Goal: Task Accomplishment & Management: Manage account settings

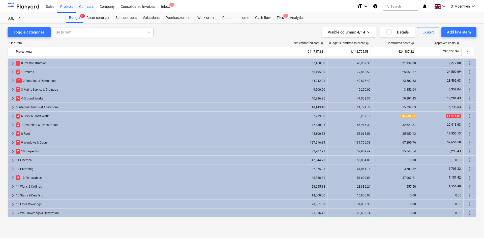
scroll to position [150, 0]
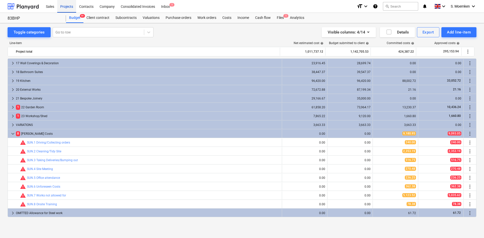
click at [64, 4] on div "Projects" at bounding box center [66, 6] width 19 height 13
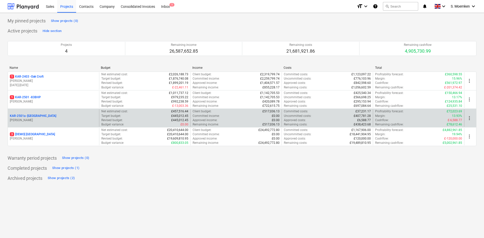
click at [52, 121] on p "[PERSON_NAME]" at bounding box center [53, 120] width 87 height 4
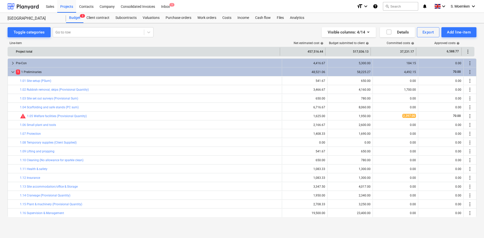
scroll to position [159, 0]
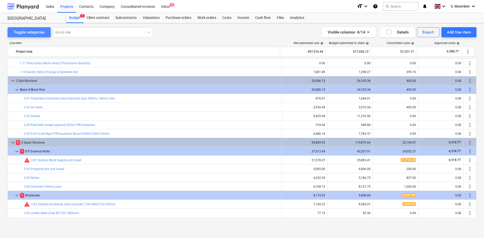
click at [26, 32] on div "Toggle categories" at bounding box center [29, 32] width 31 height 7
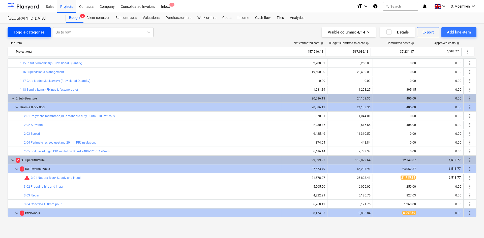
click at [23, 31] on div "Toggle categories" at bounding box center [29, 32] width 31 height 7
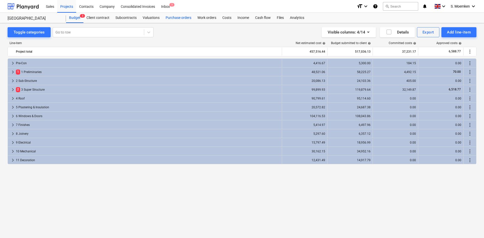
click at [170, 17] on div "Purchase orders" at bounding box center [179, 18] width 32 height 10
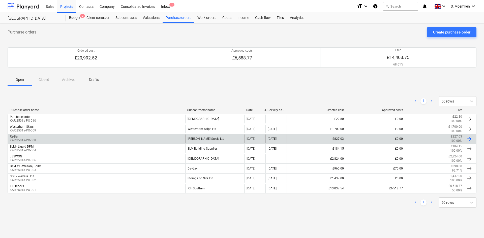
click at [196, 136] on div "[PERSON_NAME] Steels Ltd" at bounding box center [214, 139] width 59 height 9
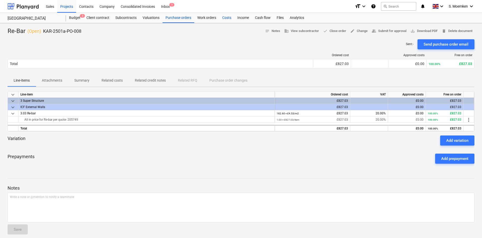
click at [225, 16] on div "Costs" at bounding box center [226, 18] width 15 height 10
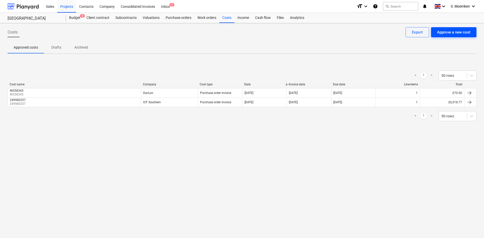
click at [455, 31] on div "Approve a new cost" at bounding box center [453, 32] width 33 height 7
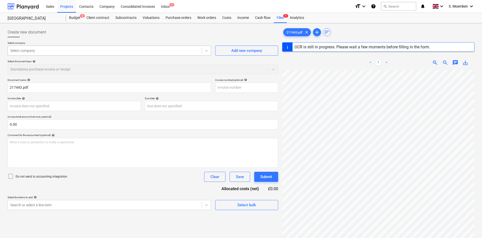
type input "217443"
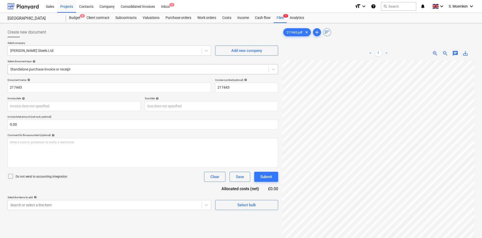
click at [73, 70] on div at bounding box center [138, 69] width 256 height 5
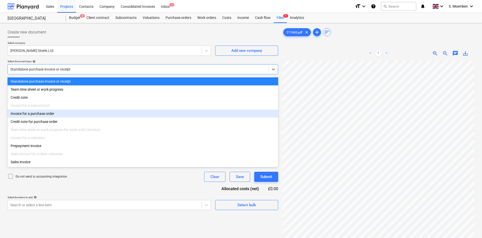
click at [61, 115] on div "Invoice for a purchase order" at bounding box center [143, 114] width 271 height 8
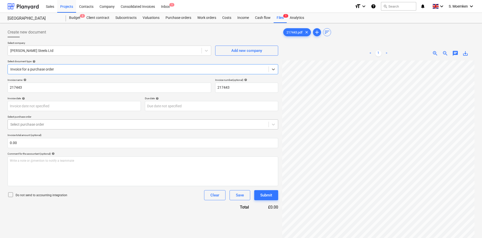
click at [73, 128] on div "Select purchase order" at bounding box center [138, 124] width 261 height 7
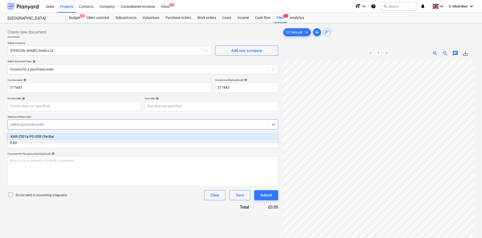
click at [53, 139] on div "KAR-2501a-PO-008 | Re-Bar" at bounding box center [143, 137] width 271 height 8
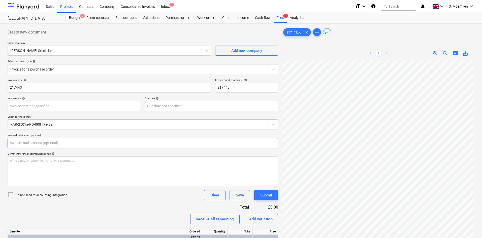
drag, startPoint x: 51, startPoint y: 141, endPoint x: 6, endPoint y: 143, distance: 45.7
click at [6, 143] on div "Create new document Select company [PERSON_NAME] Steels Ltd Add new company Sel…" at bounding box center [143, 156] width 275 height 262
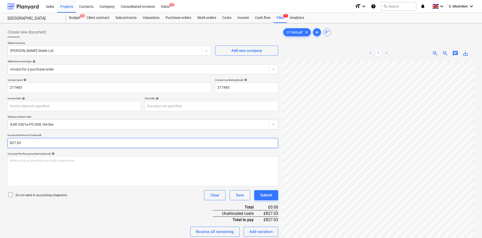
type input "827.03"
click at [11, 193] on icon at bounding box center [11, 195] width 6 height 6
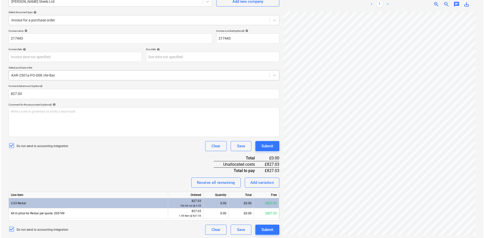
scroll to position [50, 0]
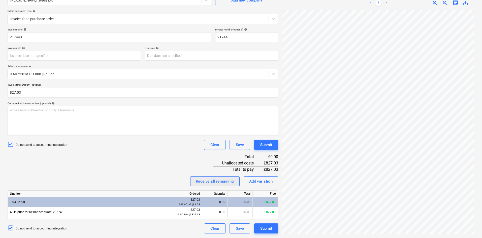
click at [215, 181] on div "Receive all remaining" at bounding box center [215, 181] width 38 height 7
click at [262, 227] on div "Submit" at bounding box center [266, 228] width 12 height 7
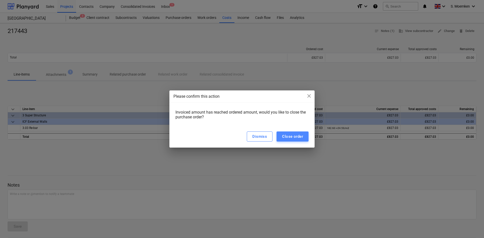
click at [290, 136] on div "Close order" at bounding box center [292, 136] width 21 height 7
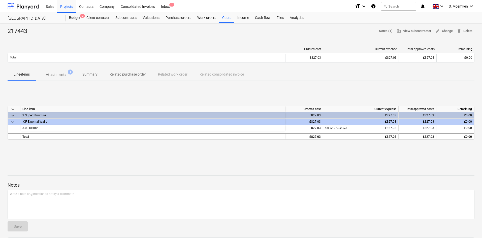
click at [58, 75] on p "Attachments" at bounding box center [56, 74] width 20 height 5
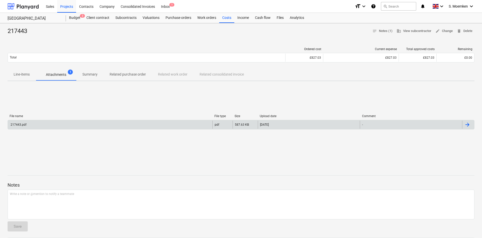
click at [138, 122] on div "217443.pdf" at bounding box center [110, 125] width 205 height 8
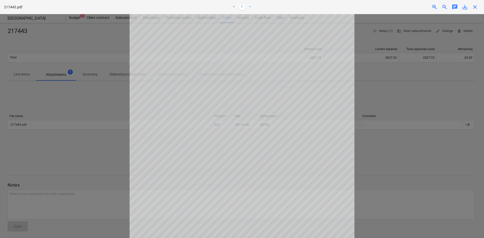
click at [475, 7] on span "close" at bounding box center [475, 7] width 6 height 6
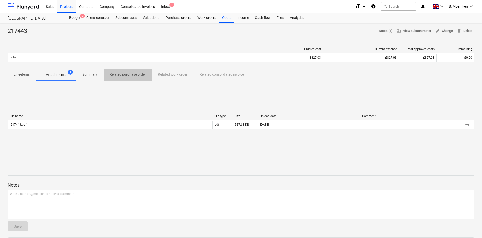
click at [128, 75] on p "Related purchase order" at bounding box center [128, 74] width 36 height 5
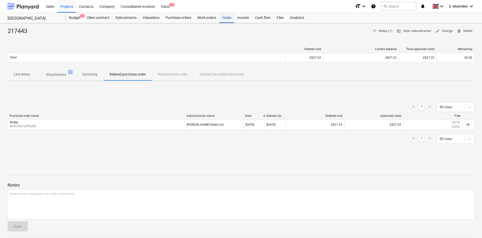
click at [227, 17] on div "Costs" at bounding box center [226, 18] width 15 height 10
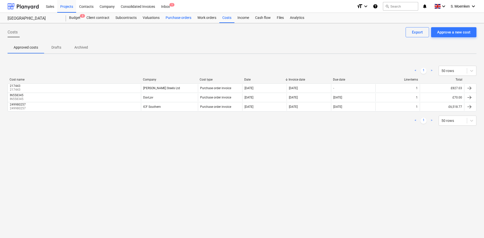
click at [169, 15] on div "Purchase orders" at bounding box center [179, 18] width 32 height 10
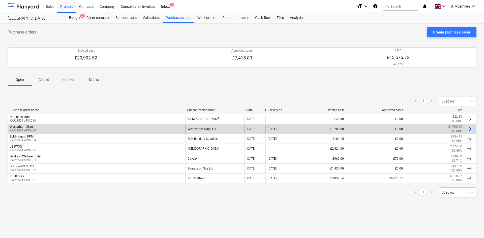
click at [42, 128] on div "Westerham Skips KAR-2501a-PO-009" at bounding box center [97, 129] width 178 height 9
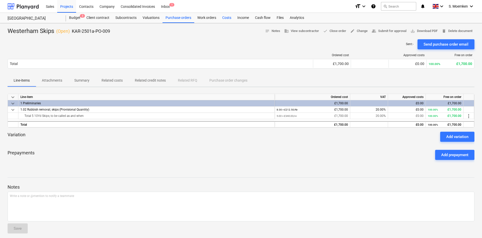
click at [224, 19] on div "Costs" at bounding box center [226, 18] width 15 height 10
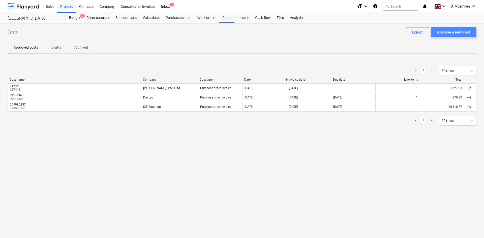
click at [449, 31] on div "Approve a new cost" at bounding box center [453, 32] width 33 height 7
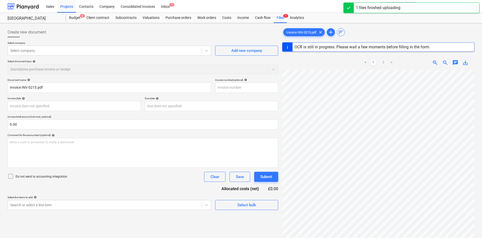
type input "INV-0215"
type input "[DATE]"
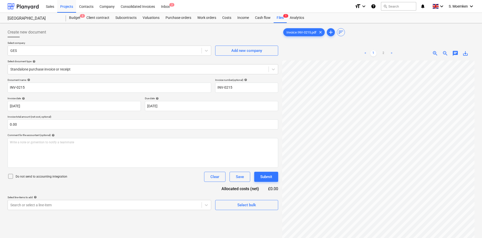
scroll to position [5, 6]
click at [54, 66] on div "Standalone purchase invoice or receipt" at bounding box center [138, 69] width 261 height 7
click at [88, 71] on div at bounding box center [138, 69] width 256 height 5
click at [115, 33] on div "Create new document" at bounding box center [143, 32] width 271 height 10
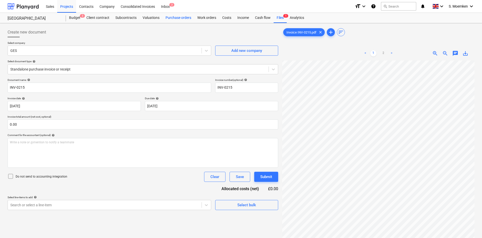
click at [179, 15] on div "Purchase orders" at bounding box center [179, 18] width 32 height 10
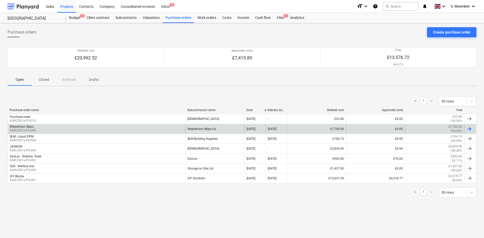
click at [51, 130] on div "Westerham Skips KAR-2501a-PO-009" at bounding box center [97, 129] width 178 height 9
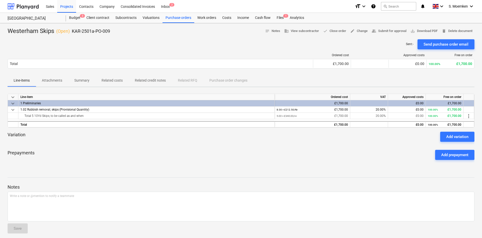
click at [175, 35] on div "Westerham Skips ( Open ) KAR-2501a-PO-009 notes Notes business View subcontract…" at bounding box center [241, 31] width 467 height 8
click at [220, 19] on div "Costs" at bounding box center [226, 18] width 15 height 10
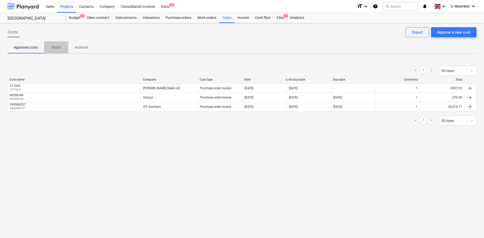
click at [59, 46] on p "Drafts" at bounding box center [56, 47] width 12 height 5
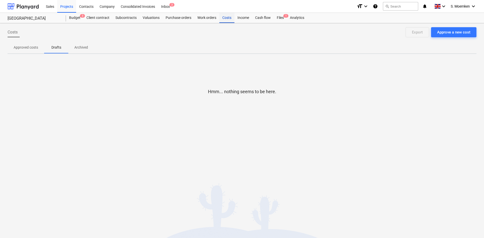
click at [227, 18] on div "Costs" at bounding box center [226, 18] width 15 height 10
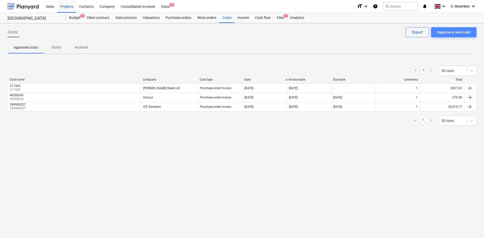
click at [443, 35] on div "Approve a new cost" at bounding box center [453, 32] width 33 height 7
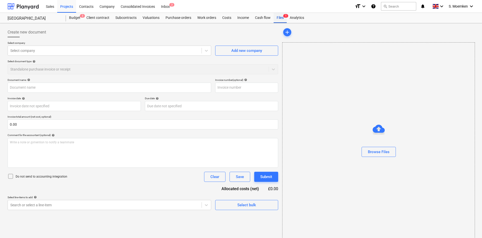
click at [277, 16] on div "Files 1" at bounding box center [280, 18] width 13 height 10
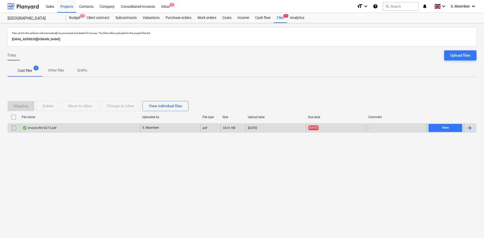
click at [121, 128] on div "Invoice INV-0215.pdf" at bounding box center [80, 128] width 120 height 8
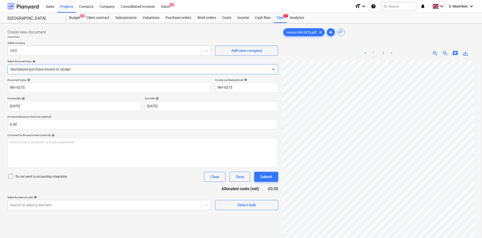
click at [228, 66] on div "Standalone purchase invoice or receipt" at bounding box center [138, 69] width 261 height 7
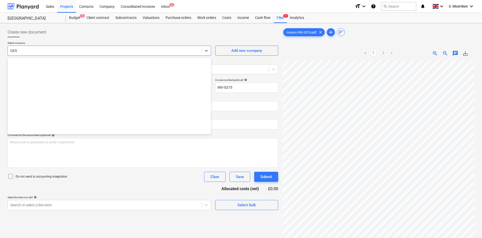
click at [73, 55] on div "GES" at bounding box center [110, 51] width 204 height 10
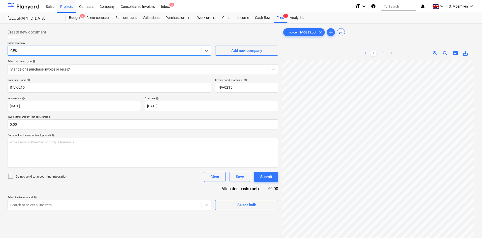
drag, startPoint x: 73, startPoint y: 49, endPoint x: 10, endPoint y: 52, distance: 63.1
click at [10, 52] on div "GES" at bounding box center [105, 50] width 194 height 7
click at [23, 49] on div at bounding box center [104, 50] width 189 height 5
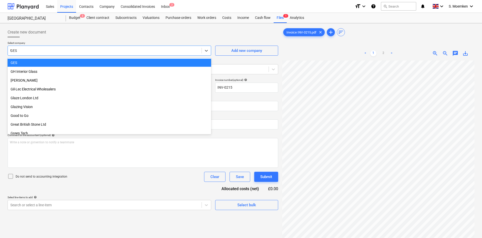
scroll to position [542, 0]
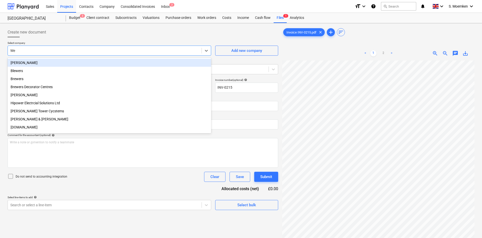
type input "[PERSON_NAME]"
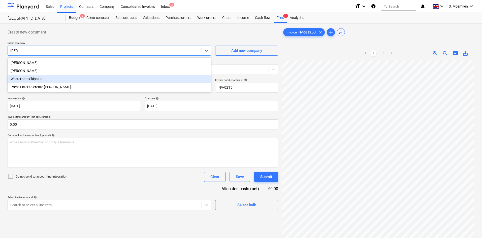
click at [37, 79] on div "Westerham Skips Lts" at bounding box center [110, 79] width 204 height 8
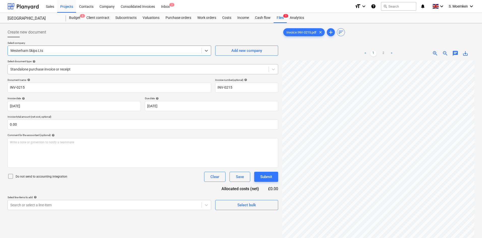
click at [67, 69] on div at bounding box center [138, 69] width 256 height 5
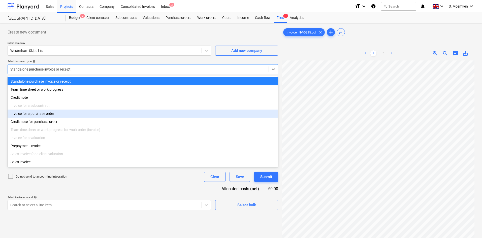
click at [55, 116] on div "Invoice for a purchase order" at bounding box center [143, 114] width 271 height 8
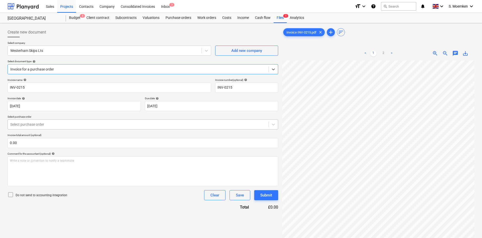
click at [47, 124] on div at bounding box center [138, 124] width 256 height 5
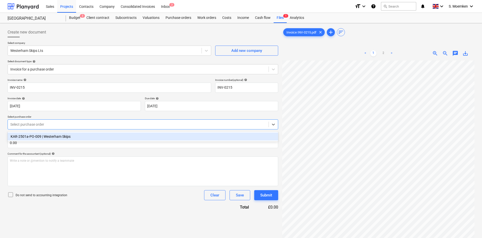
click at [43, 137] on div "KAR-2501a-PO-009 | Westerham Skips" at bounding box center [143, 137] width 271 height 8
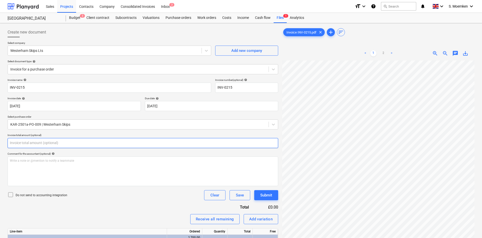
drag, startPoint x: 22, startPoint y: 147, endPoint x: 11, endPoint y: 148, distance: 11.1
click at [11, 148] on input "text" at bounding box center [143, 143] width 271 height 10
type input "0.00"
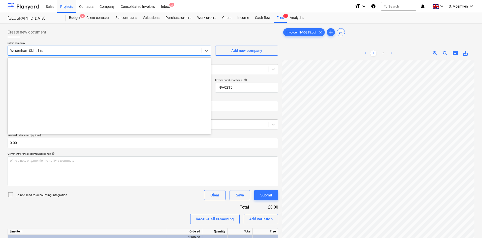
click at [57, 53] on div at bounding box center [104, 50] width 189 height 5
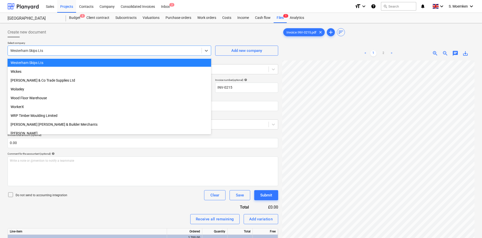
click at [80, 39] on div at bounding box center [143, 39] width 271 height 4
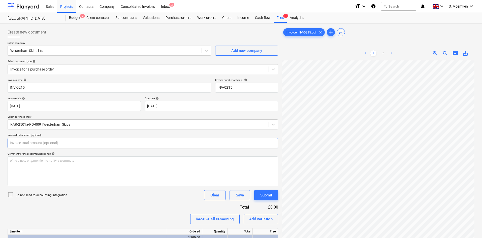
click at [35, 142] on input "text" at bounding box center [143, 143] width 271 height 10
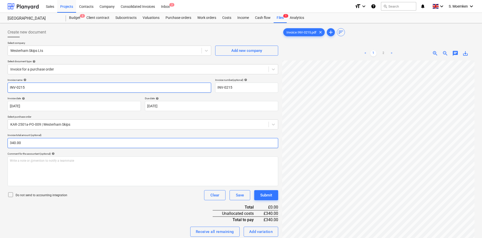
type input "340.00"
click at [10, 196] on icon at bounding box center [11, 195] width 6 height 6
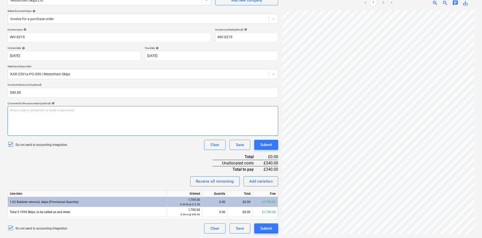
scroll to position [37, 28]
click at [53, 117] on div "Write a note or @mention to notify a teammate [PERSON_NAME]" at bounding box center [143, 121] width 271 height 30
click at [22, 109] on span "10 yard delivery" at bounding box center [20, 111] width 21 height 4
click at [100, 117] on div "10 yard skip delivery" at bounding box center [143, 121] width 271 height 30
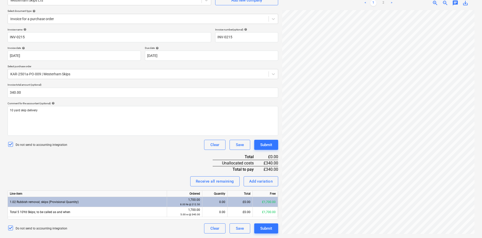
click at [131, 167] on div "Invoice name help INV-0215 Invoice number (optional) help INV-0215 Invoice date…" at bounding box center [143, 131] width 271 height 206
click at [134, 159] on div "Invoice name help INV-0215 Invoice number (optional) help INV-0215 Invoice date…" at bounding box center [143, 131] width 271 height 206
click at [237, 211] on div "£0.00" at bounding box center [240, 212] width 25 height 10
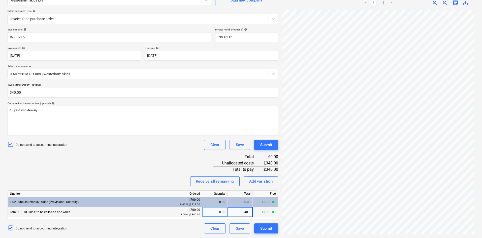
type input "340.00"
click at [212, 204] on div "0.00" at bounding box center [215, 202] width 21 height 10
click at [148, 154] on div "Invoice name help INV-0215 Invoice number (optional) help INV-0215 Invoice date…" at bounding box center [143, 131] width 271 height 206
click at [268, 229] on div "Submit" at bounding box center [266, 228] width 12 height 7
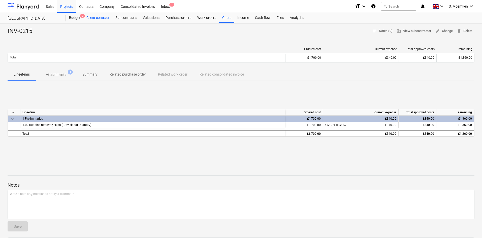
click at [104, 18] on div "Client contract" at bounding box center [97, 18] width 29 height 10
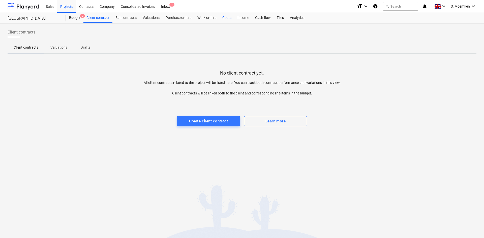
click at [228, 17] on div "Costs" at bounding box center [226, 18] width 15 height 10
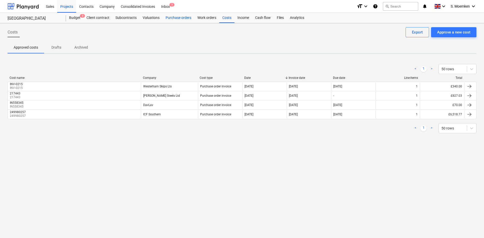
click at [178, 19] on div "Purchase orders" at bounding box center [179, 18] width 32 height 10
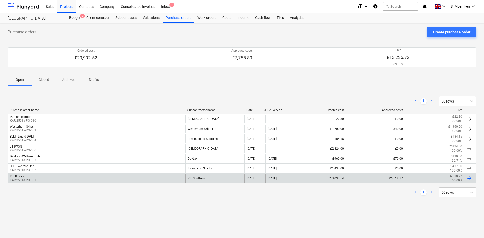
click at [106, 175] on div "ICF Blocks KAR-2501a-PO-001" at bounding box center [97, 178] width 178 height 9
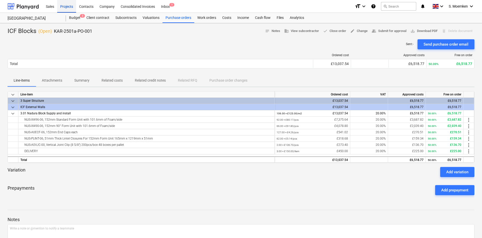
click at [70, 6] on div "Projects" at bounding box center [66, 6] width 19 height 13
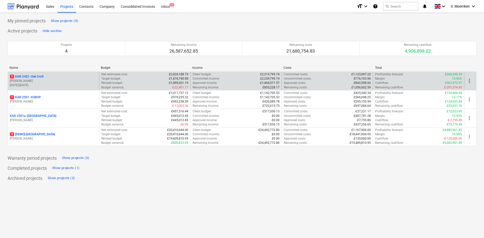
click at [41, 81] on p "[PERSON_NAME]" at bounding box center [53, 81] width 87 height 4
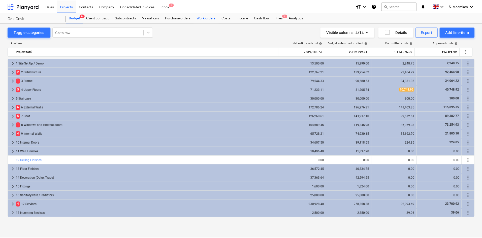
scroll to position [62, 0]
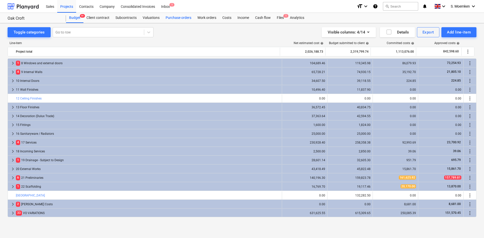
click at [176, 18] on div "Purchase orders" at bounding box center [179, 18] width 32 height 10
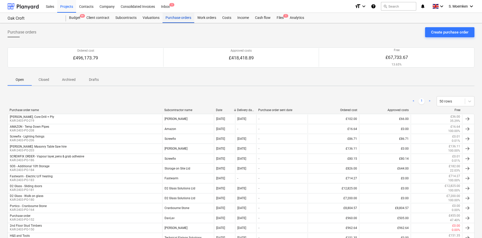
click at [178, 16] on div "Purchase orders" at bounding box center [179, 18] width 32 height 10
click at [44, 82] on p "Closed" at bounding box center [44, 79] width 12 height 5
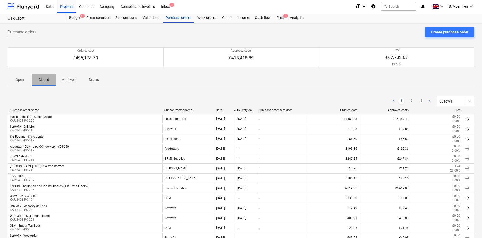
click at [45, 79] on p "Closed" at bounding box center [44, 79] width 12 height 5
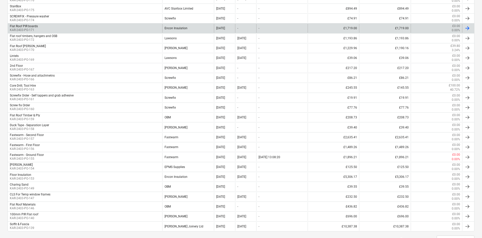
scroll to position [400, 0]
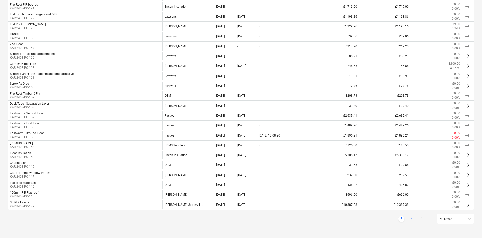
click at [412, 218] on link "2" at bounding box center [412, 219] width 6 height 6
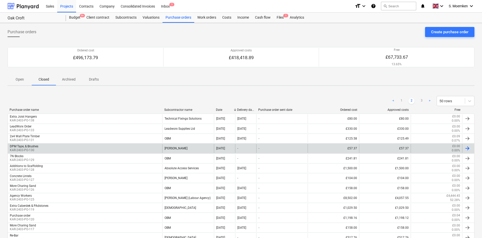
scroll to position [0, 0]
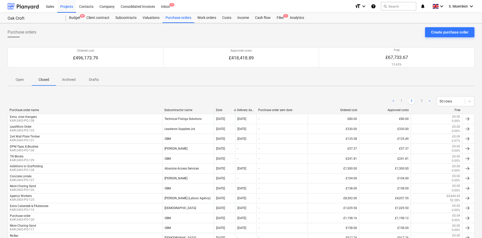
click at [21, 79] on p "Open" at bounding box center [20, 79] width 12 height 5
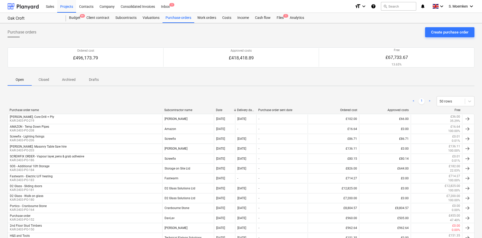
click at [166, 109] on div at bounding box center [162, 110] width 9 height 4
click at [177, 110] on div "Subcontractor name" at bounding box center [188, 110] width 48 height 4
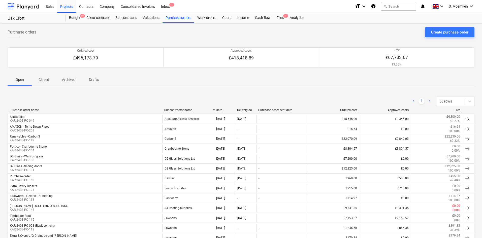
click at [43, 79] on p "Closed" at bounding box center [44, 79] width 12 height 5
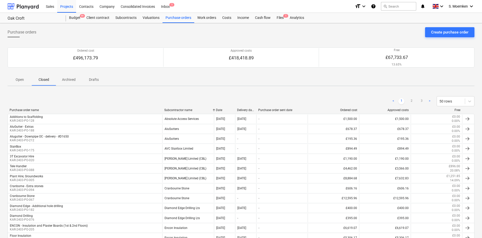
click at [179, 111] on div "Subcontractor name" at bounding box center [188, 110] width 48 height 4
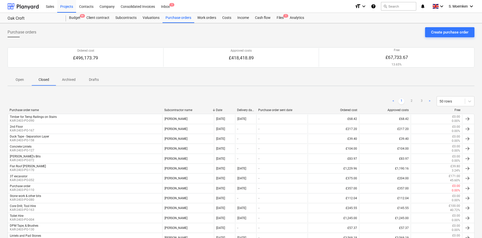
click at [180, 110] on div "Subcontractor name" at bounding box center [188, 110] width 48 height 4
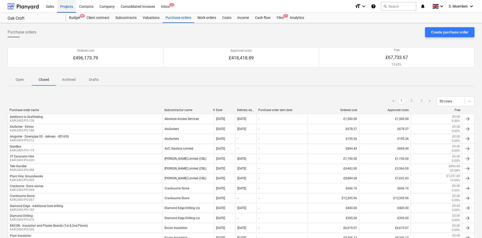
click at [65, 5] on div "Projects" at bounding box center [66, 6] width 19 height 13
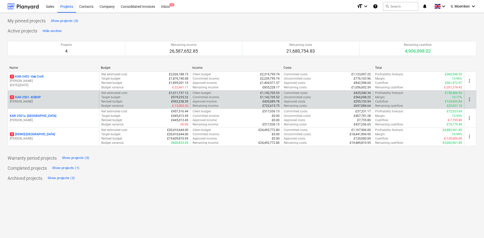
click at [46, 103] on p "[PERSON_NAME]" at bounding box center [53, 102] width 87 height 4
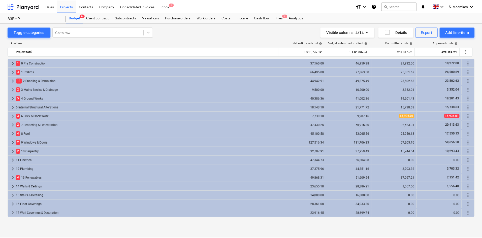
scroll to position [150, 0]
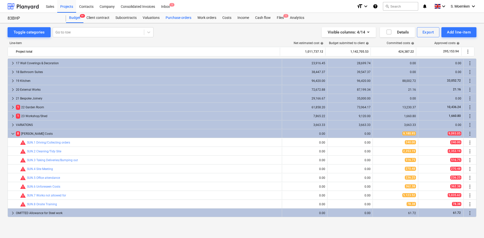
click at [176, 18] on div "Purchase orders" at bounding box center [179, 18] width 32 height 10
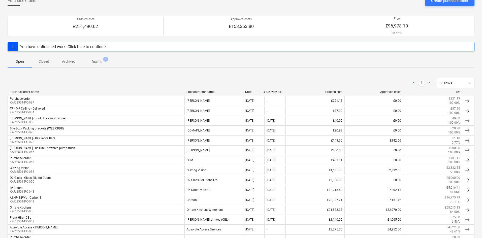
scroll to position [25, 0]
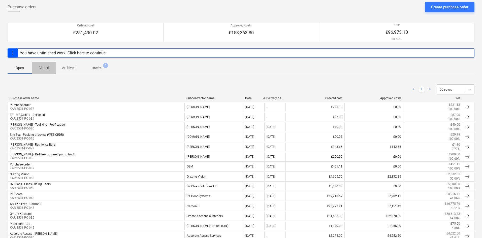
click at [42, 69] on p "Closed" at bounding box center [44, 67] width 12 height 5
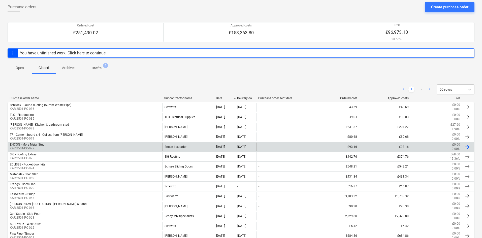
click at [50, 148] on div "ENCON - More Metal Stud KAR-2501-PO-077" at bounding box center [85, 147] width 155 height 9
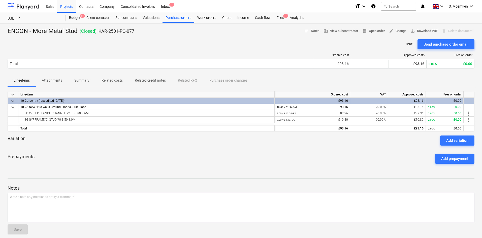
click at [84, 81] on p "Summary" at bounding box center [81, 80] width 15 height 5
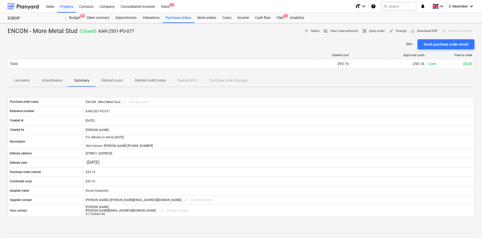
click at [53, 79] on p "Attachments" at bounding box center [52, 80] width 20 height 5
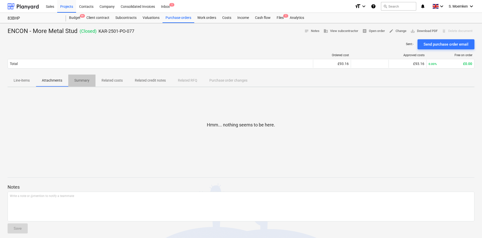
click at [81, 78] on span "Summary" at bounding box center [81, 80] width 27 height 8
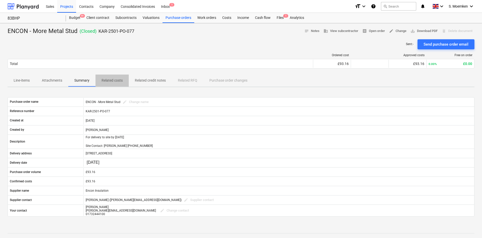
click at [113, 80] on p "Related costs" at bounding box center [112, 80] width 21 height 5
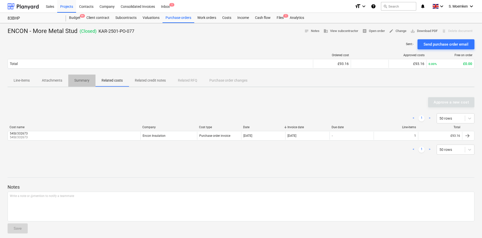
click at [79, 79] on p "Summary" at bounding box center [81, 80] width 15 height 5
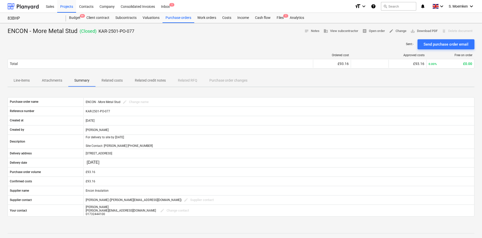
click at [42, 77] on span "Attachments" at bounding box center [52, 80] width 33 height 8
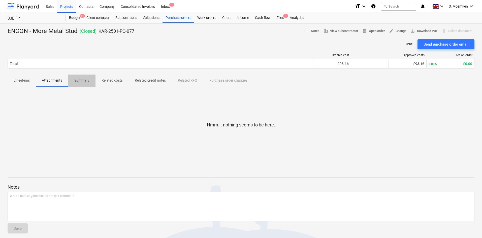
click at [82, 81] on p "Summary" at bounding box center [81, 80] width 15 height 5
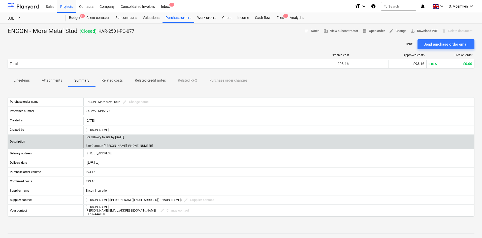
click at [166, 142] on div "For delivery to site by [DATE] Site Contact: [PERSON_NAME] [PHONE_NUMBER]" at bounding box center [278, 141] width 391 height 13
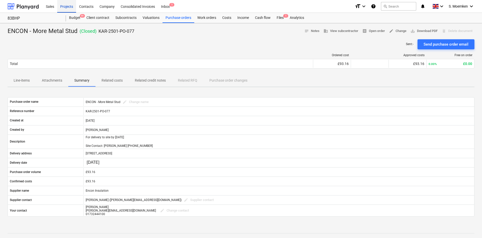
click at [64, 4] on div "Projects" at bounding box center [66, 6] width 19 height 13
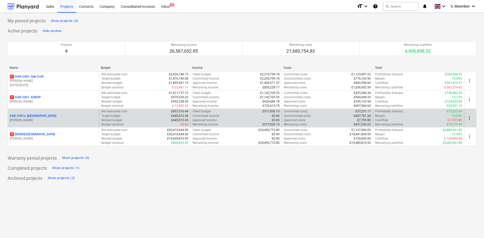
click at [53, 120] on p "[PERSON_NAME]" at bounding box center [53, 120] width 87 height 4
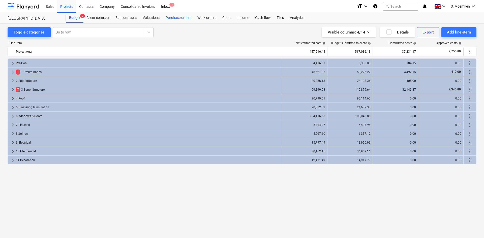
click at [181, 18] on div "Purchase orders" at bounding box center [179, 18] width 32 height 10
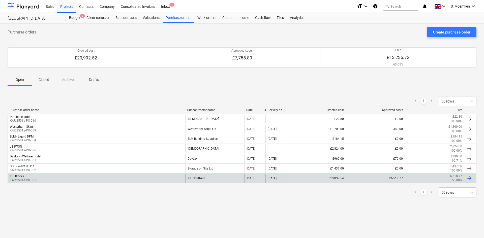
click at [50, 179] on div "ICF Blocks KAR-2501a-PO-001" at bounding box center [97, 178] width 178 height 9
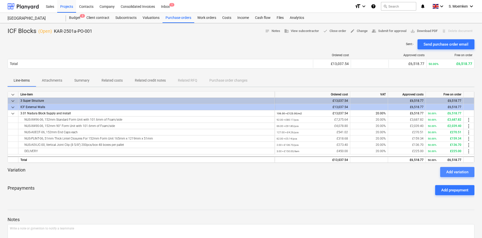
click at [457, 170] on div "Add variation" at bounding box center [458, 172] width 22 height 7
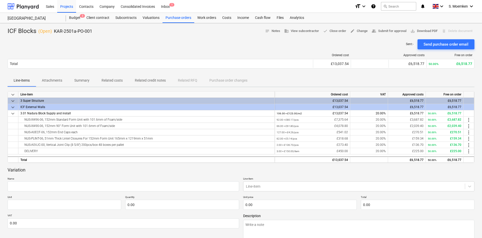
click at [290, 79] on div "Line-items Attachments Summary Related costs Related credit notes Related RFQ P…" at bounding box center [241, 81] width 467 height 12
click at [207, 44] on div "Sent : - Send purchase order email" at bounding box center [241, 44] width 467 height 10
click at [250, 43] on div "Sent : - Send purchase order email" at bounding box center [241, 44] width 467 height 10
click at [227, 18] on div "Costs" at bounding box center [226, 18] width 15 height 10
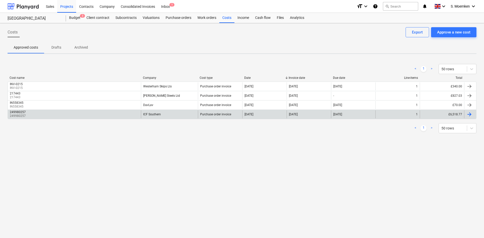
click at [165, 113] on div "ICF Southern" at bounding box center [169, 114] width 57 height 8
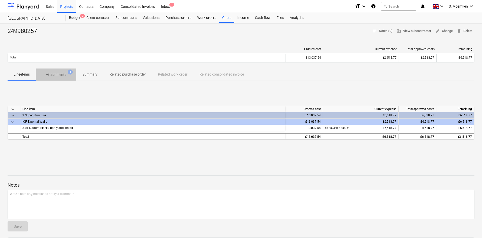
click at [63, 75] on p "Attachments" at bounding box center [56, 74] width 20 height 5
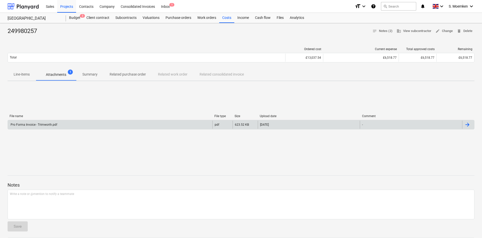
click at [136, 124] on div "Pro Forma Invoice - Trimworth.pdf" at bounding box center [110, 125] width 205 height 8
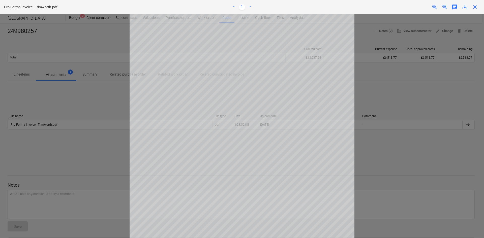
click at [476, 10] on span "close" at bounding box center [475, 7] width 6 height 6
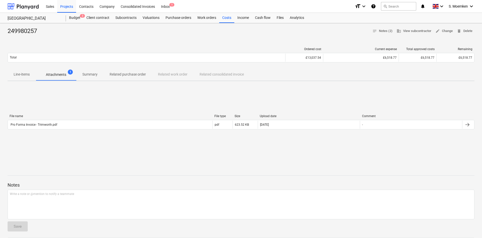
click at [24, 75] on p "Line-items" at bounding box center [22, 74] width 16 height 5
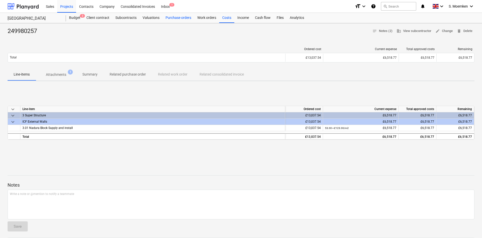
click at [173, 18] on div "Purchase orders" at bounding box center [179, 18] width 32 height 10
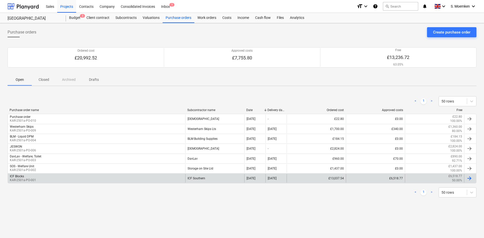
click at [56, 177] on div "ICF Blocks KAR-2501a-PO-001" at bounding box center [97, 178] width 178 height 9
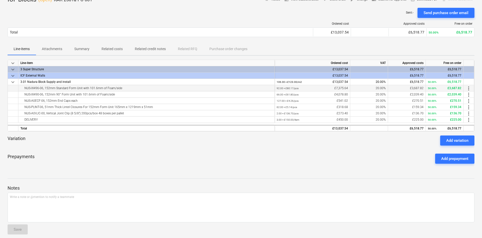
scroll to position [36, 0]
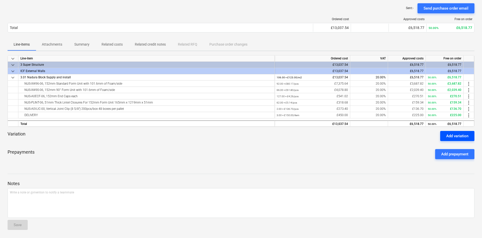
click at [452, 136] on div "Add variation" at bounding box center [458, 136] width 22 height 7
type textarea "x"
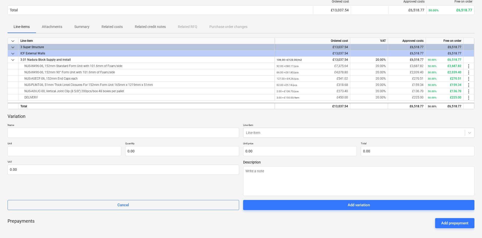
scroll to position [61, 0]
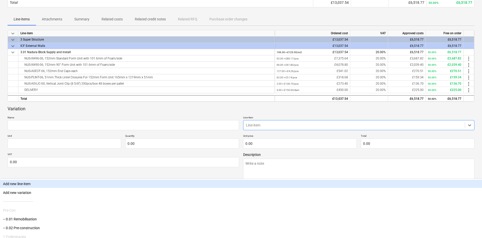
click at [286, 125] on div at bounding box center [354, 125] width 217 height 5
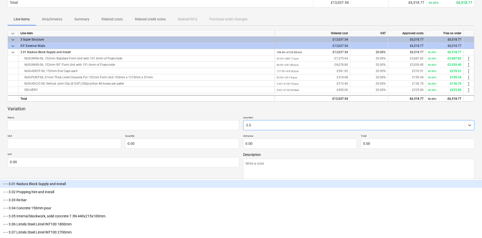
type input "3.01"
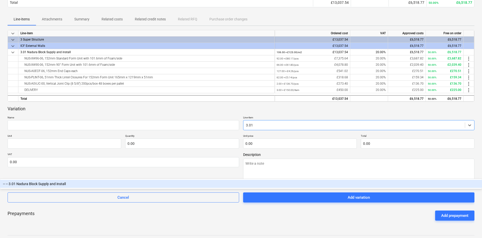
type textarea "x"
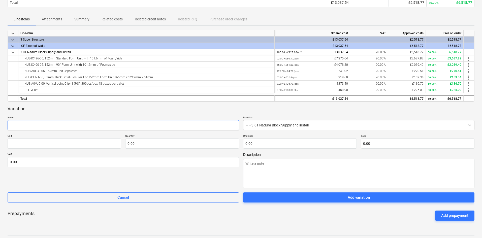
click at [63, 124] on input "text" at bounding box center [124, 125] width 232 height 10
paste input "152mm Standard Form Unit with 101.6mm of Foam/side"
type textarea "x"
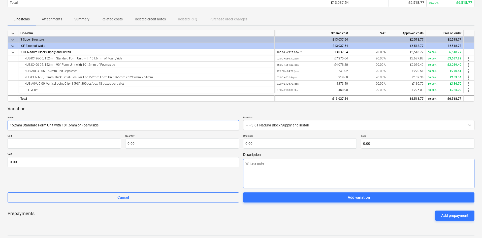
type input "152mm Standard Form Unit with 101.6mm of Foam/side"
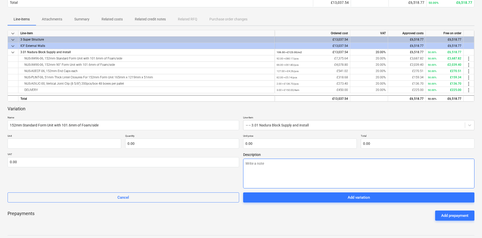
click at [253, 165] on textarea at bounding box center [359, 174] width 232 height 30
paste textarea "152mm Standard Form Unit with 101.6mm of Foam/side"
type textarea "x"
type textarea "152mm Standard Form Unit with 101.6mm of Foam/side"
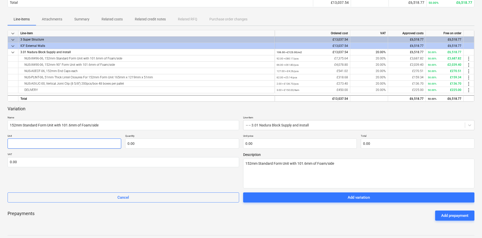
click at [43, 144] on input "text" at bounding box center [65, 144] width 114 height 10
type textarea "x"
type input "I"
type textarea "x"
type input "It"
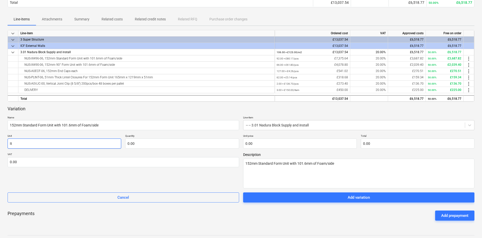
type textarea "x"
type input "Ite"
type textarea "x"
type input "Item"
type textarea "x"
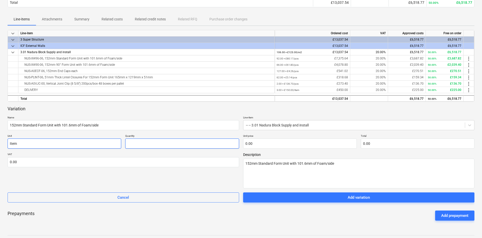
type input "3"
type textarea "x"
type input "30.00"
type textarea "x"
type input "8"
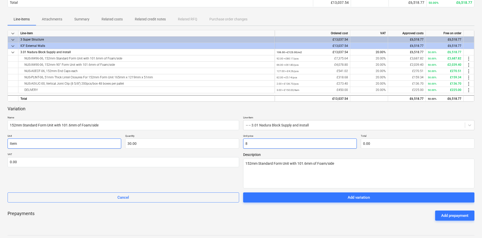
type input "240.00"
type textarea "x"
type input "80"
type input "2,400.00"
type textarea "x"
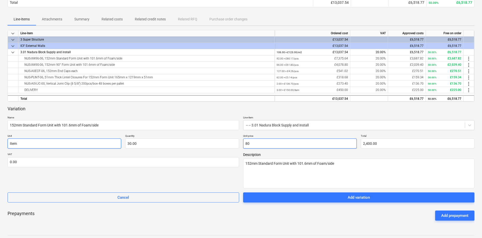
type input "80."
type textarea "x"
type input "80.1"
type input "2,403.00"
type textarea "x"
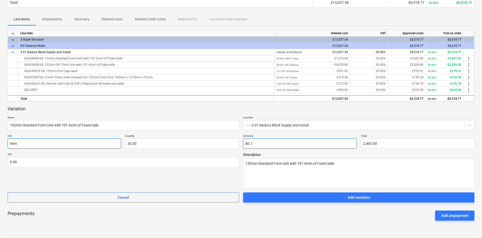
type input "80.17"
type input "2,405.10"
type input "80.17"
type input "2,405.10"
drag, startPoint x: 12, startPoint y: 161, endPoint x: 17, endPoint y: 158, distance: 5.3
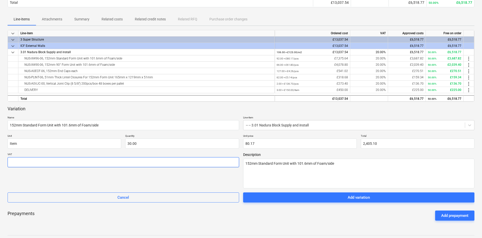
click at [12, 161] on input "text" at bounding box center [124, 162] width 232 height 10
type textarea "x"
type input "2"
type textarea "x"
type input "20.00"
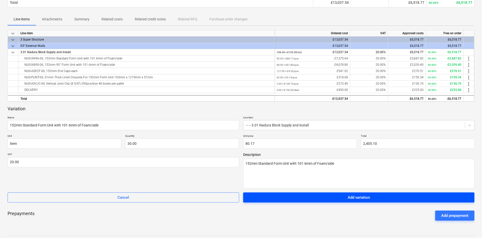
click at [355, 199] on div "Add variation" at bounding box center [359, 197] width 22 height 7
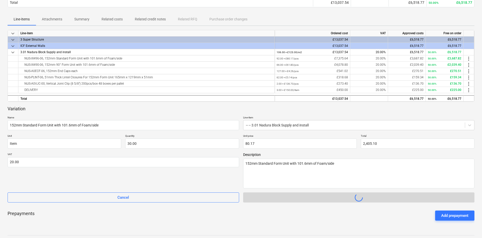
scroll to position [36, 0]
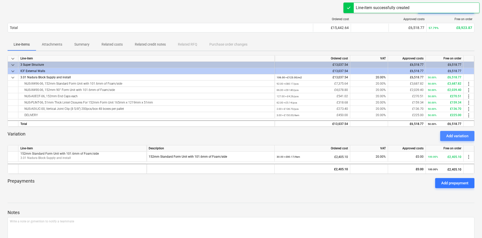
click at [449, 135] on div "Add variation" at bounding box center [458, 136] width 22 height 7
type textarea "x"
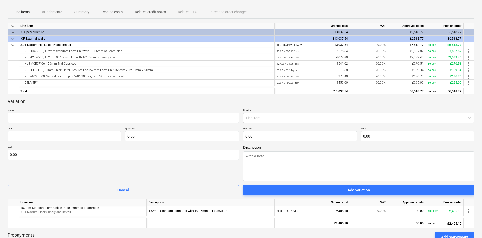
scroll to position [61, 0]
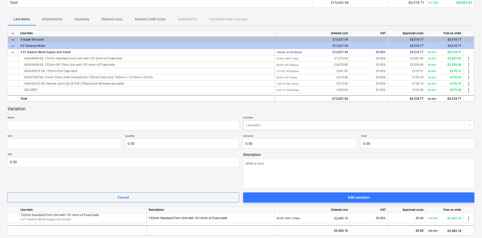
click at [261, 123] on div at bounding box center [354, 125] width 217 height 5
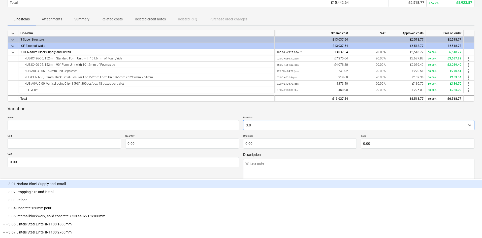
type input "3.01"
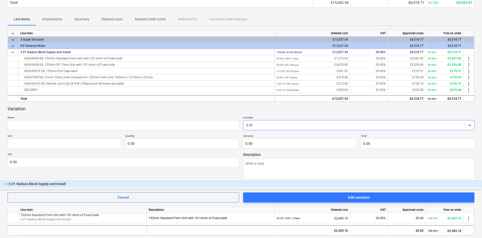
type textarea "x"
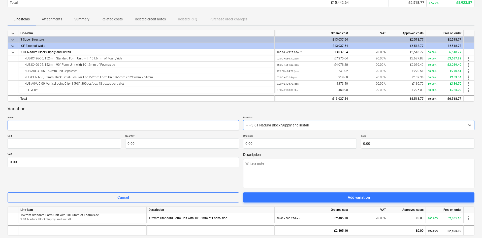
click at [113, 127] on input "text" at bounding box center [124, 125] width 232 height 10
click at [58, 120] on input "text" at bounding box center [124, 125] width 232 height 10
paste input "152mm 90° Form Unit with 101.6mm of Foam/side"
type textarea "x"
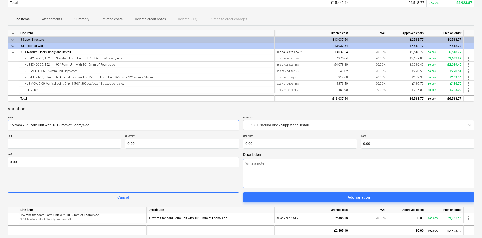
type input "152mm 90° Form Unit with 101.6mm of Foam/side"
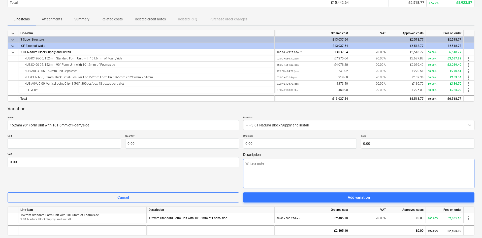
click at [268, 162] on textarea at bounding box center [359, 174] width 232 height 30
paste textarea "152mm 90° Form Unit with 101.6mm of Foam/side"
type textarea "x"
type textarea "152mm 90° Form Unit with 101.6mm of Foam/side"
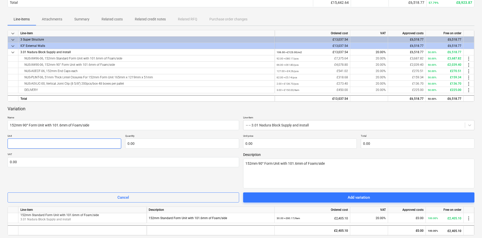
click at [78, 141] on input "text" at bounding box center [65, 144] width 114 height 10
type textarea "x"
type input "I"
type textarea "x"
type input "It"
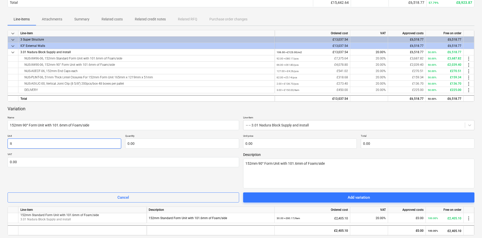
type textarea "x"
type input "Ite"
type textarea "x"
type input "Item"
type textarea "x"
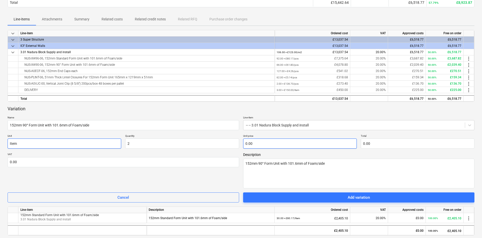
type input "2.00"
type textarea "x"
type input "6"
type input "12.00"
type textarea "x"
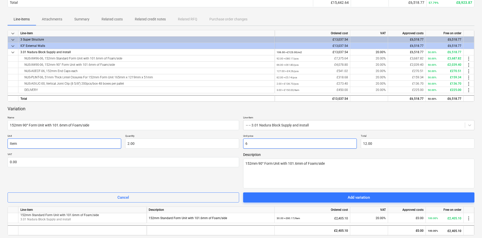
type input "61"
type input "122.00"
type textarea "x"
type input "61."
type textarea "x"
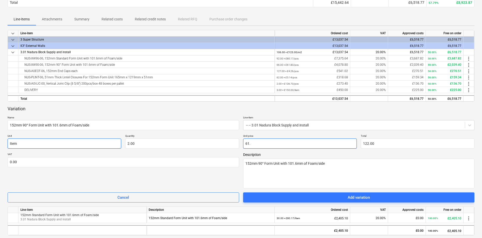
type input "61.8"
type input "123.60"
type textarea "x"
type input "61.80"
type input "123.60"
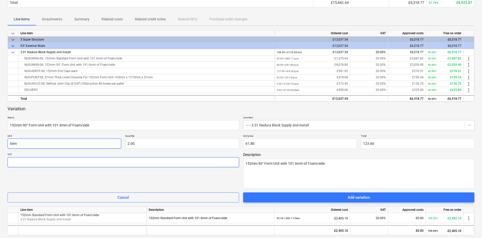
type textarea "x"
type input "2"
type textarea "x"
type input "20.00"
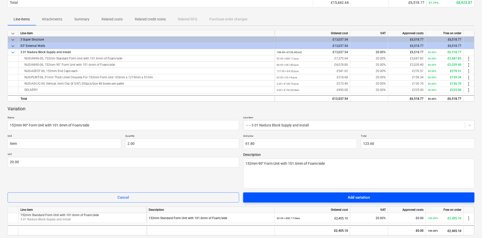
click at [359, 197] on div "Add variation" at bounding box center [359, 197] width 22 height 7
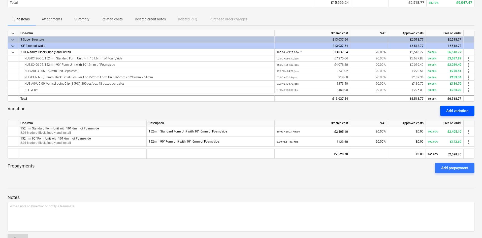
click at [451, 112] on div "Add variation" at bounding box center [458, 111] width 22 height 7
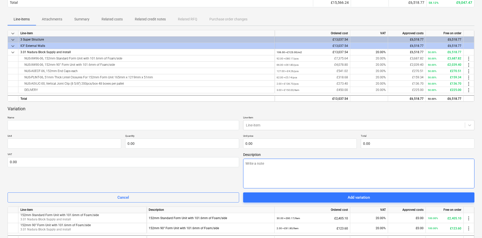
drag, startPoint x: 266, startPoint y: 168, endPoint x: 270, endPoint y: 169, distance: 3.8
click at [270, 169] on textarea at bounding box center [359, 174] width 232 height 30
paste textarea "Vertical Joint Clip (8 5/8") 200pcs/box 48 boxes per pallet"
type textarea "x"
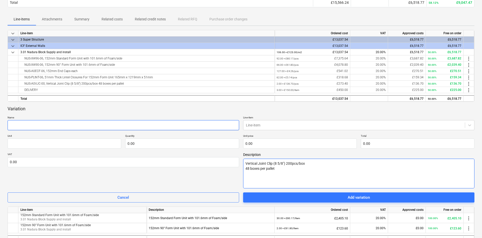
type textarea "Vertical Joint Clip (8 5/8") 200pcs/box 48 boxes per pallet"
click at [38, 124] on input "text" at bounding box center [124, 125] width 232 height 10
paste input "Vertical Joint Clip (8 5/8") 200pcs/box 48 boxes per pallet"
type textarea "x"
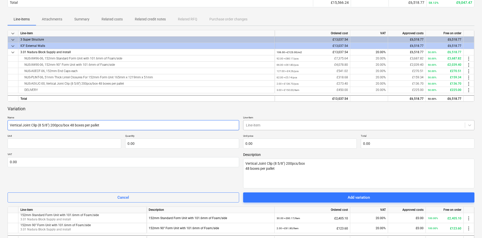
type input "Vertical Joint Clip (8 5/8") 200pcs/box 48 boxes per pallet"
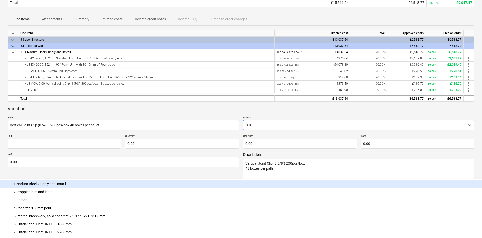
type input "3.01"
type textarea "x"
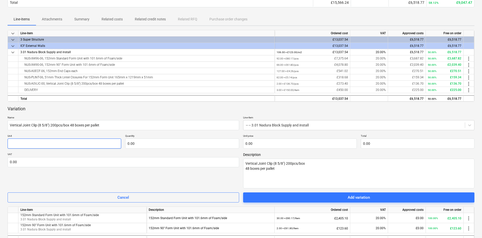
click at [49, 141] on input "text" at bounding box center [65, 144] width 114 height 10
type textarea "x"
type input "I"
type textarea "x"
type input "It"
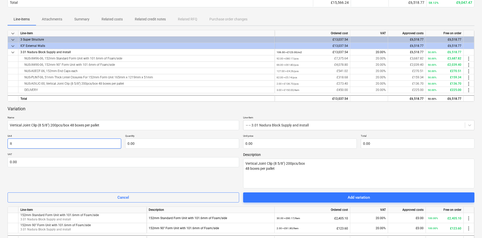
type textarea "x"
type input "Ite"
type textarea "x"
type input "Item"
type textarea "x"
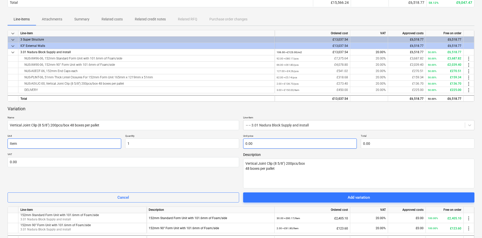
type input "1.00"
type textarea "x"
type input "1"
type input "1.00"
type textarea "x"
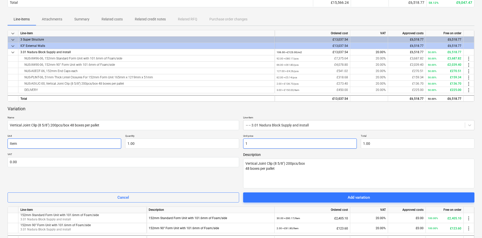
type input "13"
type input "13.00"
type textarea "x"
type input "136"
type input "136.00"
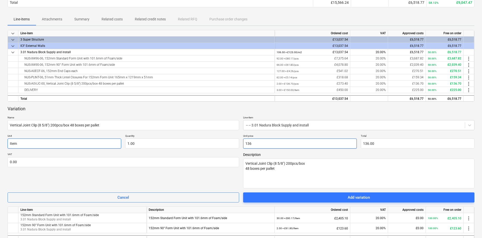
type textarea "x"
type input "136."
type textarea "x"
type input "136.7"
type input "136.70"
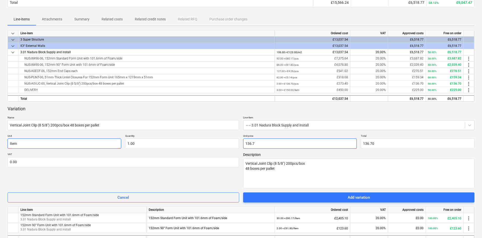
type textarea "x"
type input "136.70"
type textarea "x"
type input "2"
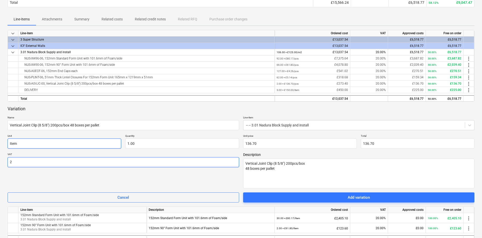
type textarea "x"
type input "20.00"
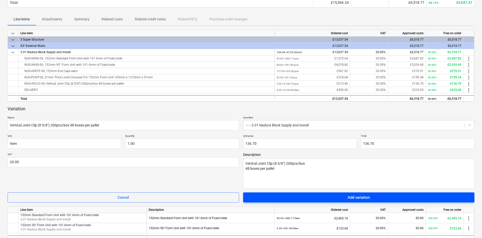
click at [314, 201] on span "Add variation" at bounding box center [359, 197] width 220 height 7
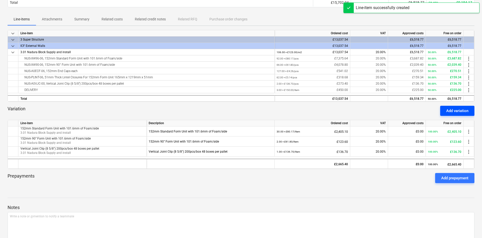
click at [458, 110] on div "Add variation" at bounding box center [458, 111] width 22 height 7
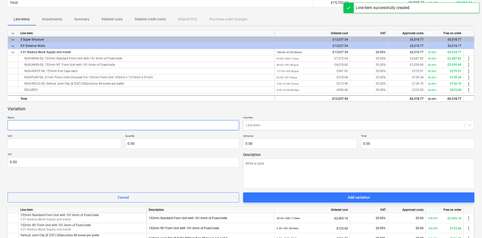
click at [68, 124] on input "text" at bounding box center [124, 125] width 232 height 10
type textarea "x"
type input "D"
type textarea "x"
type input "De"
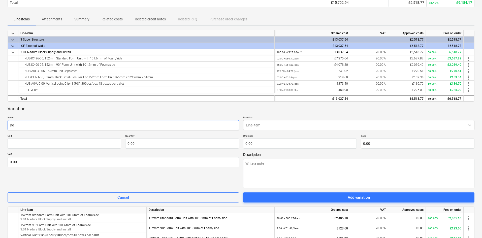
type textarea "x"
type input "Del"
type textarea "x"
type input "Deli"
type textarea "x"
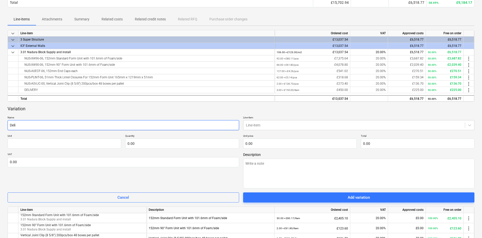
type input "Deliv"
type textarea "x"
type input "Delive"
type textarea "x"
type input "Deliver"
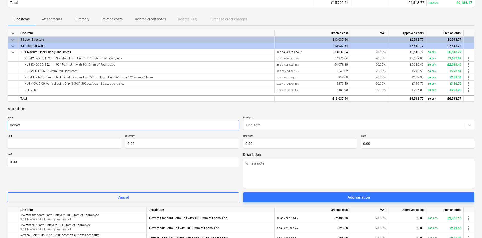
type textarea "x"
type input "Delivery"
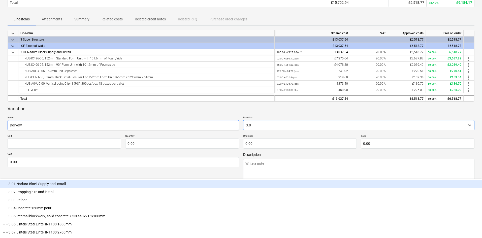
type input "3.01"
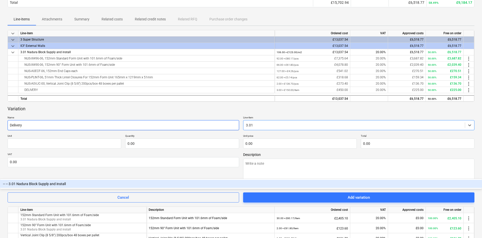
type textarea "x"
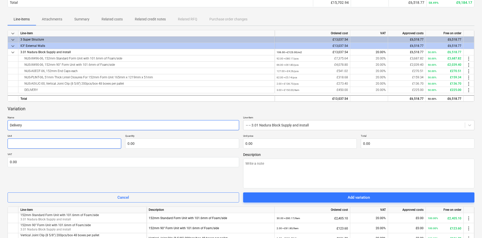
type textarea "x"
type input "I"
type textarea "x"
type input "It"
type textarea "x"
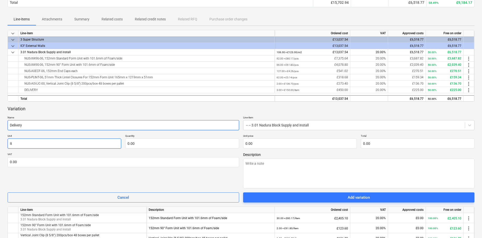
type input "Ite"
type textarea "x"
type input "Item"
type textarea "x"
type input "1.00"
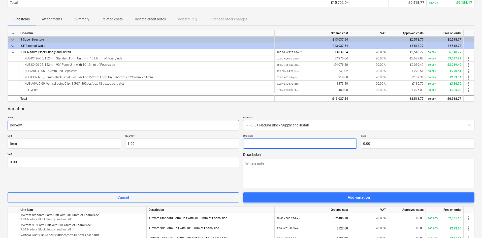
type textarea "x"
type input "1"
type input "1.00"
type textarea "x"
type input "15"
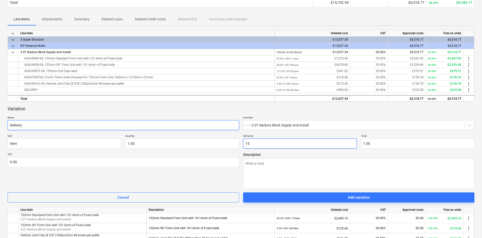
type input "15.00"
type textarea "x"
type input "150"
type input "150.00"
type textarea "x"
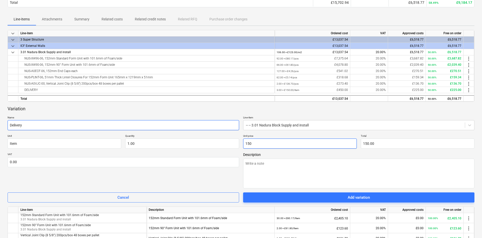
type input "150."
type textarea "x"
type input "150.0"
type textarea "x"
type input "150.00"
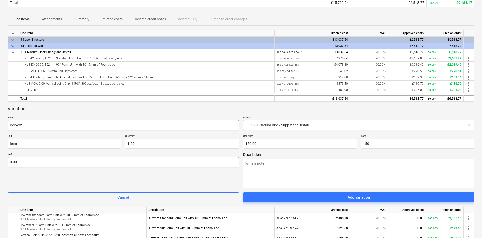
type input "150.00"
type textarea "x"
type input "2"
type textarea "x"
type input "20.00"
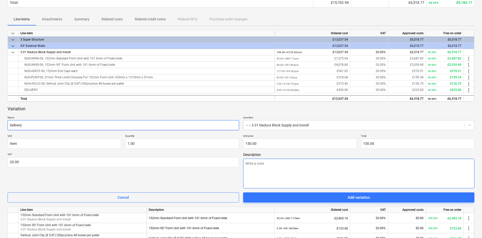
type textarea "x"
type textarea "D"
type textarea "x"
type textarea "De"
type textarea "x"
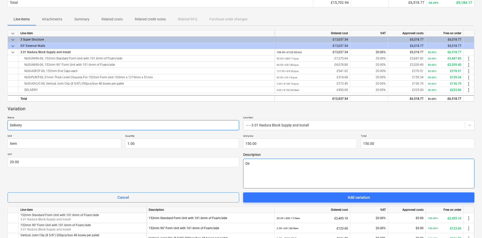
type textarea "Del"
type textarea "x"
type textarea "Deli"
type textarea "x"
type textarea "Deliv"
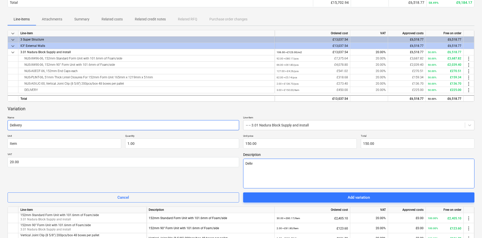
type textarea "x"
type textarea "Delive"
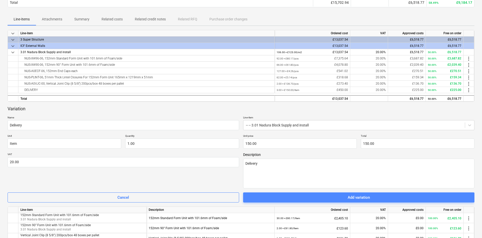
click at [344, 198] on span "Add variation" at bounding box center [359, 197] width 220 height 7
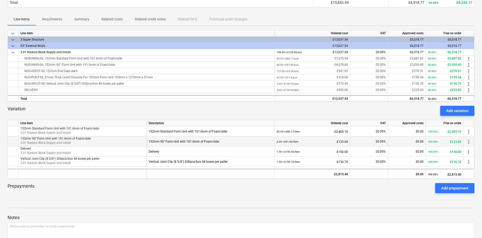
scroll to position [0, 0]
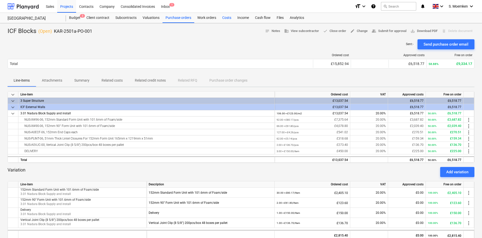
click at [225, 17] on div "Costs" at bounding box center [226, 18] width 15 height 10
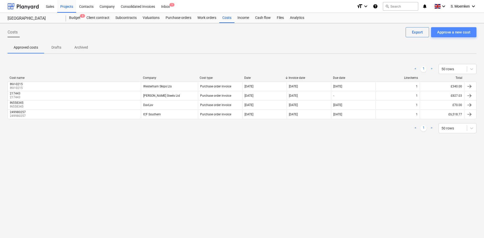
click at [443, 32] on div "Approve a new cost" at bounding box center [453, 32] width 33 height 7
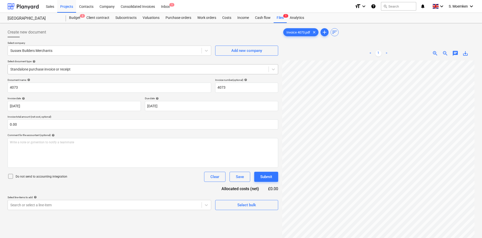
click at [116, 69] on div at bounding box center [138, 69] width 256 height 5
click at [112, 59] on div "Select company Sussex Builders Merchants Add new company Select document type h…" at bounding box center [143, 59] width 271 height 37
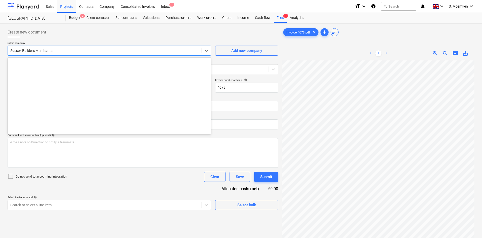
click at [115, 49] on div at bounding box center [104, 50] width 189 height 5
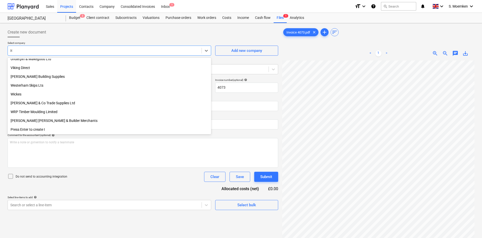
scroll to position [322, 0]
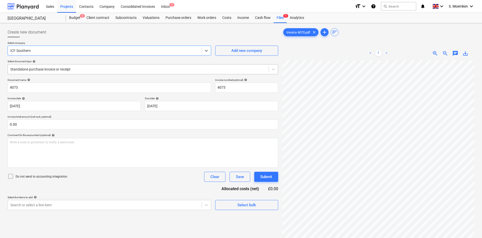
click at [109, 67] on div at bounding box center [138, 69] width 256 height 5
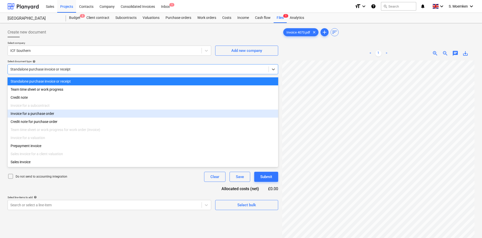
click at [84, 117] on div "Invoice for a purchase order" at bounding box center [143, 114] width 271 height 8
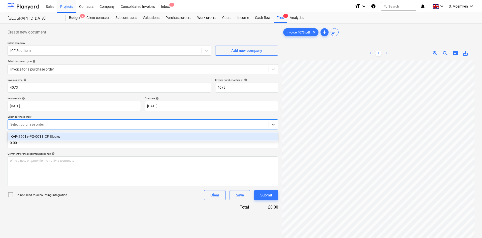
click at [63, 123] on div at bounding box center [138, 124] width 256 height 5
click at [60, 138] on div "KAR-2501a-PO-001 | ICF Blocks" at bounding box center [143, 137] width 271 height 8
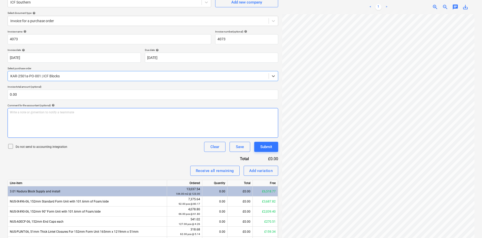
scroll to position [50, 0]
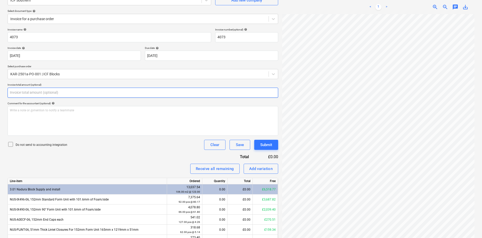
drag, startPoint x: 19, startPoint y: 92, endPoint x: 8, endPoint y: 92, distance: 11.1
click at [8, 92] on input "text" at bounding box center [143, 93] width 271 height 10
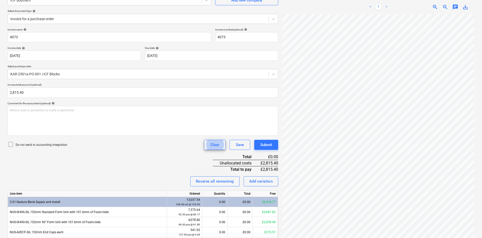
click at [10, 145] on icon at bounding box center [11, 144] width 6 height 6
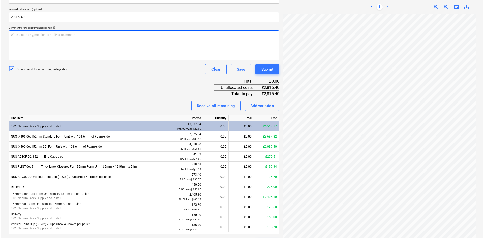
scroll to position [141, 0]
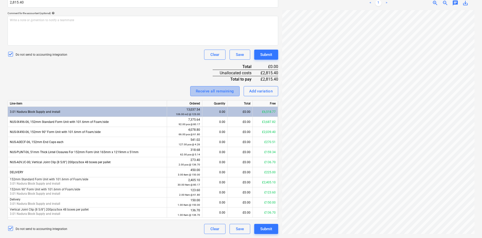
click at [224, 91] on div "Receive all remaining" at bounding box center [215, 91] width 38 height 7
click at [220, 111] on div "53.00" at bounding box center [215, 112] width 21 height 10
click at [241, 111] on div "£6,518.77" at bounding box center [240, 112] width 25 height 10
click at [261, 229] on div "Submit" at bounding box center [266, 229] width 12 height 7
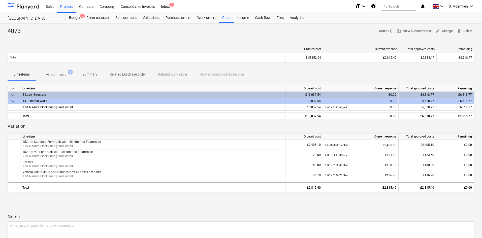
click at [124, 75] on p "Related purchase order" at bounding box center [128, 74] width 36 height 5
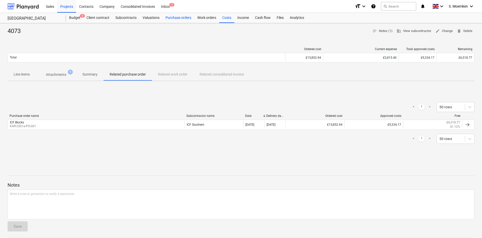
click at [180, 18] on div "Purchase orders" at bounding box center [179, 18] width 32 height 10
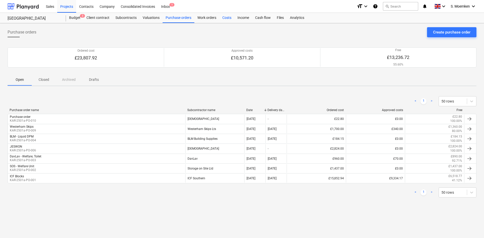
click at [227, 18] on div "Costs" at bounding box center [226, 18] width 15 height 10
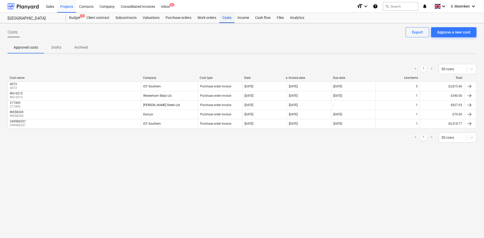
click at [225, 18] on div "Costs" at bounding box center [226, 18] width 15 height 10
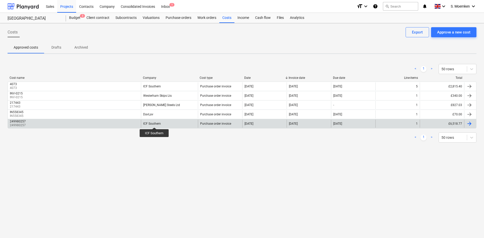
click at [154, 123] on div "ICF Southern" at bounding box center [152, 124] width 18 height 4
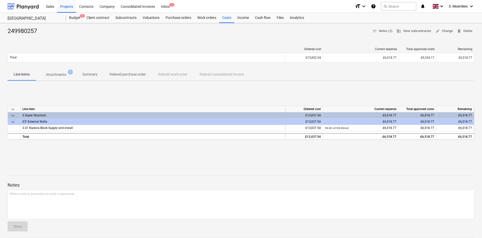
click at [57, 72] on span "Attachments 1" at bounding box center [56, 74] width 41 height 9
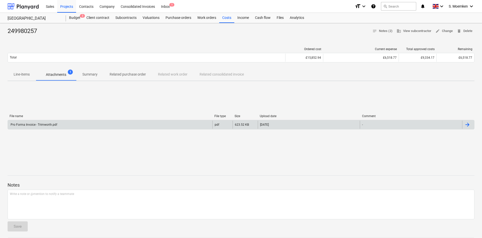
click at [104, 124] on div "Pro Forma Invoice - Trimworth.pdf" at bounding box center [110, 125] width 205 height 8
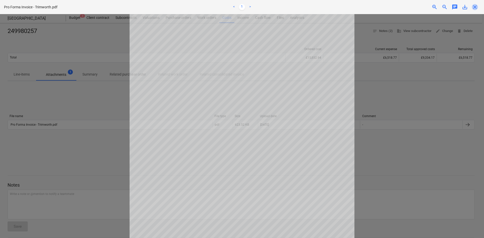
click at [476, 8] on span "close" at bounding box center [475, 7] width 6 height 6
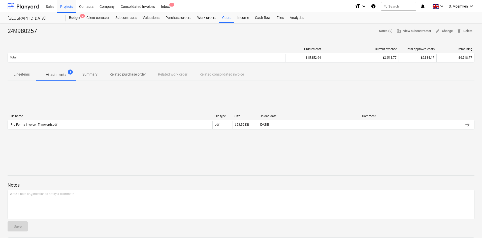
click at [17, 74] on p "Line-items" at bounding box center [22, 74] width 16 height 5
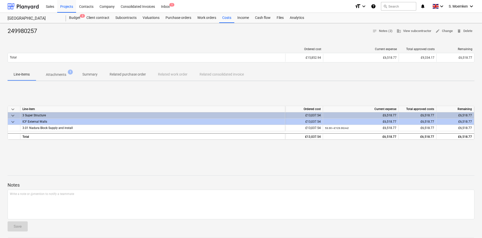
click at [59, 76] on p "Attachments" at bounding box center [56, 74] width 20 height 5
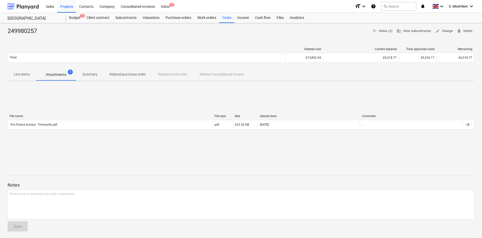
click at [94, 75] on p "Summary" at bounding box center [89, 74] width 15 height 5
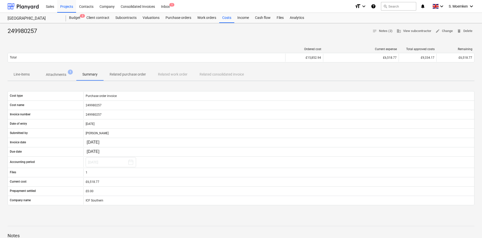
click at [56, 74] on p "Attachments" at bounding box center [56, 74] width 20 height 5
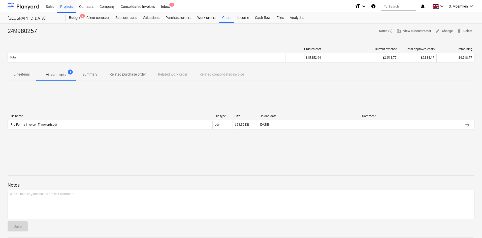
click at [16, 73] on p "Line-items" at bounding box center [22, 74] width 16 height 5
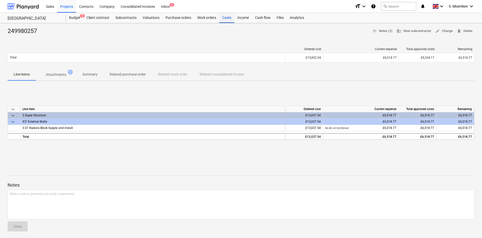
click at [228, 17] on div "Costs" at bounding box center [226, 18] width 15 height 10
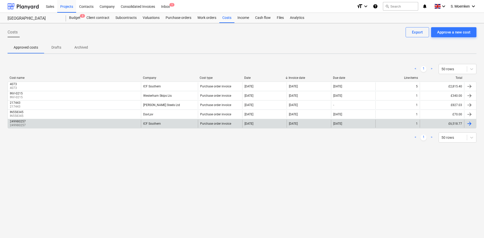
click at [164, 122] on div "ICF Southern" at bounding box center [169, 124] width 57 height 8
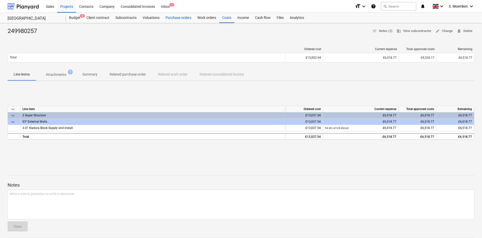
click at [177, 18] on div "Purchase orders" at bounding box center [179, 18] width 32 height 10
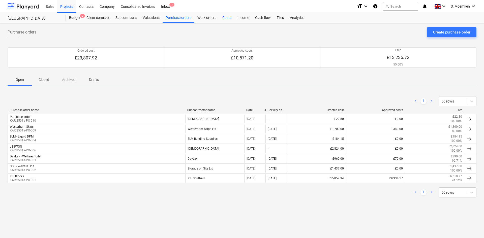
click at [225, 17] on div "Costs" at bounding box center [226, 18] width 15 height 10
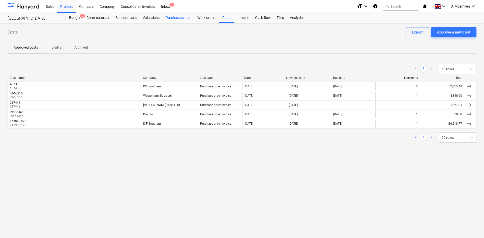
click at [171, 18] on div "Purchase orders" at bounding box center [179, 18] width 32 height 10
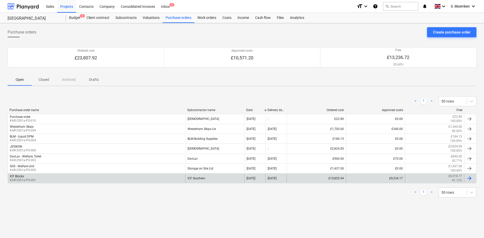
click at [85, 177] on div "ICF Blocks KAR-2501a-PO-001" at bounding box center [97, 178] width 178 height 9
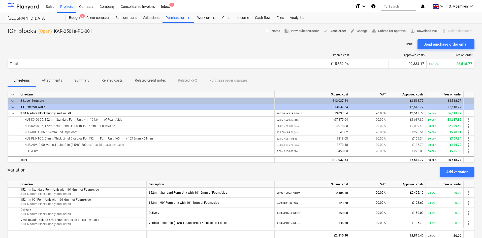
click at [329, 32] on span "done Close order" at bounding box center [334, 31] width 23 height 6
click at [207, 18] on div "Work orders" at bounding box center [206, 18] width 25 height 10
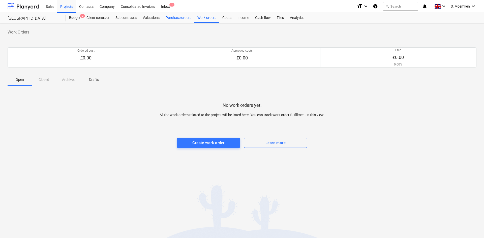
click at [175, 16] on div "Purchase orders" at bounding box center [179, 18] width 32 height 10
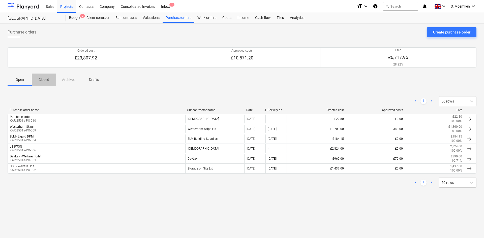
click at [46, 80] on p "Closed" at bounding box center [44, 79] width 12 height 5
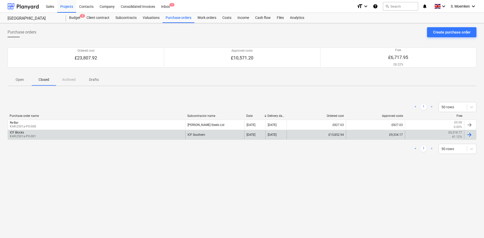
click at [56, 134] on div "ICF Blocks KAR-2501a-PO-001" at bounding box center [97, 135] width 178 height 9
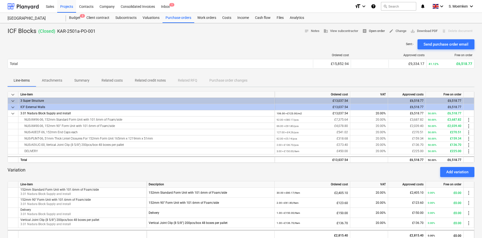
click at [372, 31] on span "receipt Open order" at bounding box center [374, 31] width 23 height 6
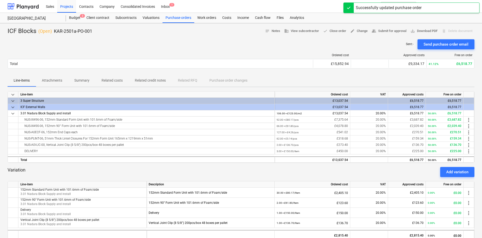
click at [129, 42] on div "Sent : - Send purchase order email" at bounding box center [241, 44] width 467 height 10
click at [226, 18] on div "Costs" at bounding box center [226, 18] width 15 height 10
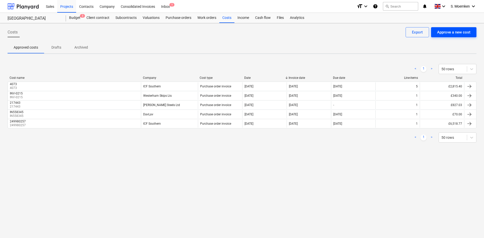
click at [451, 34] on div "Approve a new cost" at bounding box center [453, 32] width 33 height 7
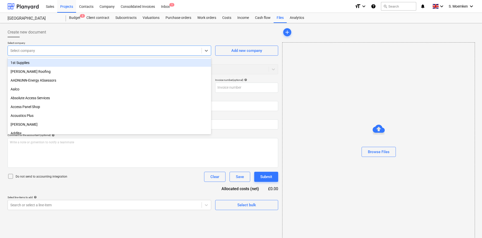
click at [173, 52] on div at bounding box center [104, 50] width 189 height 5
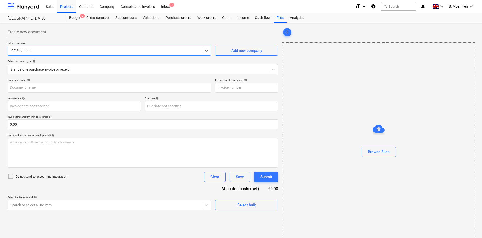
click at [168, 70] on div at bounding box center [138, 69] width 256 height 5
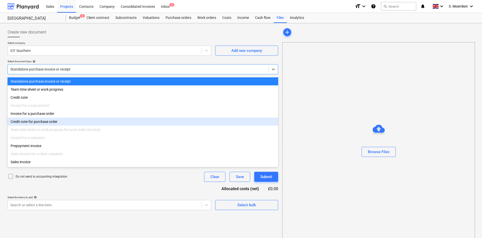
click at [62, 122] on div "Credit note for purchase order" at bounding box center [143, 122] width 271 height 8
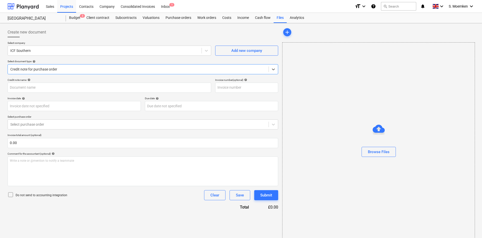
click at [84, 68] on div at bounding box center [138, 69] width 256 height 5
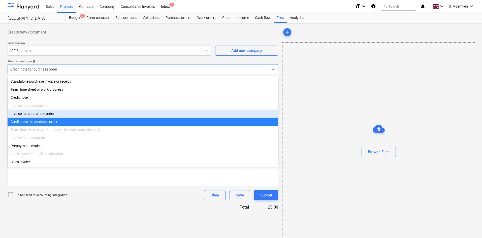
click at [73, 116] on div "Invoice for a purchase order" at bounding box center [143, 114] width 271 height 8
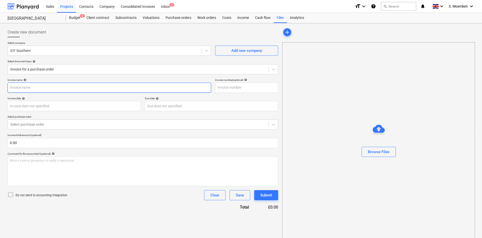
click at [80, 88] on input "text" at bounding box center [110, 88] width 204 height 10
click at [76, 104] on body "Sales Projects Contacts Company Consolidated Invoices Inbox 1 format_size keybo…" at bounding box center [241, 119] width 482 height 238
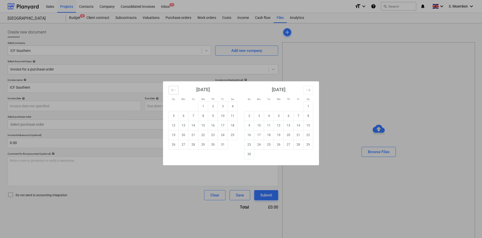
click at [174, 89] on icon "Move backward to switch to the previous month." at bounding box center [173, 90] width 5 height 5
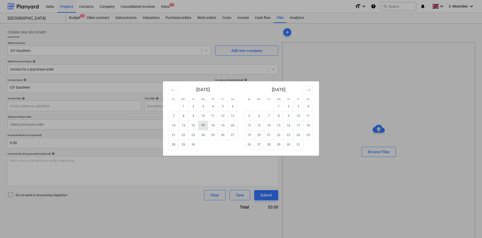
click at [203, 127] on td "17" at bounding box center [203, 126] width 10 height 10
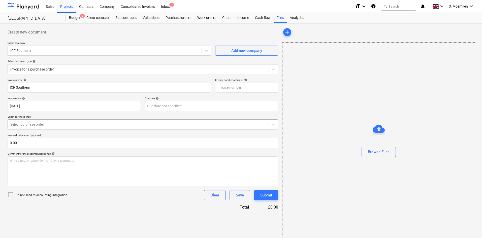
click at [74, 127] on div at bounding box center [138, 124] width 256 height 5
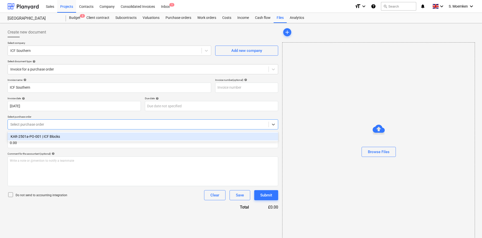
click at [55, 136] on div "KAR-2501a-PO-001 | ICF Blocks" at bounding box center [143, 137] width 271 height 8
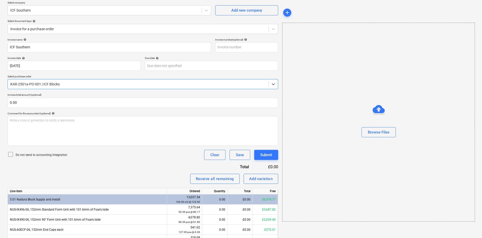
scroll to position [50, 0]
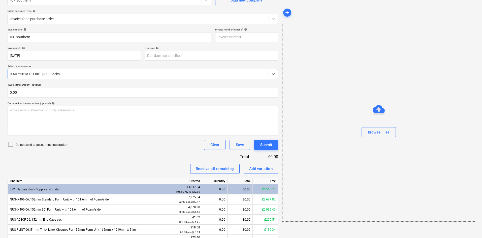
click at [10, 144] on icon at bounding box center [11, 144] width 6 height 6
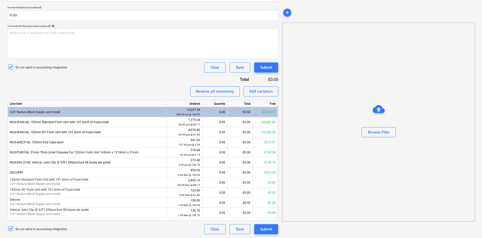
scroll to position [128, 0]
click at [214, 92] on div "Receive all remaining" at bounding box center [215, 91] width 38 height 7
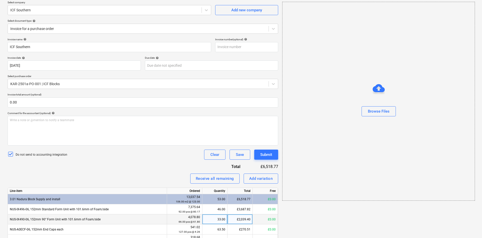
scroll to position [0, 0]
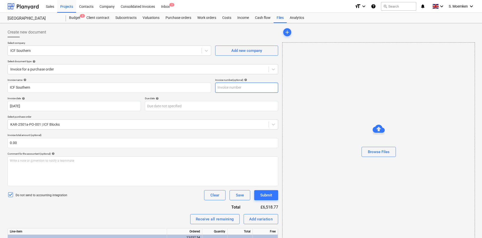
click at [221, 88] on input "text" at bounding box center [246, 88] width 63 height 10
click at [150, 59] on div "Select company ICF Southern Add new company Select document type help Invoice f…" at bounding box center [143, 59] width 271 height 37
click at [112, 206] on div "Invoice name help ICF Southern Invoice number (optional) help 3975 Invoice date…" at bounding box center [143, 220] width 271 height 284
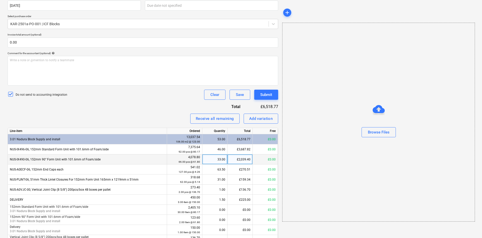
scroll to position [128, 0]
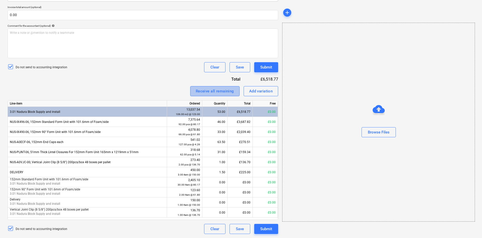
click at [216, 89] on div "Receive all remaining" at bounding box center [215, 91] width 38 height 7
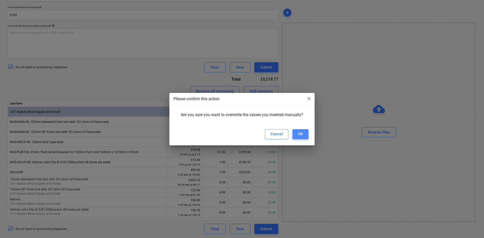
click at [299, 134] on div "OK" at bounding box center [300, 134] width 5 height 7
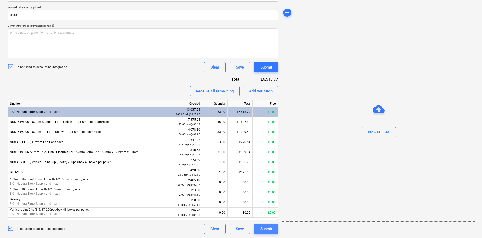
click at [272, 227] on div "Submit" at bounding box center [266, 229] width 12 height 7
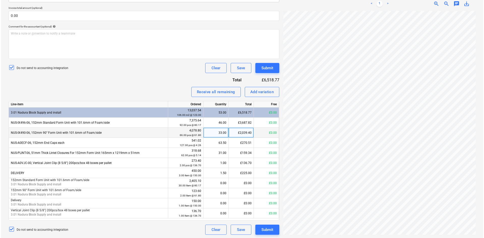
scroll to position [128, 0]
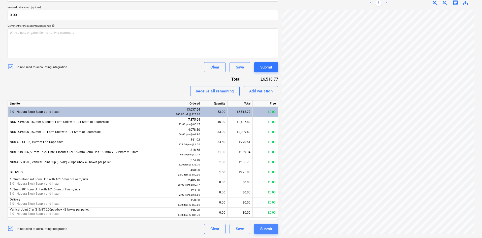
click at [268, 228] on div "Submit" at bounding box center [266, 229] width 12 height 7
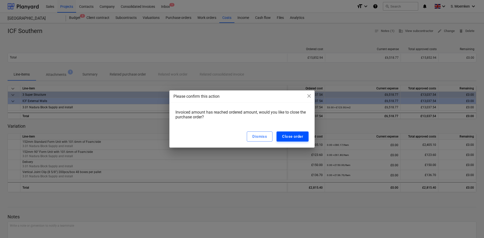
click at [295, 136] on div "Close order" at bounding box center [292, 136] width 21 height 7
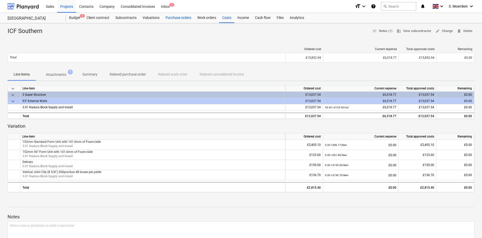
click at [180, 17] on div "Purchase orders" at bounding box center [179, 18] width 32 height 10
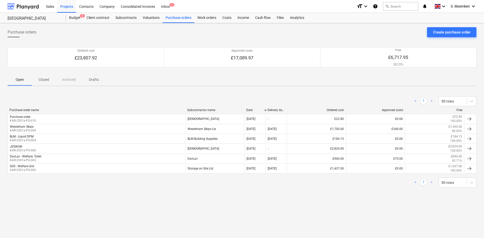
click at [154, 37] on div "Purchase orders Create purchase order" at bounding box center [242, 34] width 469 height 14
click at [104, 196] on div "Purchase orders Create purchase order Ordered cost £23,807.92 Approved costs £1…" at bounding box center [242, 130] width 484 height 215
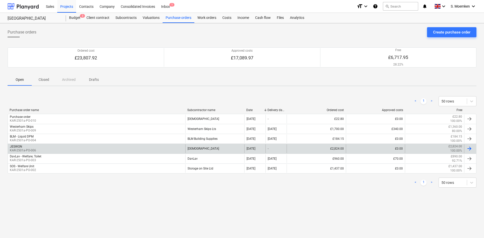
click at [48, 149] on div "JESWON KAR-2501a-PO-006" at bounding box center [97, 148] width 178 height 9
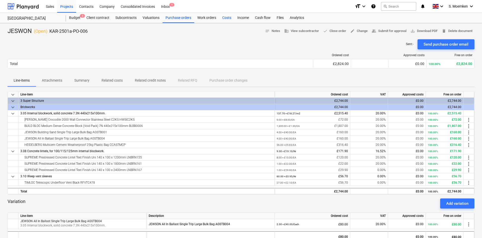
click at [227, 16] on div "Costs" at bounding box center [226, 18] width 15 height 10
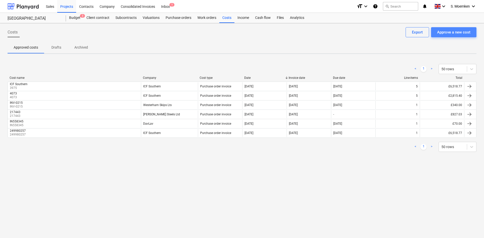
click at [447, 33] on div "Approve a new cost" at bounding box center [453, 32] width 33 height 7
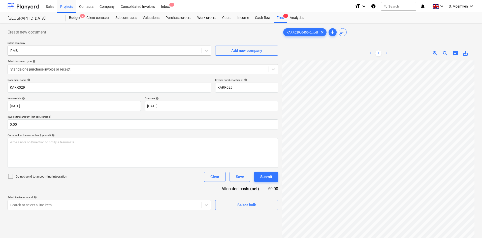
click at [171, 49] on div at bounding box center [104, 50] width 189 height 5
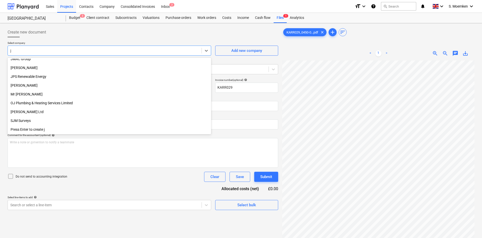
scroll to position [136, 0]
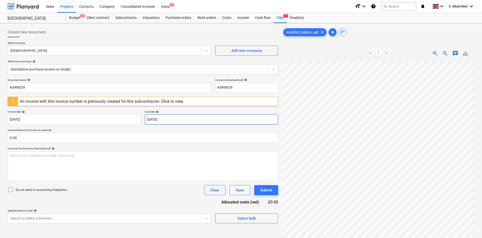
scroll to position [1, 24]
drag, startPoint x: 79, startPoint y: 88, endPoint x: 6, endPoint y: 88, distance: 73.6
click at [6, 88] on div "Create new document Select company Jewsons Add new company Select document type…" at bounding box center [143, 156] width 275 height 262
paste input "0450/00189778"
click at [236, 85] on input "KARR029" at bounding box center [246, 88] width 63 height 10
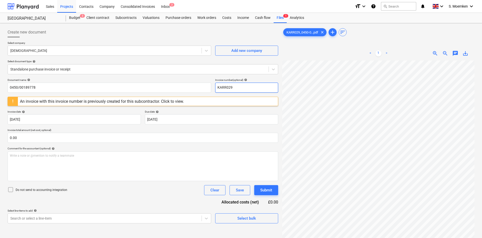
drag, startPoint x: 234, startPoint y: 86, endPoint x: 213, endPoint y: 85, distance: 20.4
click at [213, 85] on div "Document name help 0450/00189778 Invoice number (optional) help KARR029" at bounding box center [143, 85] width 271 height 14
paste input "0450/00189778"
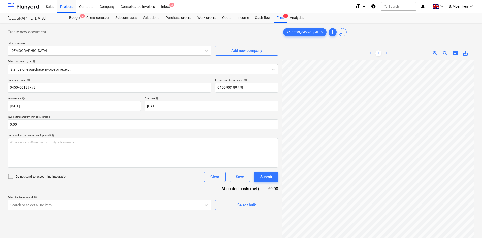
click at [96, 66] on div "Standalone purchase invoice or receipt" at bounding box center [138, 69] width 261 height 7
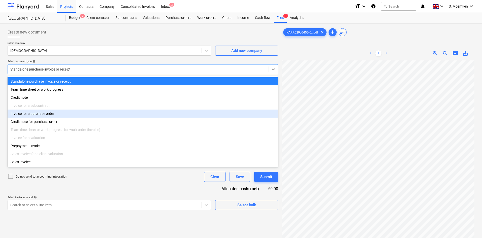
click at [53, 115] on div "Invoice for a purchase order" at bounding box center [143, 114] width 271 height 8
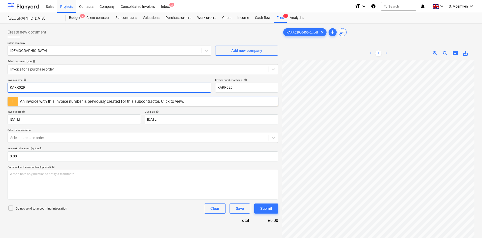
drag, startPoint x: 41, startPoint y: 86, endPoint x: 13, endPoint y: 84, distance: 28.3
click at [13, 84] on input "KARR029" at bounding box center [110, 88] width 204 height 10
paste input "0450/00189778"
click at [237, 88] on input "KARR029" at bounding box center [246, 88] width 63 height 10
drag, startPoint x: 232, startPoint y: 87, endPoint x: 217, endPoint y: 87, distance: 14.9
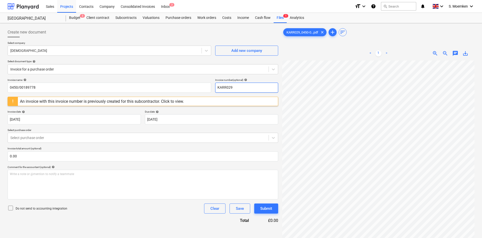
click at [217, 87] on input "KARR029" at bounding box center [246, 88] width 63 height 10
paste input "0450/00189778"
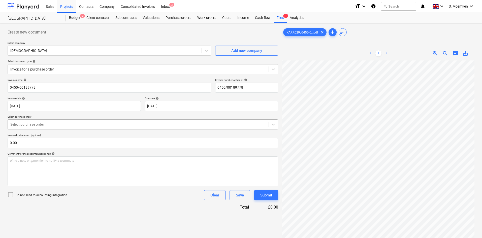
click at [63, 123] on div at bounding box center [138, 124] width 256 height 5
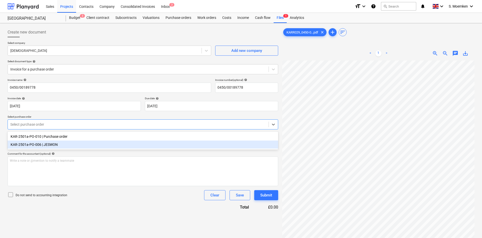
click at [63, 146] on div "KAR-2501a-PO-006 | JESWON" at bounding box center [143, 145] width 271 height 8
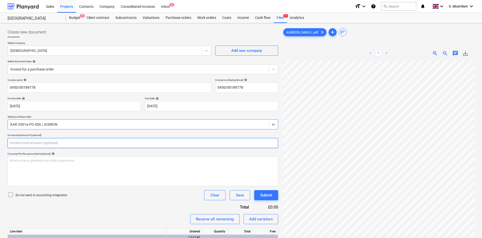
click at [19, 145] on input "text" at bounding box center [143, 143] width 271 height 10
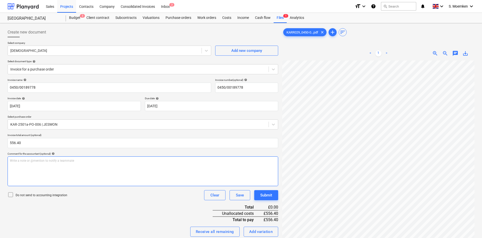
click at [31, 179] on div "Write a note or @mention to notify a teammate [PERSON_NAME]" at bounding box center [143, 172] width 271 height 30
click at [12, 193] on icon at bounding box center [11, 195] width 6 height 6
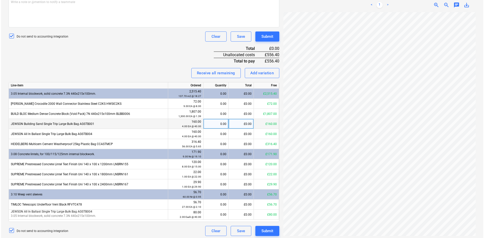
scroll to position [161, 0]
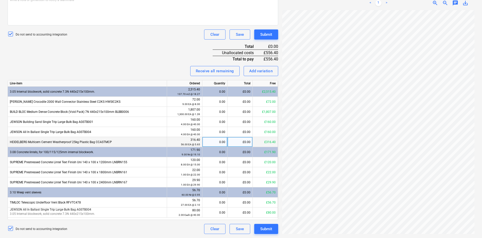
click at [217, 141] on div "0.00" at bounding box center [215, 142] width 21 height 10
click at [267, 230] on div "Submit" at bounding box center [266, 229] width 12 height 7
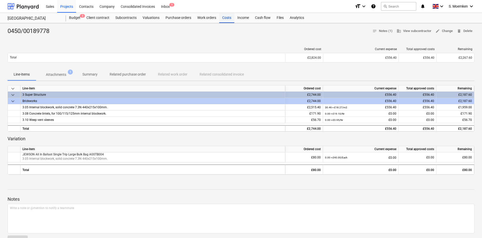
click at [228, 19] on div "Costs" at bounding box center [226, 18] width 15 height 10
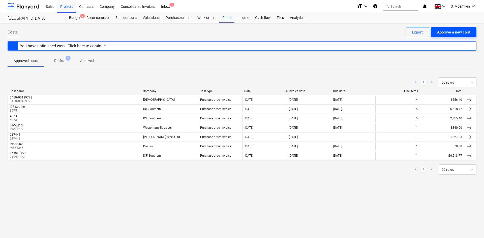
click at [449, 31] on div "Approve a new cost" at bounding box center [453, 32] width 33 height 7
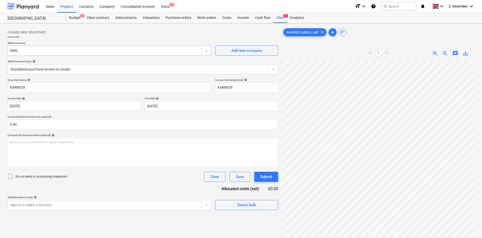
click at [93, 51] on div at bounding box center [104, 50] width 189 height 5
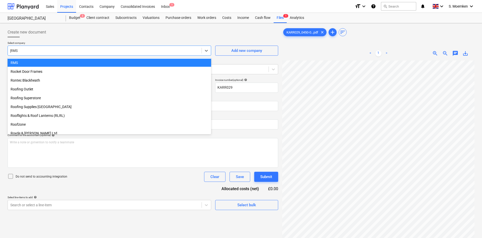
scroll to position [136, 0]
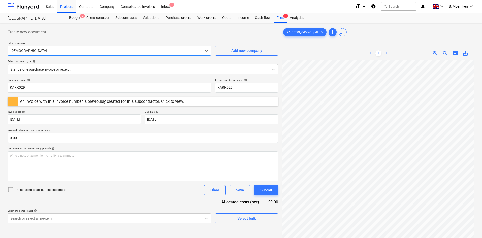
click at [88, 67] on div at bounding box center [138, 69] width 256 height 5
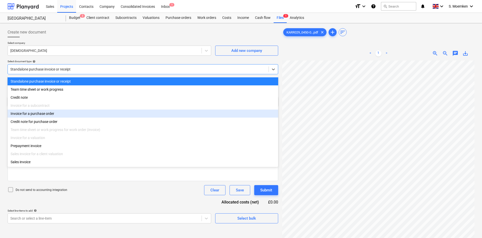
click at [62, 117] on div "Invoice for a purchase order" at bounding box center [143, 114] width 271 height 8
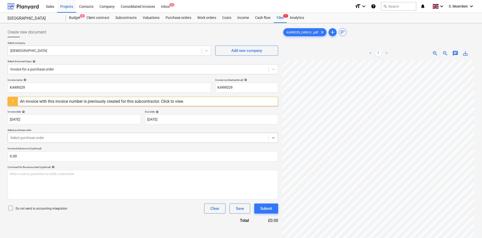
scroll to position [0, 18]
drag, startPoint x: 21, startPoint y: 87, endPoint x: 6, endPoint y: 87, distance: 15.9
click at [6, 87] on div "Create new document Select company Jewsons Add new company Select document type…" at bounding box center [143, 156] width 275 height 262
paste input "0450/00189796"
click at [240, 89] on input "KARR029" at bounding box center [246, 88] width 63 height 10
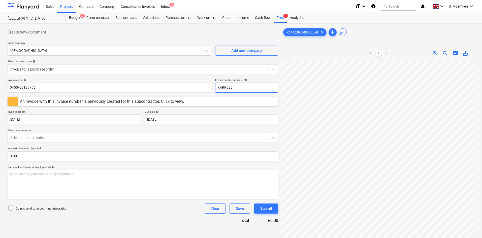
drag, startPoint x: 232, startPoint y: 87, endPoint x: 218, endPoint y: 87, distance: 14.6
click at [218, 87] on input "KARR029" at bounding box center [246, 88] width 63 height 10
paste input "0450/00189796"
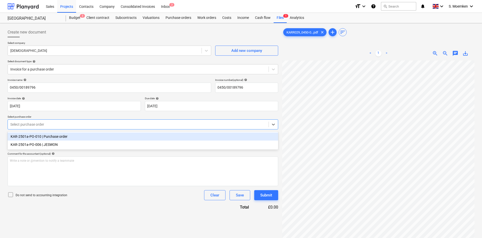
click at [55, 125] on div at bounding box center [138, 124] width 256 height 5
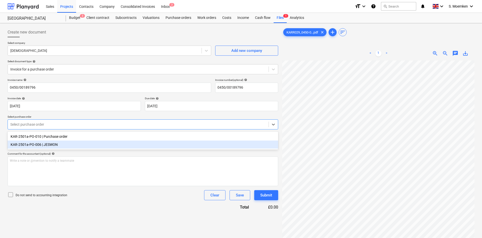
click at [48, 143] on div "KAR-2501a-PO-006 | JESWON" at bounding box center [143, 145] width 271 height 8
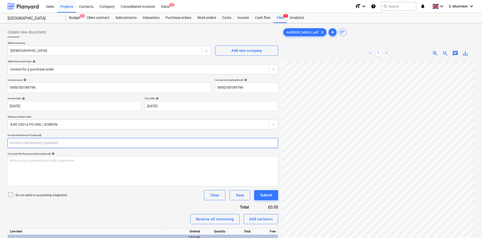
drag, startPoint x: 46, startPoint y: 143, endPoint x: 17, endPoint y: 143, distance: 29.3
click at [17, 143] on input "text" at bounding box center [143, 143] width 271 height 10
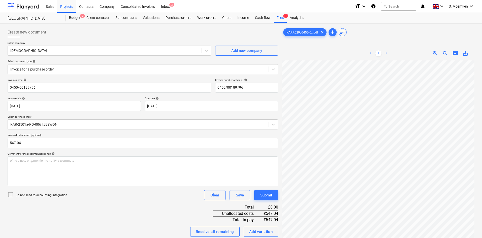
click at [9, 195] on icon at bounding box center [11, 195] width 6 height 6
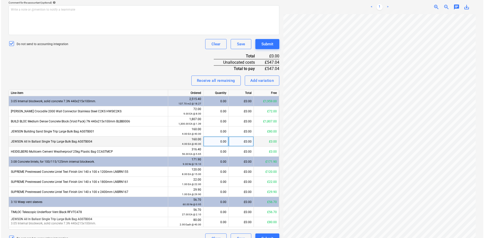
scroll to position [161, 0]
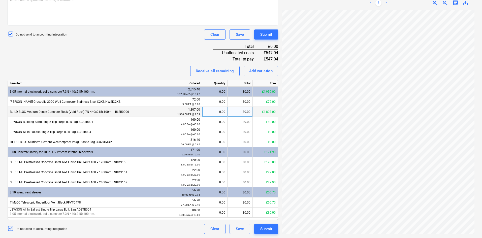
click at [221, 111] on div "0.00" at bounding box center [215, 112] width 21 height 10
click at [221, 133] on div "0.00" at bounding box center [215, 132] width 21 height 10
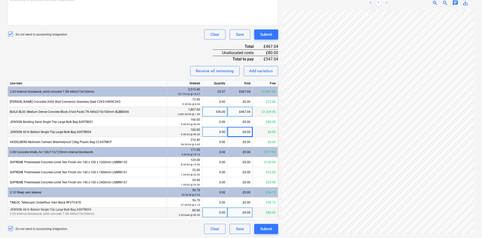
click at [216, 214] on div "0.00" at bounding box center [215, 213] width 21 height 10
click at [138, 42] on div "Invoice name help 0450/00189796 Invoice number (optional) help 0450/00189796 In…" at bounding box center [143, 76] width 271 height 317
click at [268, 230] on div "Submit" at bounding box center [266, 229] width 12 height 7
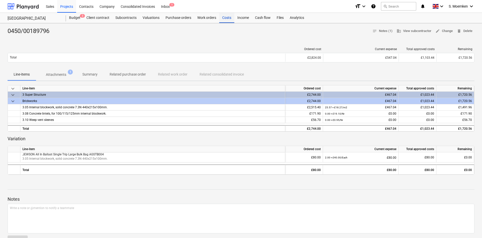
click at [226, 17] on div "Costs" at bounding box center [226, 18] width 15 height 10
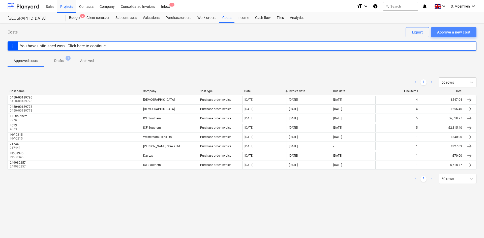
click at [441, 31] on div "Approve a new cost" at bounding box center [453, 32] width 33 height 7
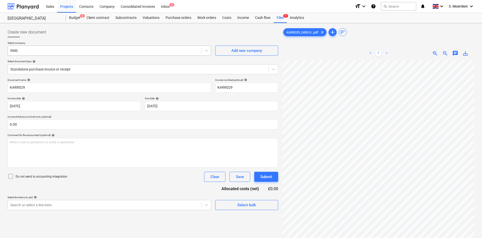
click at [124, 52] on div at bounding box center [104, 50] width 189 height 5
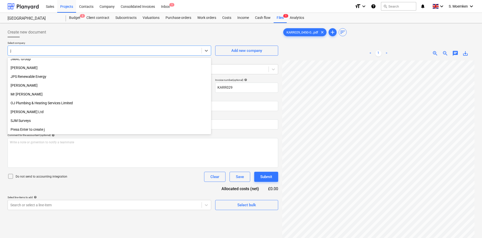
scroll to position [136, 0]
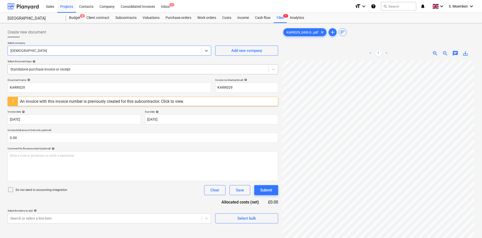
click at [80, 72] on div at bounding box center [138, 69] width 256 height 5
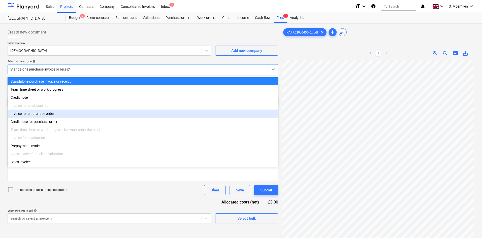
click at [61, 117] on div "Invoice for a purchase order" at bounding box center [143, 114] width 271 height 8
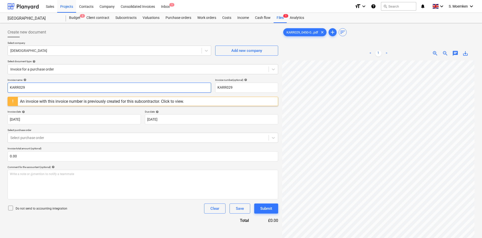
drag, startPoint x: 41, startPoint y: 86, endPoint x: 6, endPoint y: 88, distance: 35.1
click at [6, 88] on div "Create new document Select company Jewsons Add new company Select document type…" at bounding box center [143, 156] width 275 height 262
paste input "0450/0018980"
click at [234, 88] on input "KARR029" at bounding box center [246, 88] width 63 height 10
drag, startPoint x: 235, startPoint y: 88, endPoint x: 217, endPoint y: 88, distance: 17.7
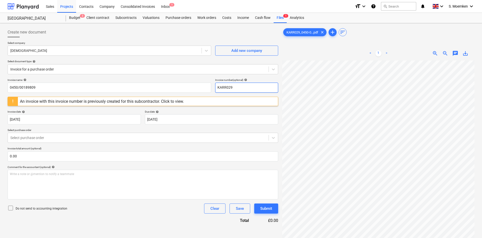
click at [217, 88] on input "KARR029" at bounding box center [246, 88] width 63 height 10
paste input "0450/0018980"
click at [80, 57] on div "Select company Jewsons Add new company Select document type help Invoice for a …" at bounding box center [143, 59] width 271 height 37
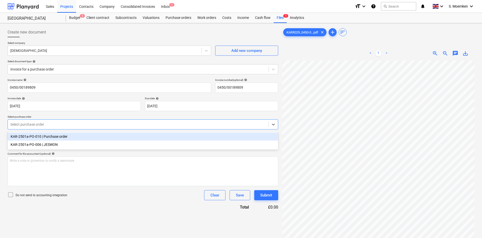
click at [31, 126] on div at bounding box center [138, 124] width 256 height 5
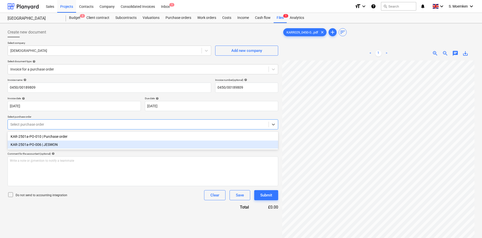
click at [32, 145] on div "KAR-2501a-PO-006 | JESWON" at bounding box center [143, 145] width 271 height 8
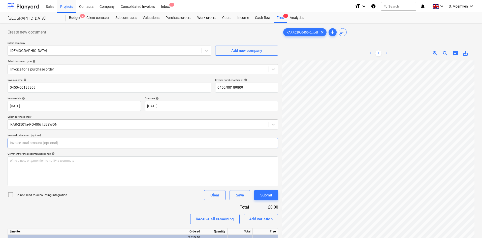
drag, startPoint x: 32, startPoint y: 145, endPoint x: 10, endPoint y: 145, distance: 21.2
click at [10, 145] on input "text" at bounding box center [143, 143] width 271 height 10
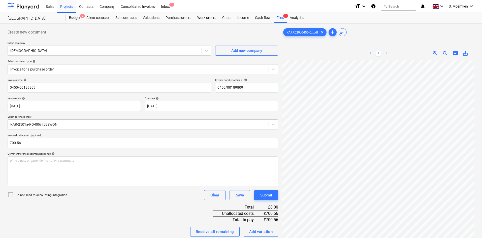
click at [10, 195] on icon at bounding box center [11, 195] width 6 height 6
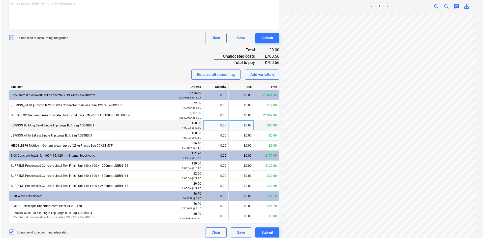
scroll to position [161, 0]
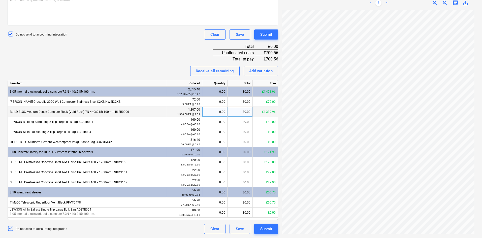
click at [214, 111] on div "0.00" at bounding box center [215, 112] width 21 height 10
click at [267, 230] on div "Submit" at bounding box center [266, 229] width 12 height 7
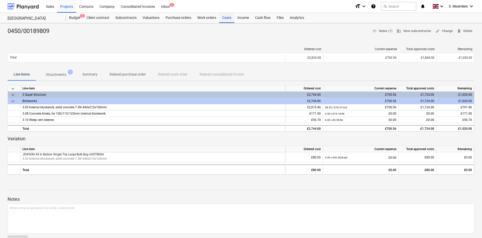
click at [225, 17] on div "Costs" at bounding box center [226, 18] width 15 height 10
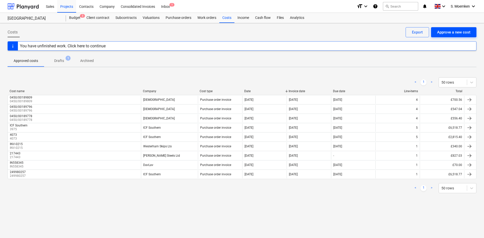
click at [460, 32] on div "Approve a new cost" at bounding box center [453, 32] width 33 height 7
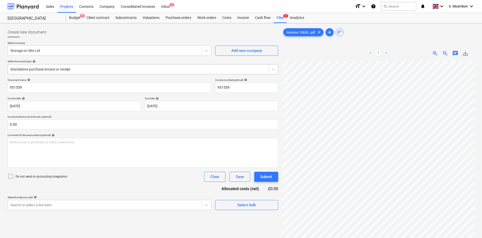
click at [77, 69] on div at bounding box center [138, 69] width 256 height 5
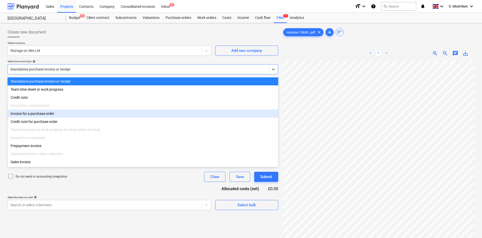
click at [44, 115] on div "Invoice for a purchase order" at bounding box center [143, 114] width 271 height 8
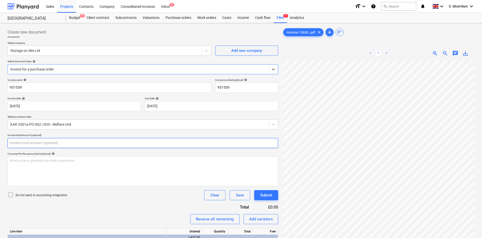
drag, startPoint x: 24, startPoint y: 144, endPoint x: 21, endPoint y: 144, distance: 3.5
click at [21, 144] on input "text" at bounding box center [143, 143] width 271 height 10
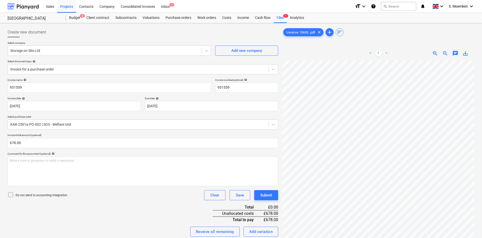
click at [10, 195] on icon at bounding box center [11, 195] width 6 height 6
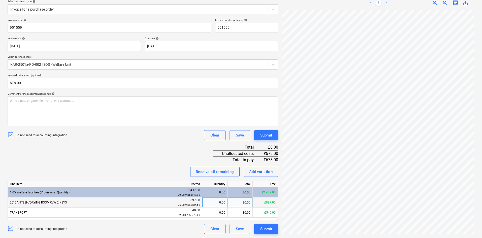
click at [243, 202] on div "£0.00" at bounding box center [240, 203] width 25 height 10
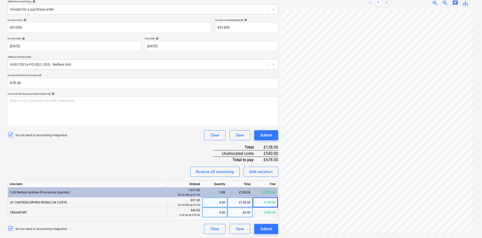
click at [237, 212] on div "£0.00" at bounding box center [240, 213] width 25 height 10
click at [217, 212] on div "0.00" at bounding box center [215, 213] width 21 height 10
click at [264, 227] on div "Submit" at bounding box center [266, 229] width 12 height 7
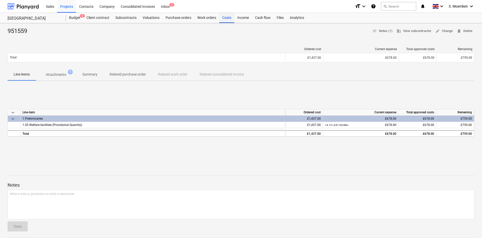
click at [226, 16] on div "Costs" at bounding box center [226, 18] width 15 height 10
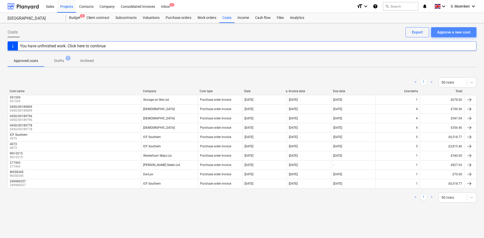
click at [461, 31] on div "Approve a new cost" at bounding box center [453, 32] width 33 height 7
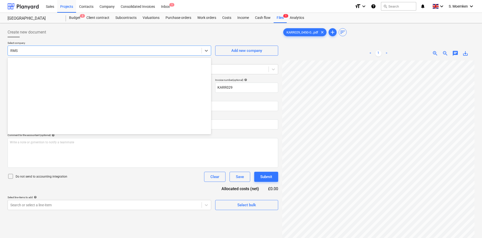
click at [49, 51] on div at bounding box center [104, 50] width 189 height 5
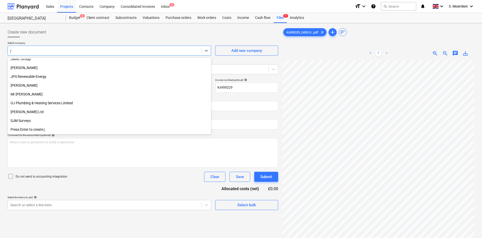
scroll to position [136, 0]
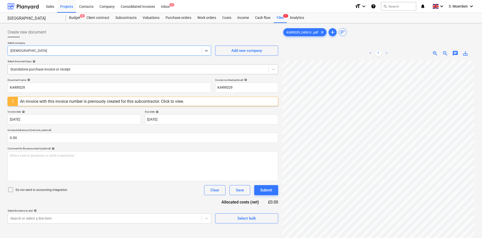
click at [72, 68] on div at bounding box center [138, 69] width 256 height 5
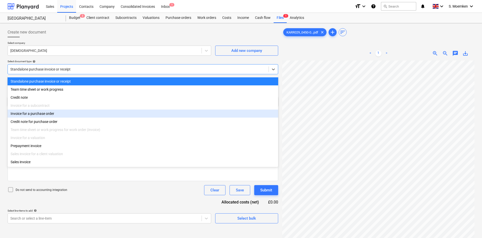
click at [44, 116] on div "Invoice for a purchase order" at bounding box center [143, 114] width 271 height 8
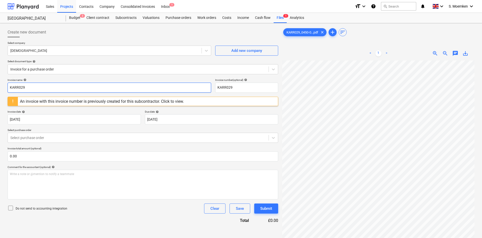
drag, startPoint x: 38, startPoint y: 89, endPoint x: 4, endPoint y: 89, distance: 33.8
click at [4, 89] on div "Create new document Select company Jewsons Add new company Select document type…" at bounding box center [241, 156] width 482 height 266
paste input "0450/00189857"
drag, startPoint x: 236, startPoint y: 87, endPoint x: 210, endPoint y: 87, distance: 26.5
click at [210, 87] on div "Invoice name help 0450/00189857 Invoice number (optional) help KARR029" at bounding box center [143, 85] width 271 height 14
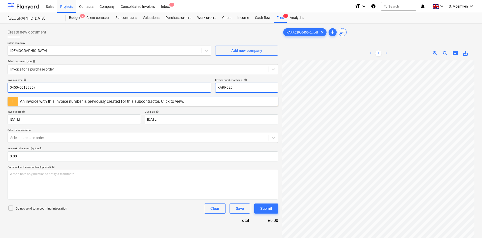
paste input "0450/00189857"
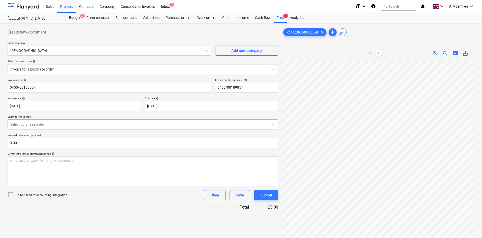
click at [44, 126] on div at bounding box center [138, 124] width 256 height 5
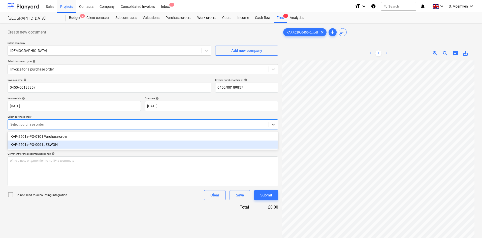
click at [49, 145] on div "KAR-2501a-PO-006 | JESWON" at bounding box center [143, 145] width 271 height 8
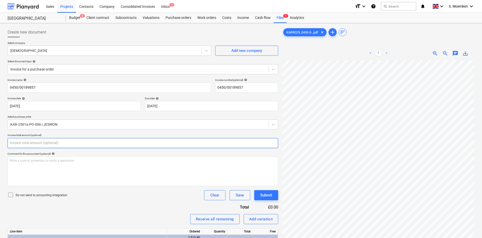
drag, startPoint x: 33, startPoint y: 144, endPoint x: 3, endPoint y: 145, distance: 30.6
click at [4, 145] on div "Create new document Select company Jewsons Add new company Select document type…" at bounding box center [241, 204] width 482 height 363
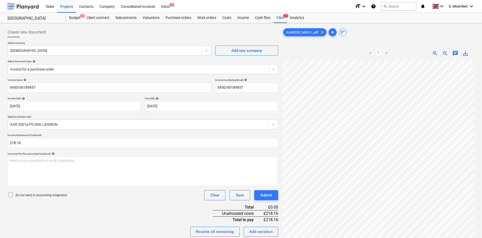
click at [10, 194] on icon at bounding box center [11, 195] width 6 height 6
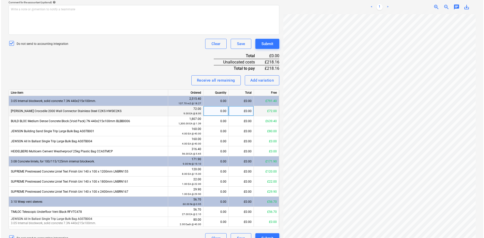
scroll to position [161, 0]
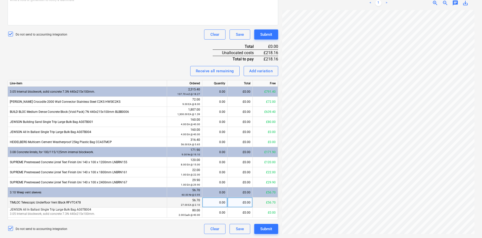
click at [215, 201] on div "0.00" at bounding box center [215, 203] width 21 height 10
click at [213, 202] on div "2.00" at bounding box center [215, 203] width 21 height 10
click at [211, 228] on div "Clear" at bounding box center [215, 229] width 9 height 7
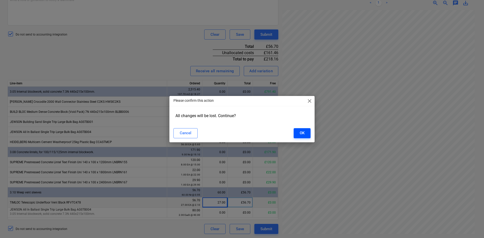
click at [300, 134] on div "OK" at bounding box center [302, 133] width 5 height 7
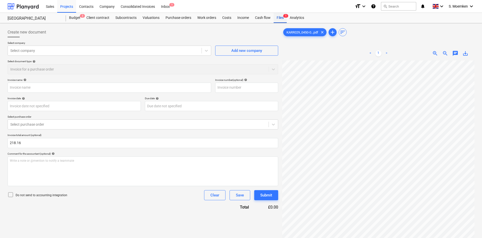
click at [280, 17] on div "Files 1" at bounding box center [280, 18] width 13 height 10
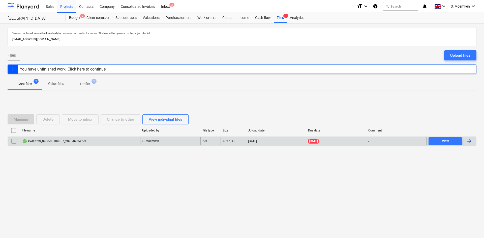
click at [129, 142] on div "KARR029_0450-00189857_2025-09-24.pdf" at bounding box center [80, 141] width 120 height 8
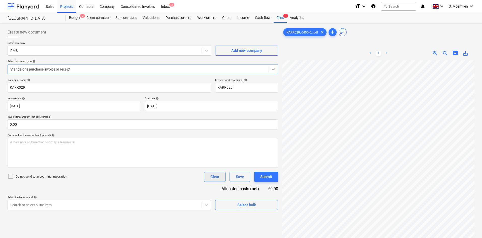
click at [217, 178] on div "Clear" at bounding box center [215, 177] width 9 height 7
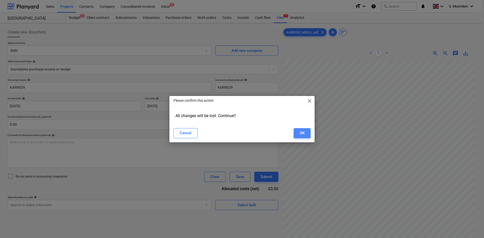
click at [300, 130] on div "OK" at bounding box center [302, 133] width 5 height 7
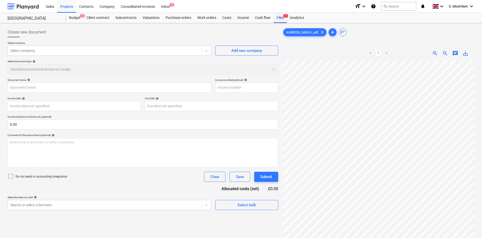
click at [277, 17] on div "Files 1" at bounding box center [280, 18] width 13 height 10
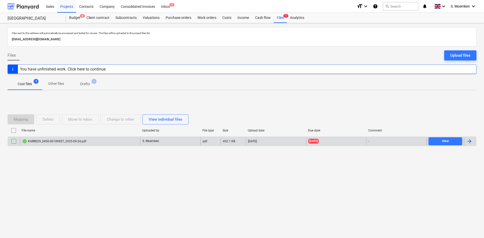
click at [12, 142] on input "checkbox" at bounding box center [14, 141] width 8 height 8
click at [47, 119] on div "Delete" at bounding box center [48, 119] width 11 height 7
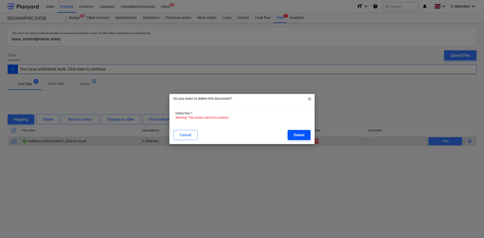
click at [301, 134] on div "Delete" at bounding box center [299, 135] width 11 height 7
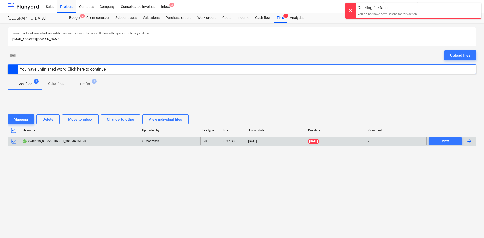
click at [353, 11] on div at bounding box center [351, 11] width 10 height 16
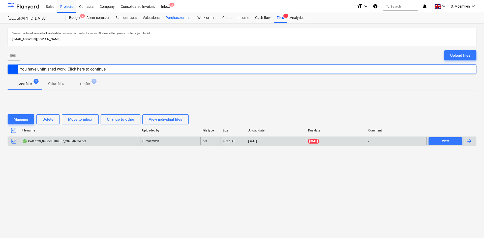
click at [173, 19] on div "Purchase orders" at bounding box center [179, 18] width 32 height 10
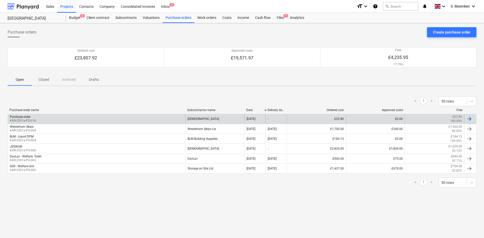
click at [108, 118] on div "Purchase order KAR-2501a-PO-010" at bounding box center [97, 119] width 178 height 9
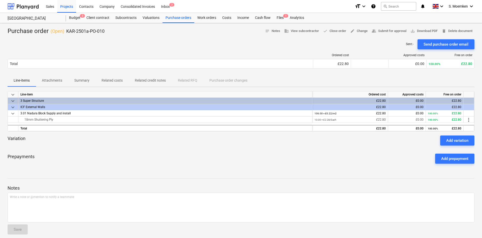
click at [50, 81] on p "Attachments" at bounding box center [52, 80] width 20 height 5
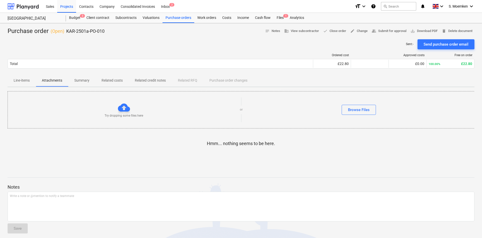
click at [77, 79] on p "Summary" at bounding box center [81, 80] width 15 height 5
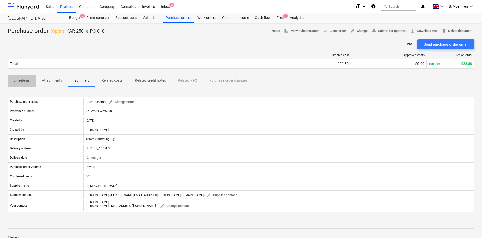
click at [23, 80] on p "Line-items" at bounding box center [22, 80] width 16 height 5
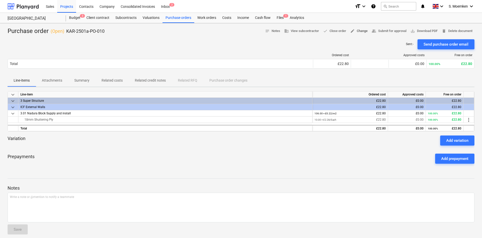
click at [361, 30] on span "edit Change" at bounding box center [359, 31] width 17 height 6
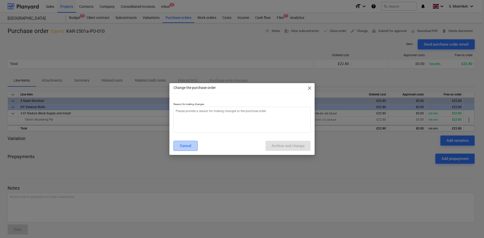
click at [178, 147] on button "Cancel" at bounding box center [185, 146] width 24 height 10
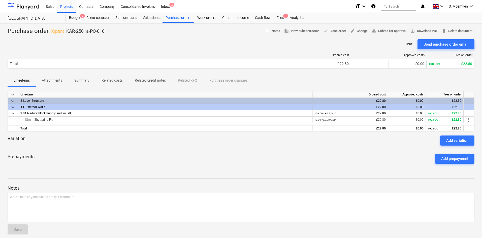
click at [356, 110] on div "£22.80" at bounding box center [350, 107] width 71 height 6
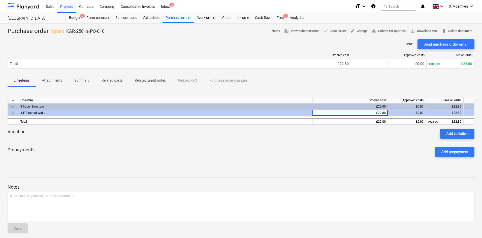
click at [381, 110] on div "£22.80" at bounding box center [350, 113] width 71 height 6
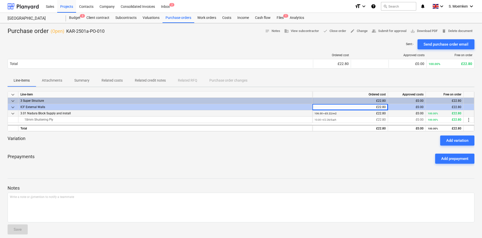
click at [380, 113] on div "106.00 × £0.22 / m2 £22.80" at bounding box center [350, 113] width 71 height 6
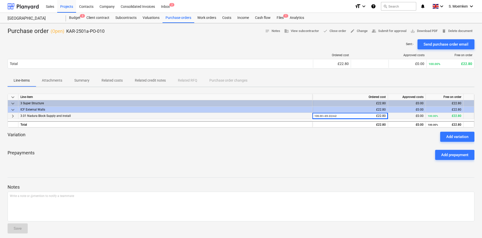
click at [382, 116] on div "106.00 × £0.22 / m2 £22.80" at bounding box center [350, 116] width 71 height 6
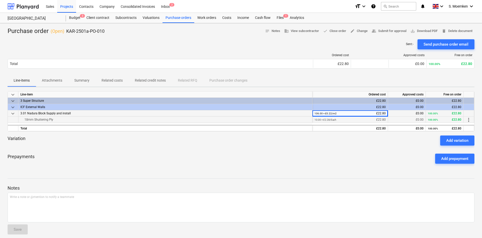
click at [469, 120] on span "more_vert" at bounding box center [469, 120] width 6 height 6
click at [475, 121] on li "Edit" at bounding box center [472, 120] width 15 height 12
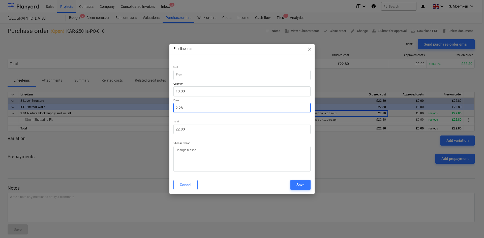
click at [184, 112] on input "2.28" at bounding box center [241, 108] width 137 height 10
click at [302, 186] on div "Save" at bounding box center [301, 185] width 8 height 7
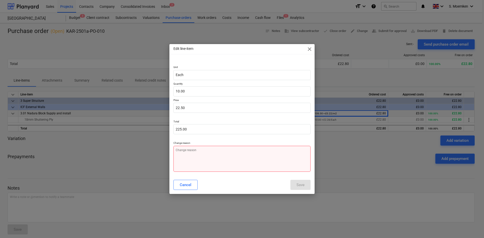
click at [210, 156] on textarea at bounding box center [241, 159] width 137 height 26
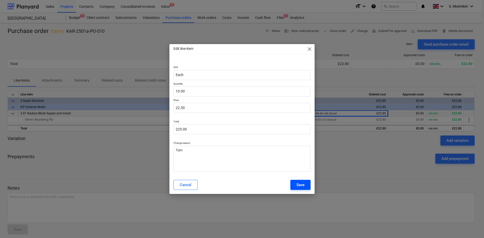
click at [299, 183] on div "Save" at bounding box center [301, 185] width 8 height 7
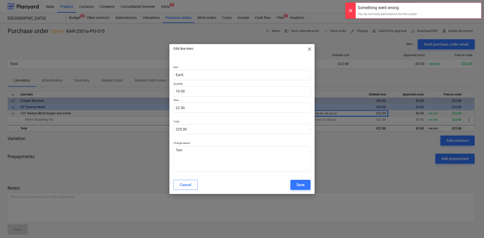
click at [308, 49] on span "close" at bounding box center [310, 49] width 6 height 6
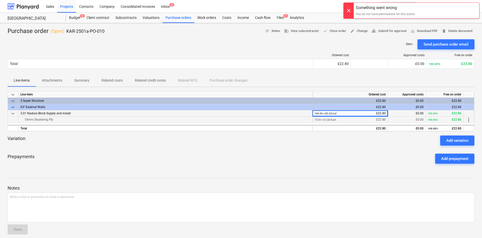
click at [300, 121] on div "18mm Shuttering Ply" at bounding box center [165, 120] width 290 height 6
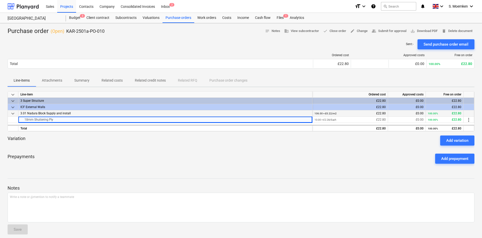
click at [230, 40] on div "Sent : - Send purchase order email" at bounding box center [241, 44] width 467 height 10
click at [226, 17] on div "Costs" at bounding box center [226, 18] width 15 height 10
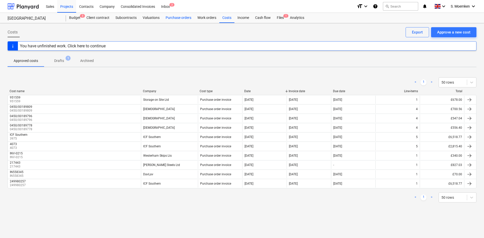
click at [171, 19] on div "Purchase orders" at bounding box center [179, 18] width 32 height 10
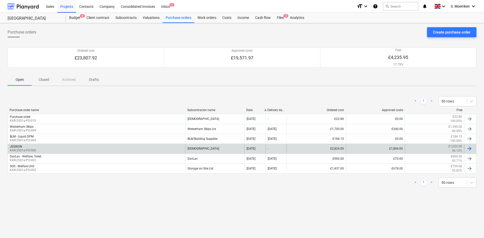
click at [76, 150] on div "JESWON KAR-2501a-PO-006" at bounding box center [97, 148] width 178 height 9
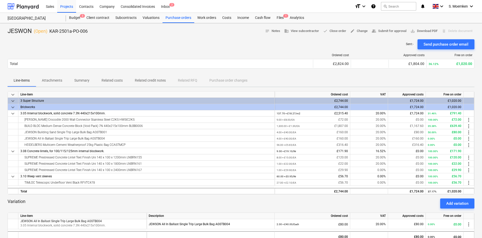
click at [51, 79] on p "Attachments" at bounding box center [52, 80] width 20 height 5
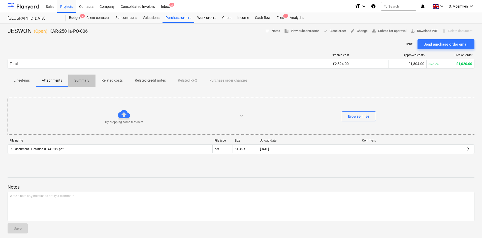
click at [84, 80] on p "Summary" at bounding box center [81, 80] width 15 height 5
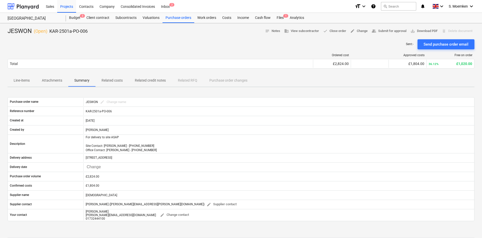
click at [49, 81] on p "Attachments" at bounding box center [52, 80] width 20 height 5
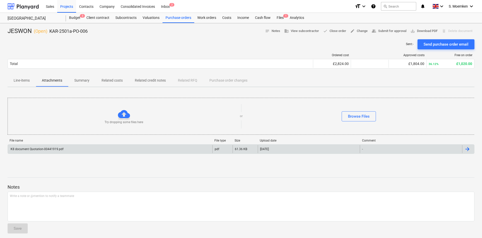
click at [68, 151] on div "K8 document Quotation-00441919.pdf" at bounding box center [110, 149] width 205 height 8
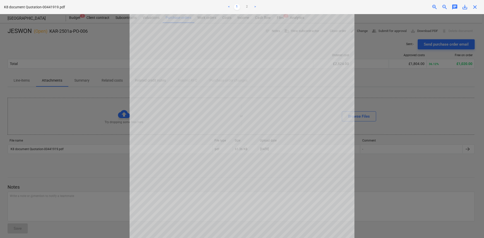
scroll to position [95, 0]
click at [247, 5] on link "2" at bounding box center [247, 7] width 6 height 6
click at [237, 5] on link "1" at bounding box center [237, 7] width 6 height 6
click at [254, 8] on link ">" at bounding box center [255, 7] width 6 height 6
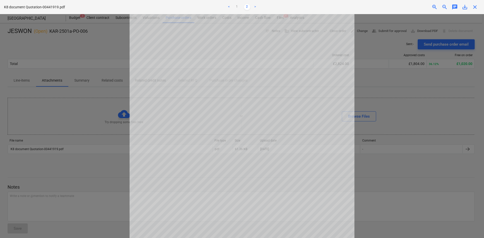
click at [475, 10] on div "K8 document Quotation-00441919.pdf < 1 2 > zoom_in zoom_out chat 0 save_alt clo…" at bounding box center [242, 7] width 484 height 14
click at [476, 7] on span "close" at bounding box center [475, 7] width 6 height 6
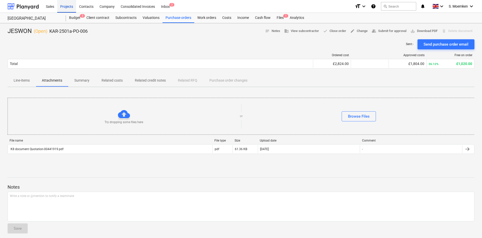
click at [69, 6] on div "Projects" at bounding box center [66, 6] width 19 height 13
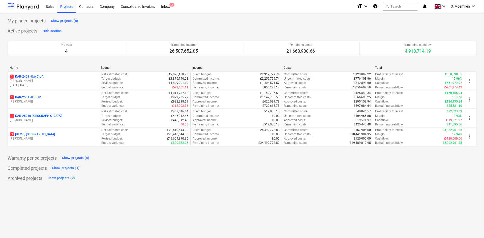
click at [39, 102] on p "[PERSON_NAME]" at bounding box center [53, 102] width 87 height 4
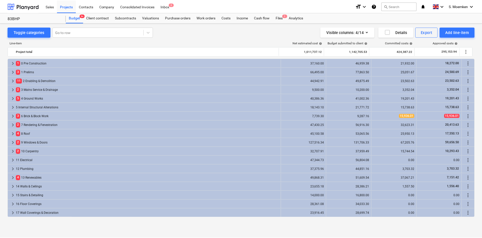
scroll to position [150, 0]
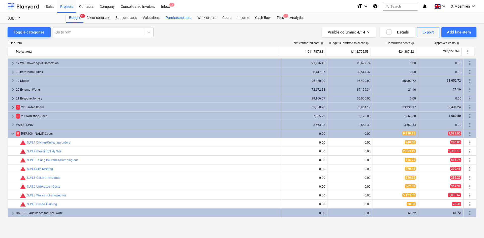
click at [176, 16] on div "Purchase orders" at bounding box center [179, 18] width 32 height 10
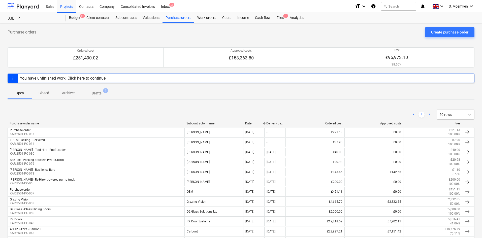
click at [202, 123] on div "Subcontractor name" at bounding box center [214, 124] width 55 height 4
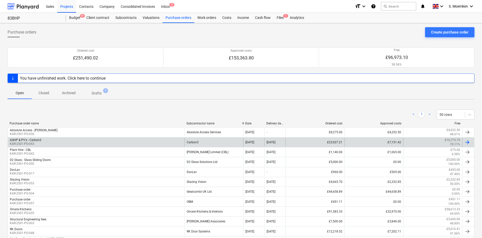
scroll to position [25, 0]
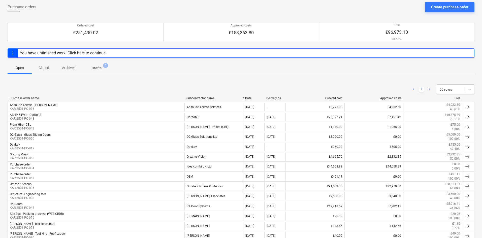
click at [203, 98] on div "Subcontractor name" at bounding box center [214, 99] width 55 height 4
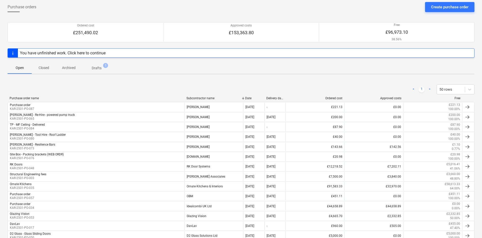
click at [203, 98] on div "Subcontractor name" at bounding box center [214, 99] width 55 height 4
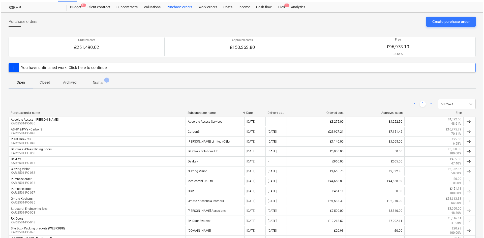
scroll to position [0, 0]
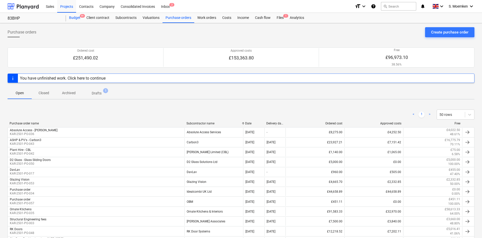
click at [75, 16] on div "Budget 9+" at bounding box center [74, 18] width 17 height 10
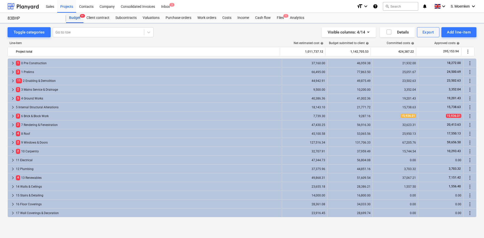
scroll to position [150, 0]
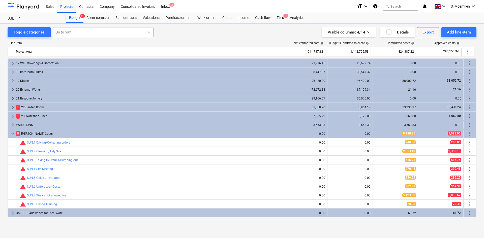
click at [70, 34] on div at bounding box center [98, 32] width 86 height 5
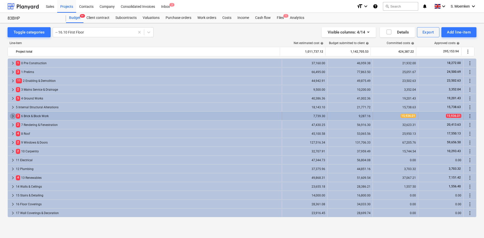
click at [13, 115] on span "keyboard_arrow_right" at bounding box center [13, 116] width 6 height 6
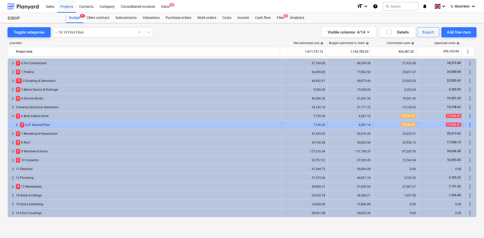
click at [14, 124] on span "keyboard_arrow_right" at bounding box center [17, 125] width 6 height 6
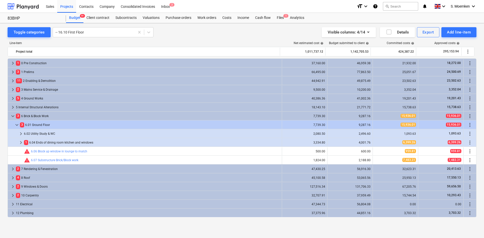
click at [14, 124] on span "keyboard_arrow_down" at bounding box center [17, 125] width 6 height 6
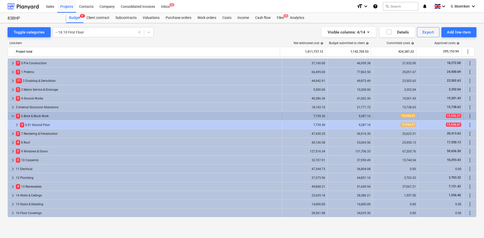
click at [13, 114] on span "keyboard_arrow_down" at bounding box center [13, 116] width 6 height 6
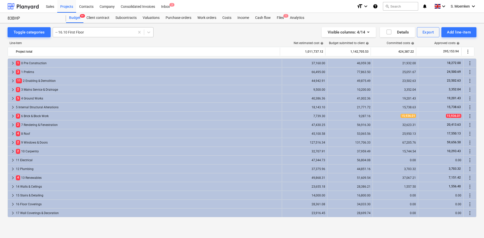
click at [78, 33] on div at bounding box center [93, 32] width 77 height 5
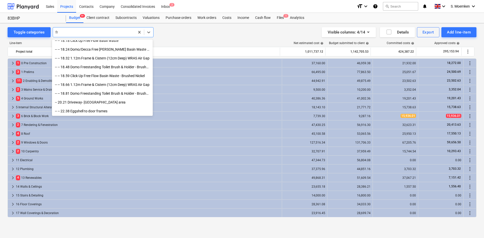
scroll to position [119, 0]
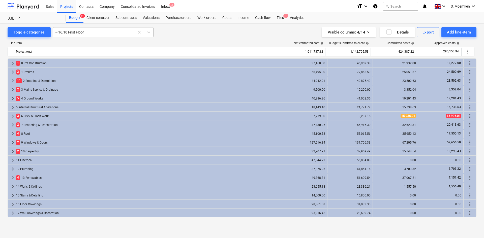
click at [80, 30] on div at bounding box center [93, 32] width 77 height 5
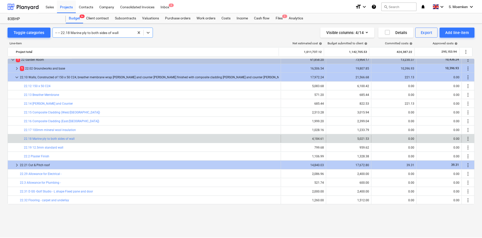
scroll to position [173, 0]
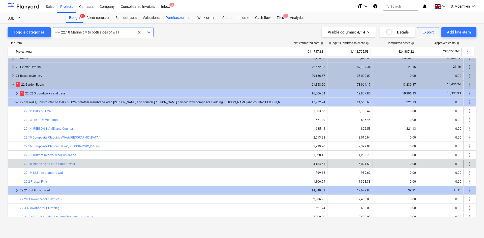
click at [177, 18] on div "Purchase orders" at bounding box center [179, 18] width 32 height 10
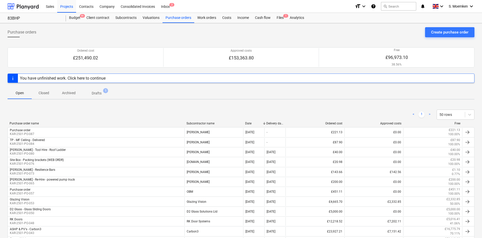
click at [201, 123] on div "Subcontractor name" at bounding box center [214, 124] width 55 height 4
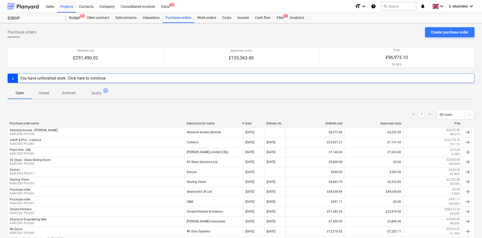
click at [201, 123] on div "Subcontractor name" at bounding box center [214, 124] width 55 height 4
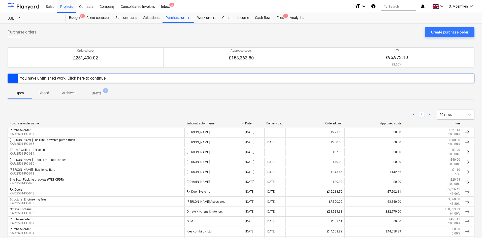
click at [201, 123] on div "Subcontractor name" at bounding box center [214, 124] width 55 height 4
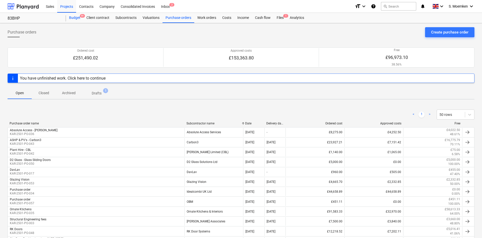
click at [77, 17] on div "Budget 9+" at bounding box center [74, 18] width 17 height 10
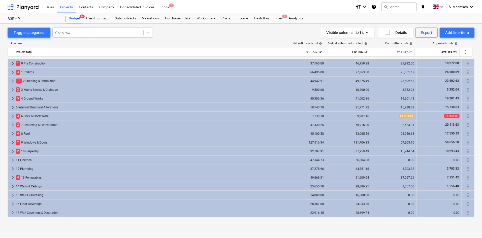
scroll to position [173, 0]
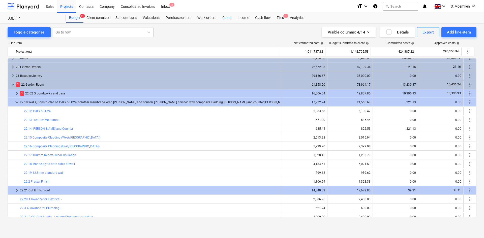
click at [228, 17] on div "Costs" at bounding box center [226, 18] width 15 height 10
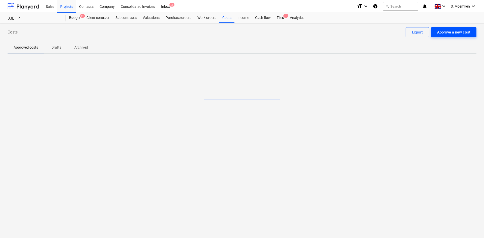
click at [442, 37] on button "Approve a new cost" at bounding box center [453, 32] width 45 height 10
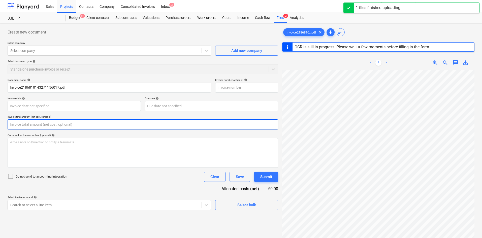
drag, startPoint x: 23, startPoint y: 127, endPoint x: 10, endPoint y: 125, distance: 13.7
click at [10, 125] on input "text" at bounding box center [143, 125] width 271 height 10
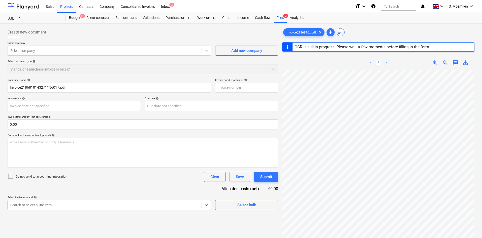
scroll to position [53, 0]
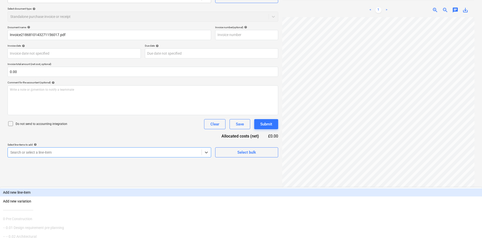
click at [60, 186] on body "Sales Projects Contacts Company Consolidated Invoices Inbox 2 format_size keybo…" at bounding box center [241, 66] width 482 height 238
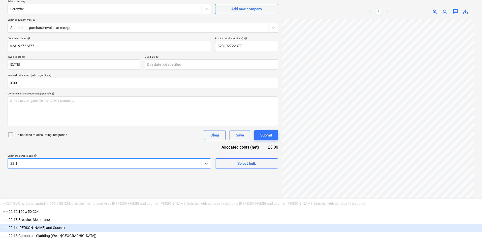
scroll to position [50, 0]
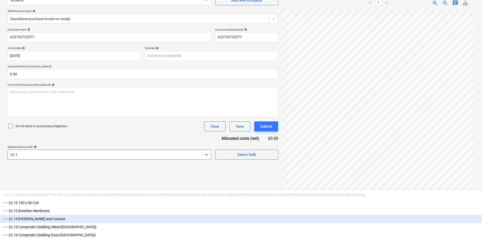
click at [62, 215] on div "-- -- 22.14 [PERSON_NAME] and Counter" at bounding box center [241, 219] width 482 height 8
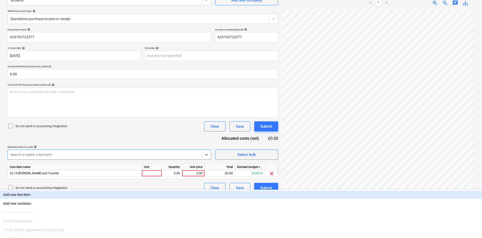
click at [108, 132] on div "Document name help A23192722377 Invoice number (optional) help A23192722377 Inv…" at bounding box center [143, 110] width 271 height 165
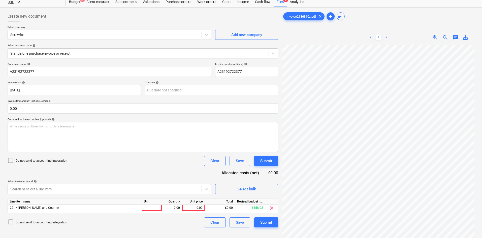
scroll to position [0, 0]
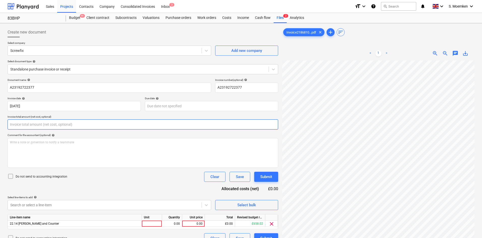
drag, startPoint x: 40, startPoint y: 126, endPoint x: 13, endPoint y: 125, distance: 27.0
click at [13, 125] on input "text" at bounding box center [143, 125] width 271 height 10
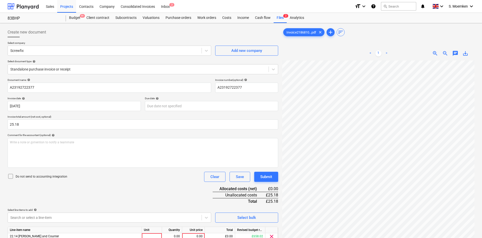
click at [9, 177] on icon at bounding box center [11, 176] width 6 height 6
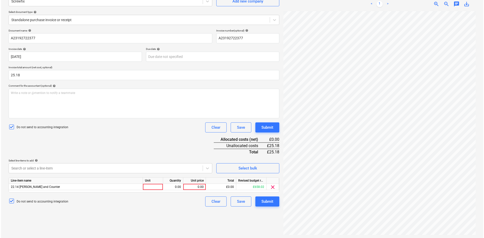
scroll to position [50, 0]
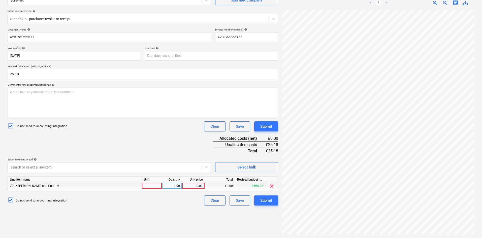
click at [155, 188] on div at bounding box center [152, 186] width 20 height 6
click at [178, 186] on div "1.00" at bounding box center [172, 186] width 16 height 6
click at [55, 97] on div "Write a note or @mention to notify a teammate [PERSON_NAME]" at bounding box center [143, 103] width 271 height 30
click at [27, 97] on div "Write a note or @mention to notify a teammate [PERSON_NAME]" at bounding box center [143, 103] width 271 height 30
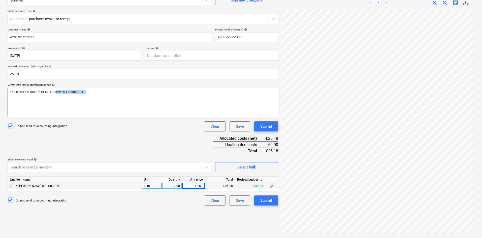
drag, startPoint x: 99, startPoint y: 92, endPoint x: 54, endPoint y: 93, distance: 44.4
click at [54, 93] on p "TX Screws 5 x 100mm Pk10TX Screws 5 x 100mm Pk10" at bounding box center [143, 92] width 266 height 4
click at [270, 199] on div "Submit" at bounding box center [266, 200] width 12 height 7
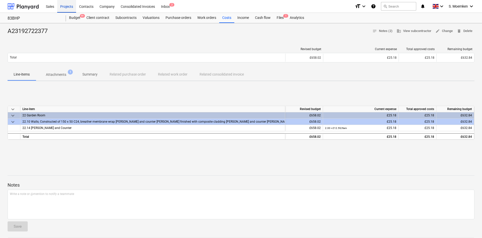
click at [65, 7] on div "Projects" at bounding box center [66, 6] width 19 height 13
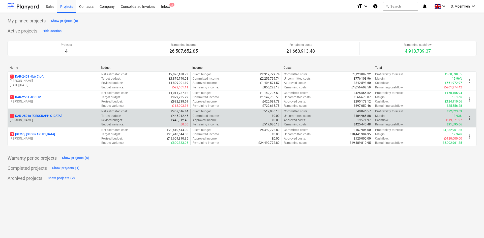
click at [38, 119] on p "[PERSON_NAME]" at bounding box center [53, 120] width 87 height 4
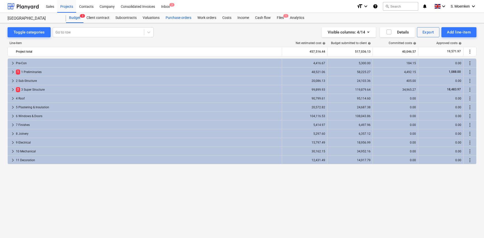
click at [175, 19] on div "Purchase orders" at bounding box center [179, 18] width 32 height 10
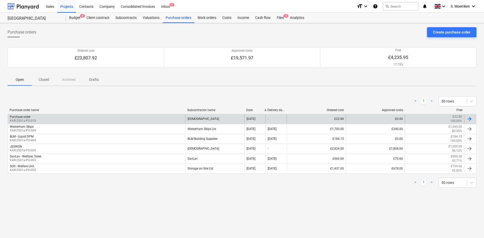
click at [53, 118] on div "Purchase order KAR-2501a-PO-010" at bounding box center [97, 119] width 178 height 9
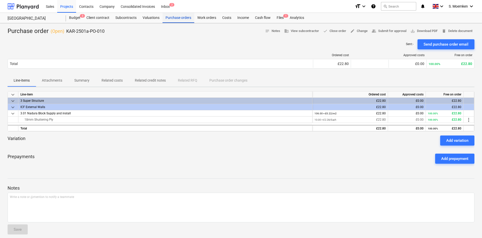
click at [174, 19] on div "Purchase orders" at bounding box center [179, 18] width 32 height 10
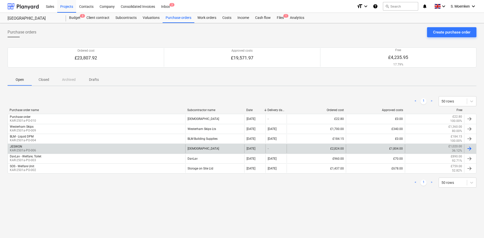
click at [38, 152] on div "JESWON KAR-2501a-PO-006" at bounding box center [97, 148] width 178 height 9
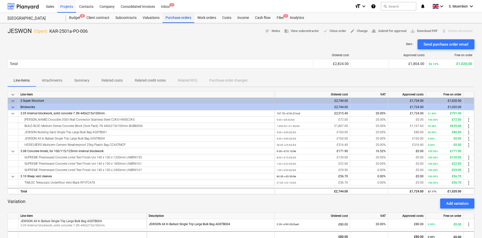
click at [179, 19] on div "Purchase orders" at bounding box center [179, 18] width 32 height 10
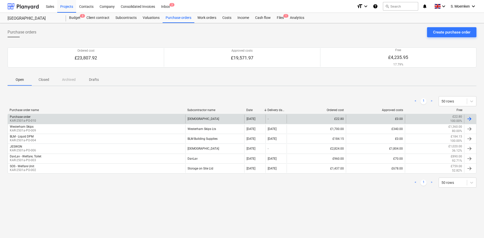
click at [74, 120] on div "Purchase order KAR-2501a-PO-010" at bounding box center [97, 119] width 178 height 9
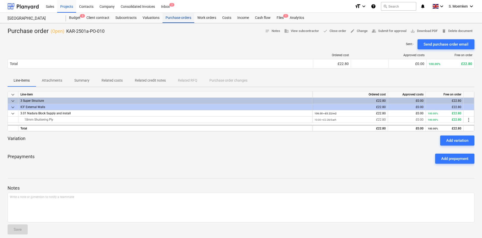
click at [180, 16] on div "Purchase orders" at bounding box center [179, 18] width 32 height 10
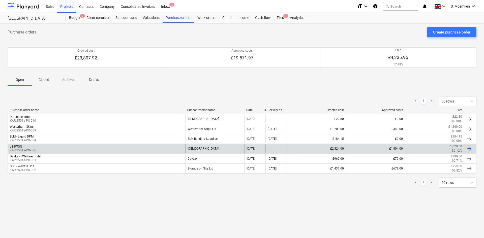
click at [97, 149] on div "JESWON KAR-2501a-PO-006" at bounding box center [97, 148] width 178 height 9
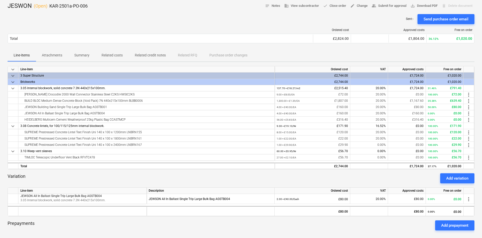
scroll to position [50, 0]
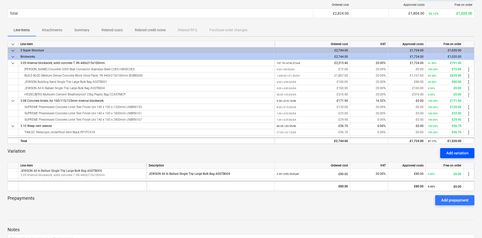
click at [446, 154] on button "Add variation" at bounding box center [458, 153] width 34 height 10
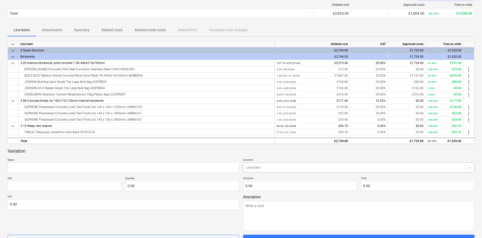
click at [301, 167] on body "Sales Projects Contacts Company Consolidated Invoices Inbox 2 format_size keybo…" at bounding box center [241, 69] width 482 height 238
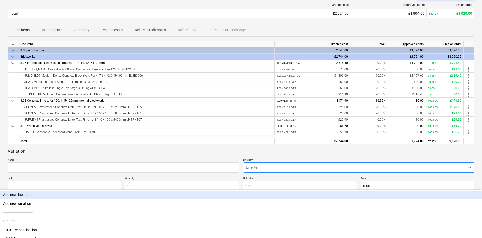
scroll to position [66, 0]
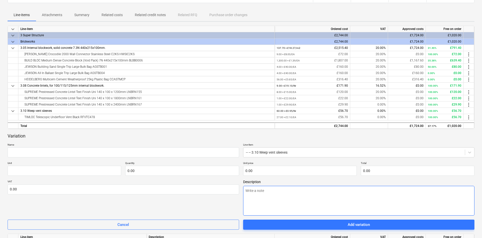
click at [260, 196] on textarea at bounding box center [359, 201] width 232 height 30
paste textarea "RFVTC479 TIMLOC Vertical Extension Sleeve"
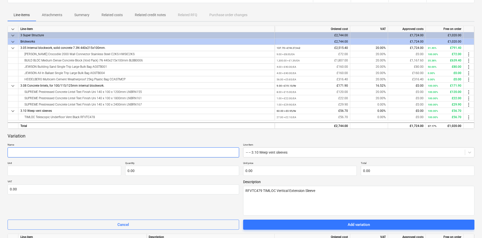
click at [76, 154] on input "text" at bounding box center [124, 153] width 232 height 10
paste input "RFVTC479 TIMLOC Vertical Extension Sleeve"
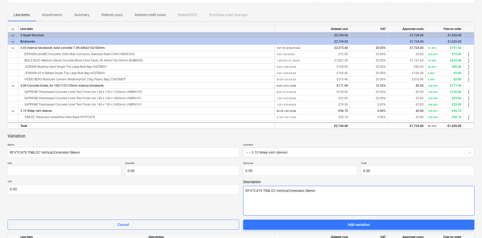
drag, startPoint x: 322, startPoint y: 194, endPoint x: 243, endPoint y: 196, distance: 78.4
click at [243, 196] on textarea "RFVTC479 TIMLOC Vertical Extension Sleeve" at bounding box center [359, 201] width 232 height 30
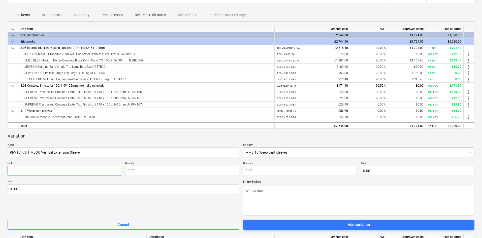
click at [95, 171] on input "text" at bounding box center [65, 171] width 114 height 10
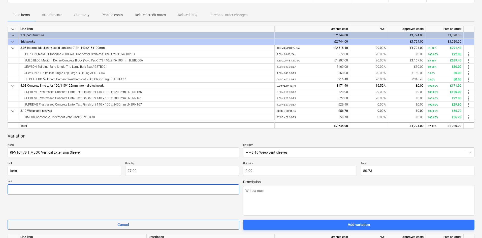
click at [34, 192] on input "text" at bounding box center [124, 190] width 232 height 10
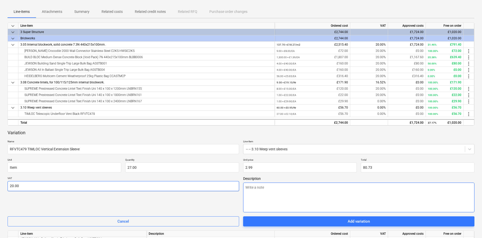
scroll to position [91, 0]
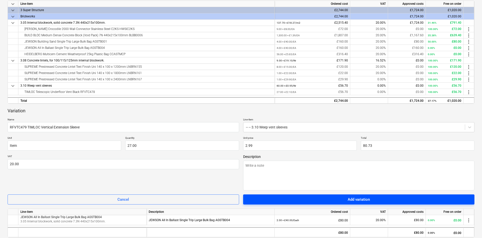
click at [343, 198] on span "Add variation" at bounding box center [359, 199] width 220 height 7
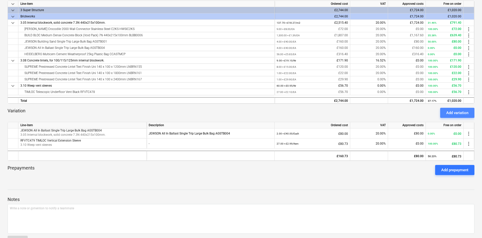
click at [451, 113] on div "Add variation" at bounding box center [458, 113] width 22 height 7
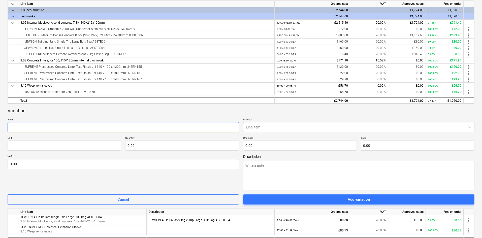
click at [61, 126] on input "text" at bounding box center [124, 127] width 232 height 10
paste input "RFVTC604 TIMLOC Cavity Sleeve Double Brick Black"
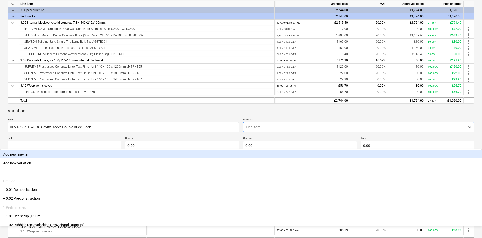
click at [258, 127] on div at bounding box center [354, 127] width 217 height 5
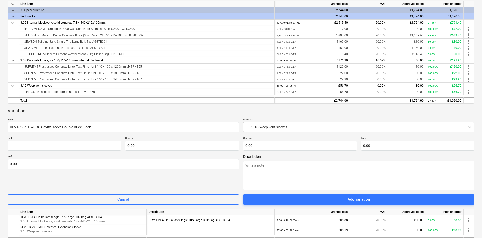
click at [80, 140] on p "Unit" at bounding box center [65, 138] width 114 height 4
click at [78, 143] on input "text" at bounding box center [65, 146] width 114 height 10
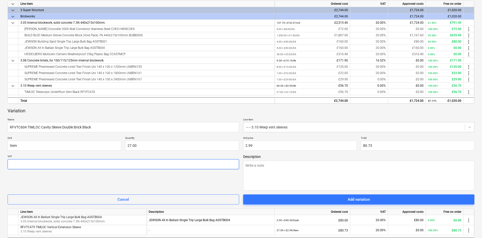
click at [45, 163] on input "text" at bounding box center [124, 164] width 232 height 10
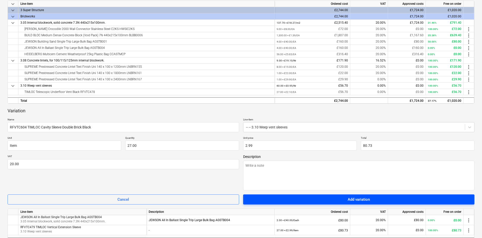
click at [318, 199] on span "Add variation" at bounding box center [359, 199] width 220 height 7
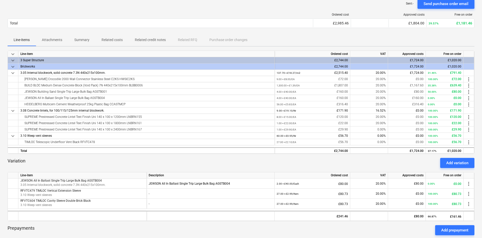
scroll to position [0, 0]
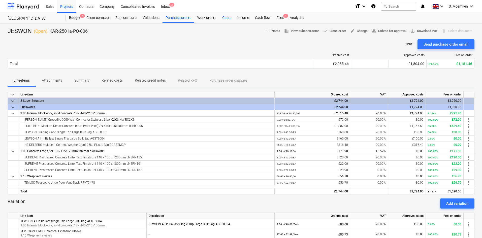
click at [222, 18] on div "Costs" at bounding box center [226, 18] width 15 height 10
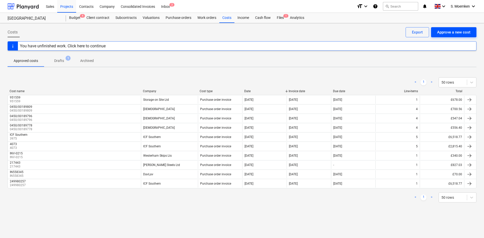
click at [446, 34] on div "Approve a new cost" at bounding box center [453, 32] width 33 height 7
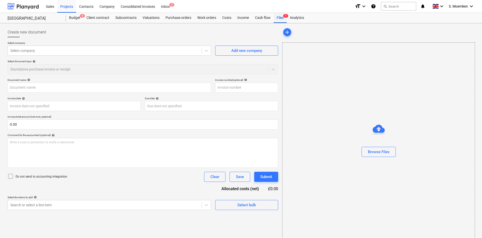
click at [281, 18] on div "Files 1" at bounding box center [280, 18] width 13 height 10
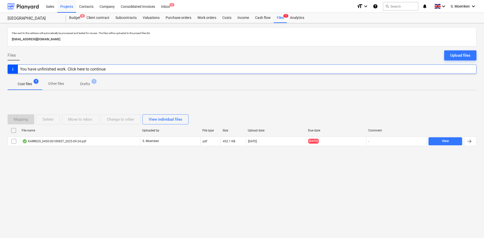
click at [23, 85] on p "Cost files" at bounding box center [25, 83] width 14 height 5
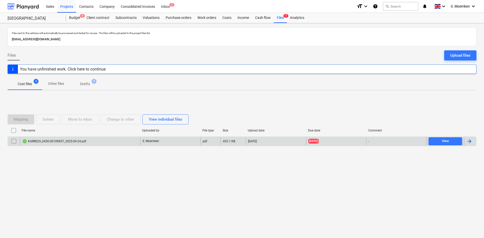
click at [91, 140] on div "KARR029_0450-00189857_2025-09-24.pdf" at bounding box center [80, 141] width 120 height 8
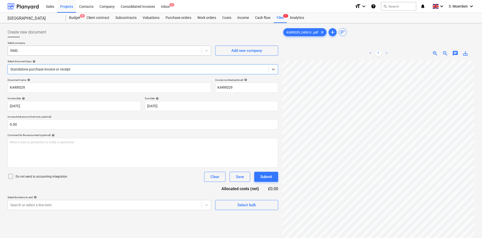
click at [86, 49] on div at bounding box center [104, 50] width 189 height 5
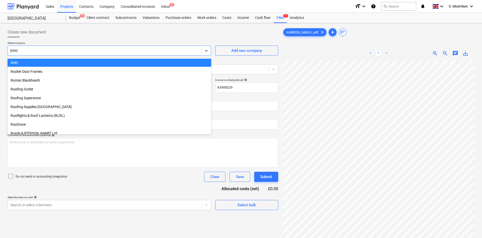
scroll to position [136, 0]
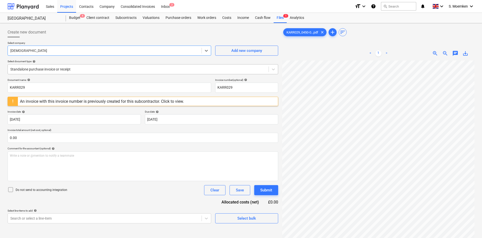
click at [83, 69] on div at bounding box center [138, 69] width 256 height 5
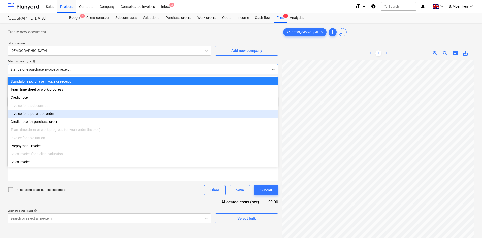
click at [65, 117] on div "Invoice for a purchase order" at bounding box center [143, 114] width 271 height 8
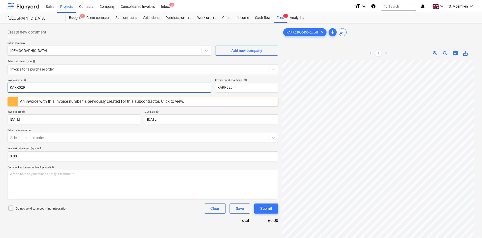
drag, startPoint x: 29, startPoint y: 89, endPoint x: -5, endPoint y: 88, distance: 34.0
click at [0, 88] on html "Sales Projects Contacts Company Consolidated Invoices Inbox 2 format_size keybo…" at bounding box center [241, 119] width 482 height 238
paste input "0450/00189857"
drag, startPoint x: 237, startPoint y: 87, endPoint x: 205, endPoint y: 87, distance: 31.8
click at [205, 87] on div "Invoice name help 0450/00189857 Invoice number (optional) help KARR029" at bounding box center [143, 85] width 271 height 14
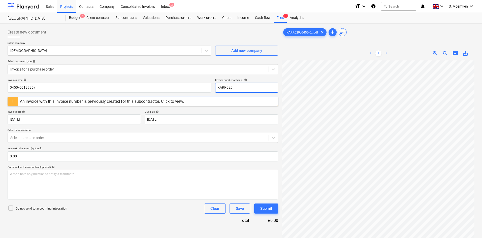
paste input "0450/00189857"
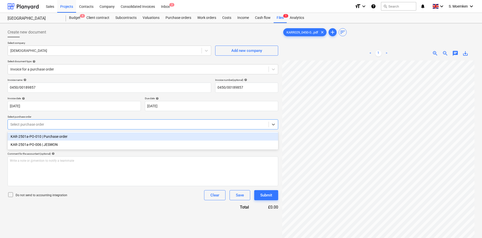
click at [38, 125] on div at bounding box center [138, 124] width 256 height 5
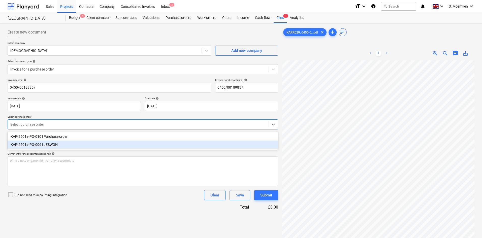
click at [52, 144] on div "KAR-2501a-PO-006 | JESWON" at bounding box center [143, 145] width 271 height 8
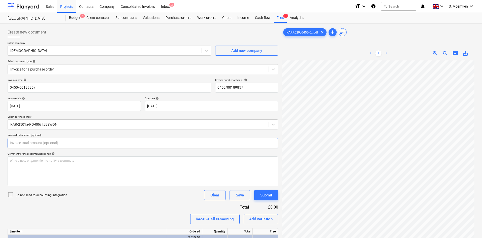
click at [41, 148] on input "text" at bounding box center [143, 143] width 271 height 10
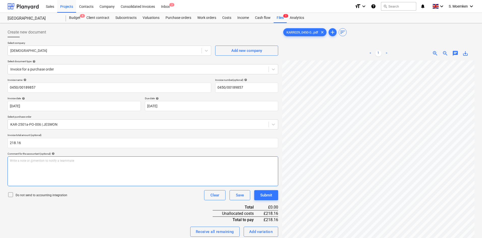
click at [44, 170] on div "Write a note or @mention to notify a teammate [PERSON_NAME]" at bounding box center [143, 172] width 271 height 30
click at [12, 195] on icon at bounding box center [11, 195] width 6 height 6
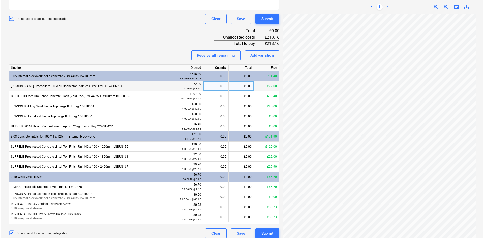
scroll to position [181, 0]
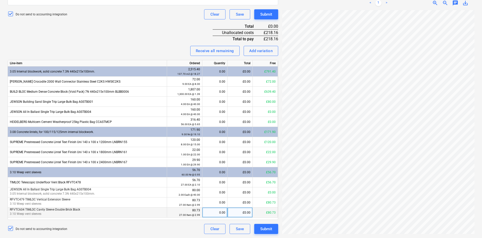
click at [219, 213] on div "0.00" at bounding box center [215, 213] width 21 height 10
click at [268, 228] on div "Submit" at bounding box center [266, 229] width 12 height 7
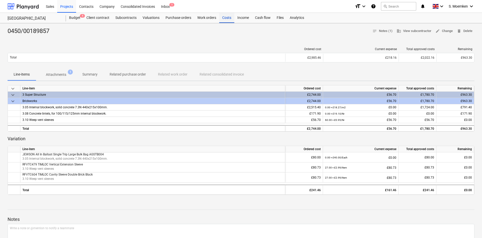
click at [229, 18] on div "Costs" at bounding box center [226, 18] width 15 height 10
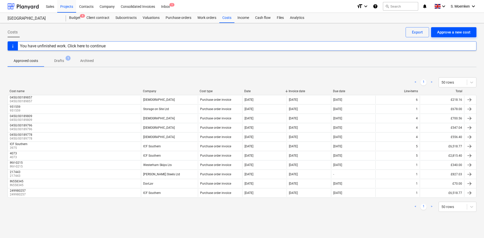
click at [449, 31] on div "Approve a new cost" at bounding box center [453, 32] width 33 height 7
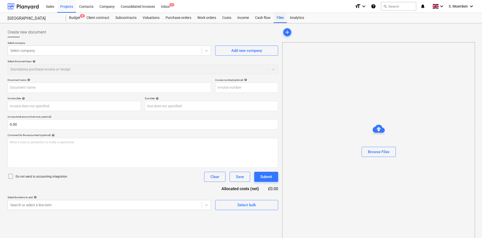
click at [280, 18] on div "Files" at bounding box center [280, 18] width 13 height 10
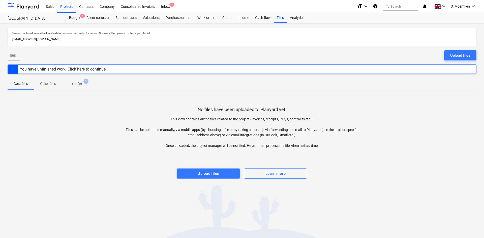
click at [78, 83] on p "Drafts" at bounding box center [77, 83] width 10 height 5
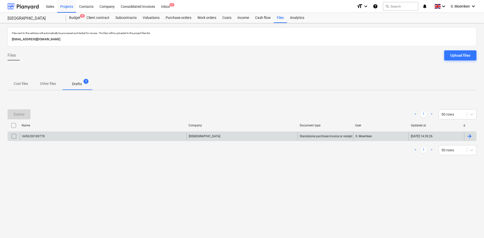
click at [105, 136] on div "0450/00189778" at bounding box center [103, 136] width 167 height 8
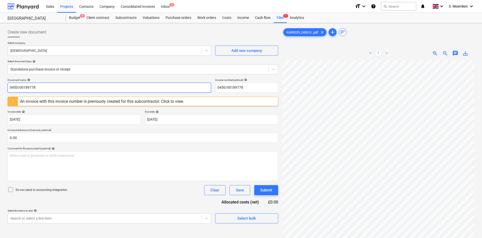
drag, startPoint x: 59, startPoint y: 87, endPoint x: -1, endPoint y: 89, distance: 60.3
click at [0, 89] on html "Sales Projects Contacts Company Consolidated Invoices Inbox 2 format_size keybo…" at bounding box center [241, 119] width 482 height 238
paste input "924"
drag, startPoint x: 246, startPoint y: 87, endPoint x: 211, endPoint y: 88, distance: 35.3
click at [211, 88] on div "Document name help 0450/00189924 Invoice number (optional) help 0450/00189778" at bounding box center [143, 85] width 271 height 14
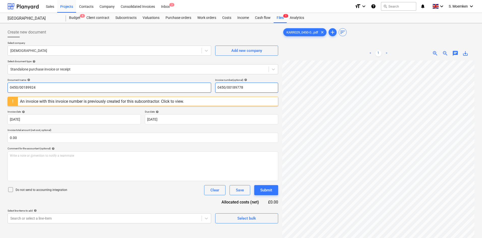
paste input "924"
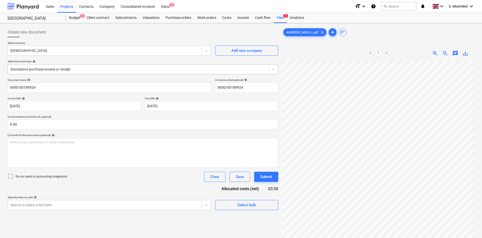
click at [52, 69] on div at bounding box center [138, 69] width 256 height 5
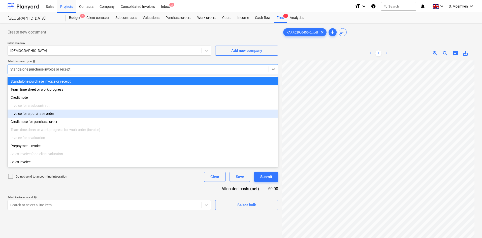
click at [40, 115] on div "Invoice for a purchase order" at bounding box center [143, 114] width 271 height 8
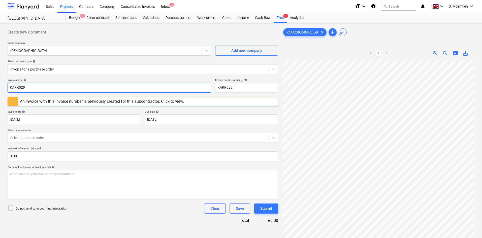
drag, startPoint x: 28, startPoint y: 87, endPoint x: 3, endPoint y: 87, distance: 25.2
click at [3, 87] on div "Create new document Select company Jewsons Add new company Select document type…" at bounding box center [241, 156] width 482 height 266
paste input "0450/00189924"
click at [212, 87] on div "Invoice name help 0450/00189924 Invoice number (optional) help KARR029" at bounding box center [143, 85] width 271 height 14
paste input "0450/00189924"
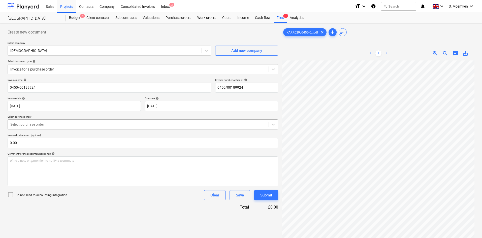
click at [51, 125] on div at bounding box center [138, 124] width 256 height 5
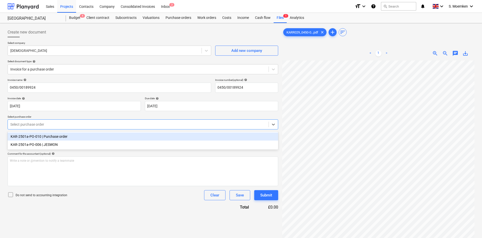
click at [71, 138] on div "KAR-2501a-PO-010 | Purchase order" at bounding box center [143, 137] width 271 height 8
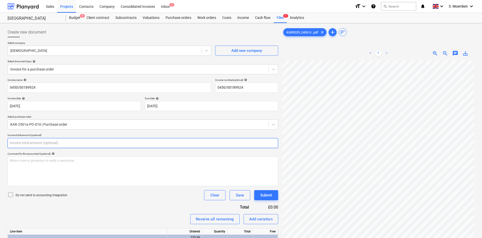
drag, startPoint x: 25, startPoint y: 143, endPoint x: 2, endPoint y: 143, distance: 23.5
click at [2, 143] on div "Create new document Select company Jewsons Add new company Select document type…" at bounding box center [241, 156] width 482 height 266
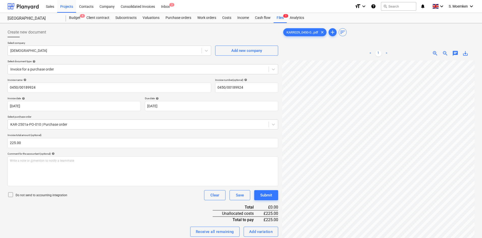
click at [12, 194] on icon at bounding box center [11, 195] width 6 height 6
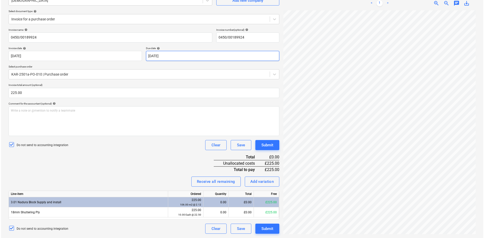
scroll to position [50, 0]
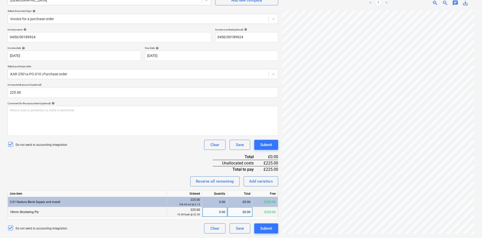
click at [214, 211] on div "0.00" at bounding box center [215, 212] width 21 height 10
click at [271, 230] on div "Submit" at bounding box center [266, 228] width 12 height 7
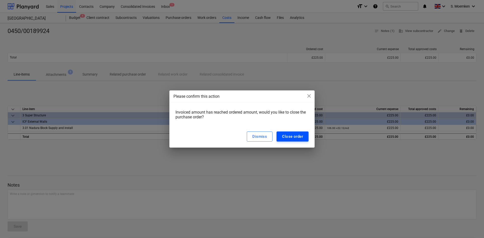
click at [295, 138] on div "Close order" at bounding box center [292, 136] width 21 height 7
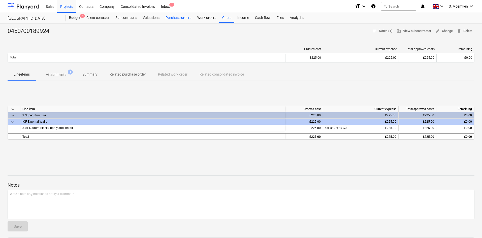
click at [181, 18] on div "Purchase orders" at bounding box center [179, 18] width 32 height 10
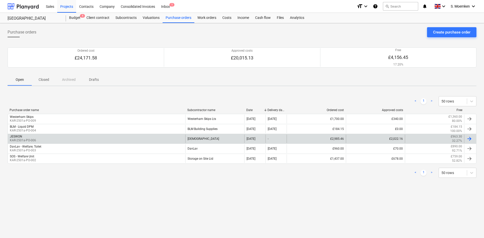
click at [66, 140] on div "JESWON KAR-2501a-PO-006" at bounding box center [97, 139] width 178 height 9
